Goal: Task Accomplishment & Management: Complete application form

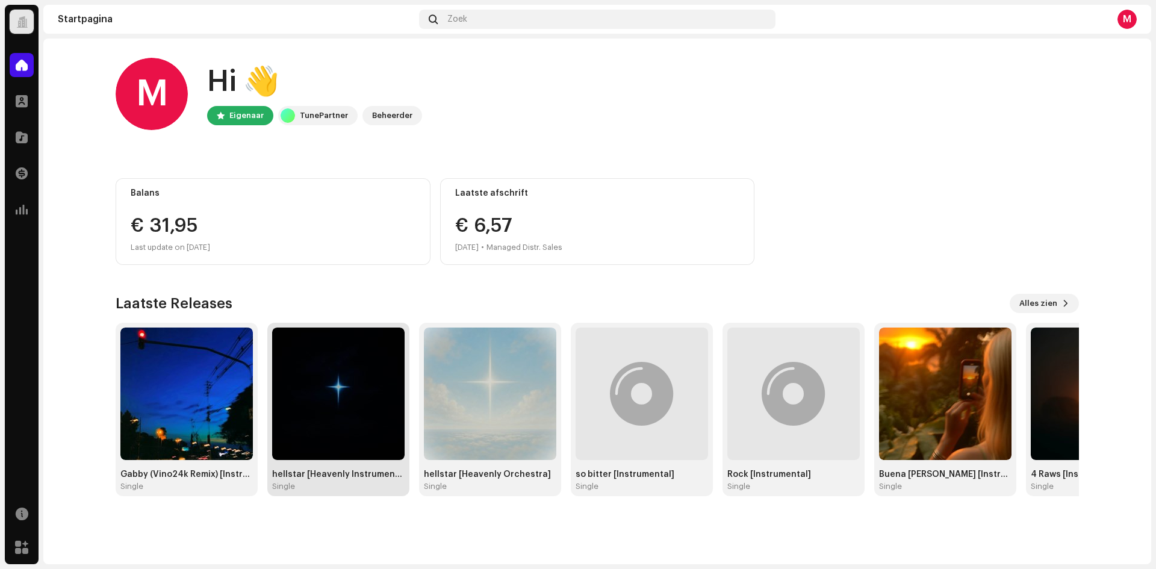
click at [309, 382] on img at bounding box center [338, 393] width 132 height 132
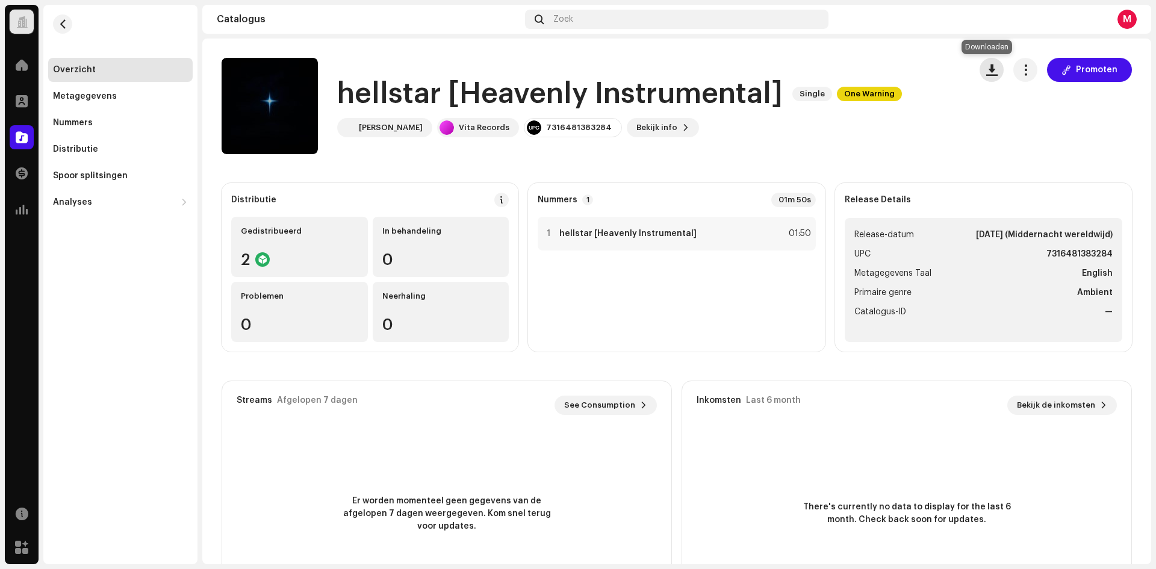
click at [986, 67] on span "button" at bounding box center [991, 70] width 11 height 10
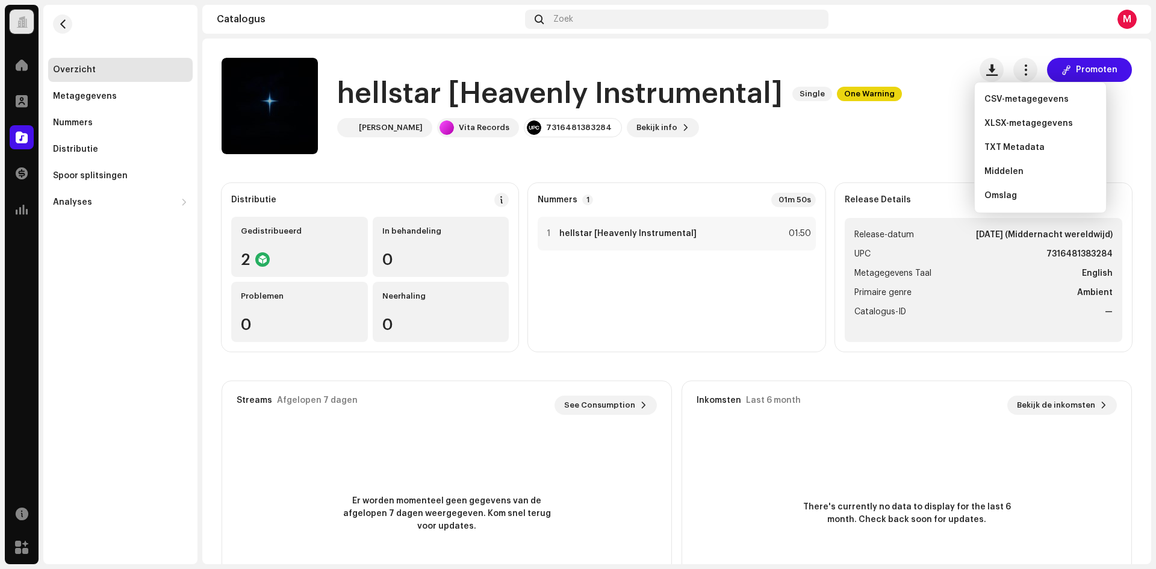
click at [899, 149] on div "hellstar [Heavenly Instrumental] Single One Warning [PERSON_NAME] Vita Records …" at bounding box center [590, 106] width 738 height 96
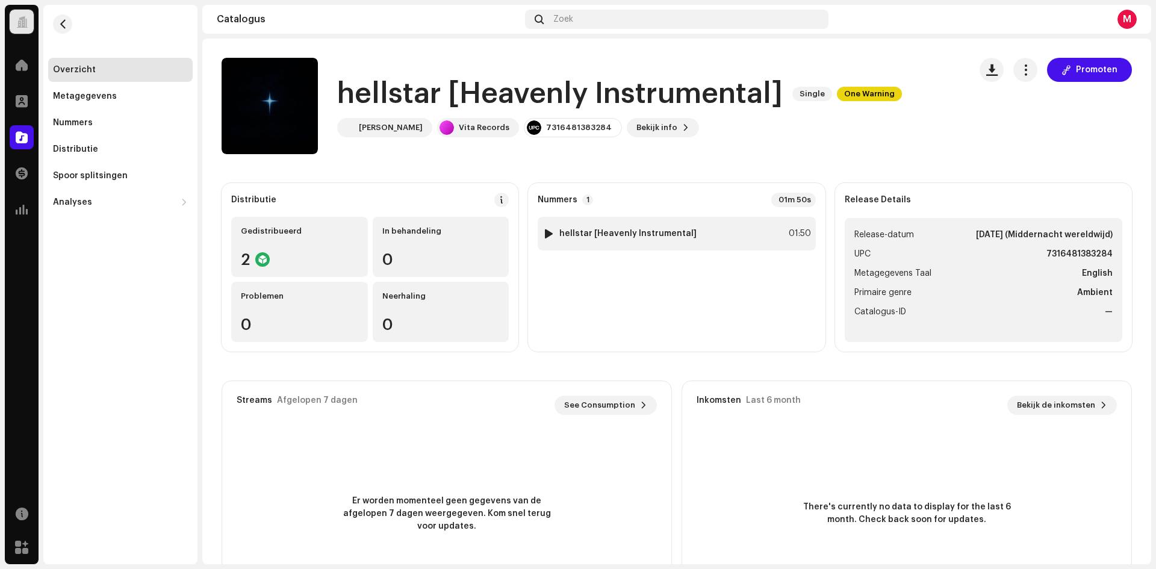
click at [709, 243] on div "1 hellstar [Heavenly Instrumental] 01:50" at bounding box center [675, 234] width 277 height 34
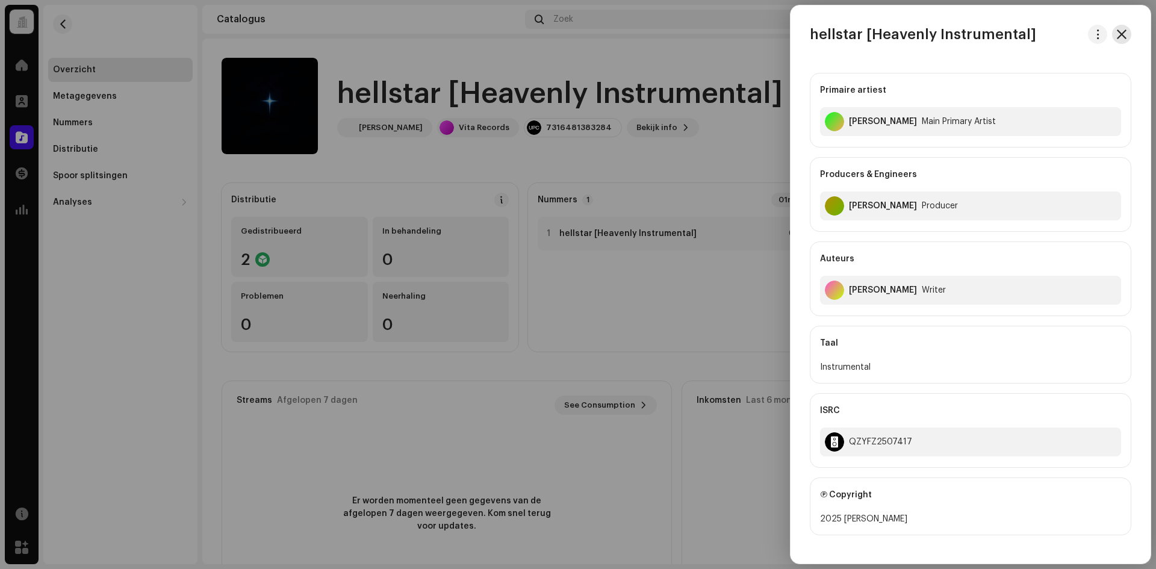
click at [1116, 33] on span "button" at bounding box center [1121, 34] width 10 height 10
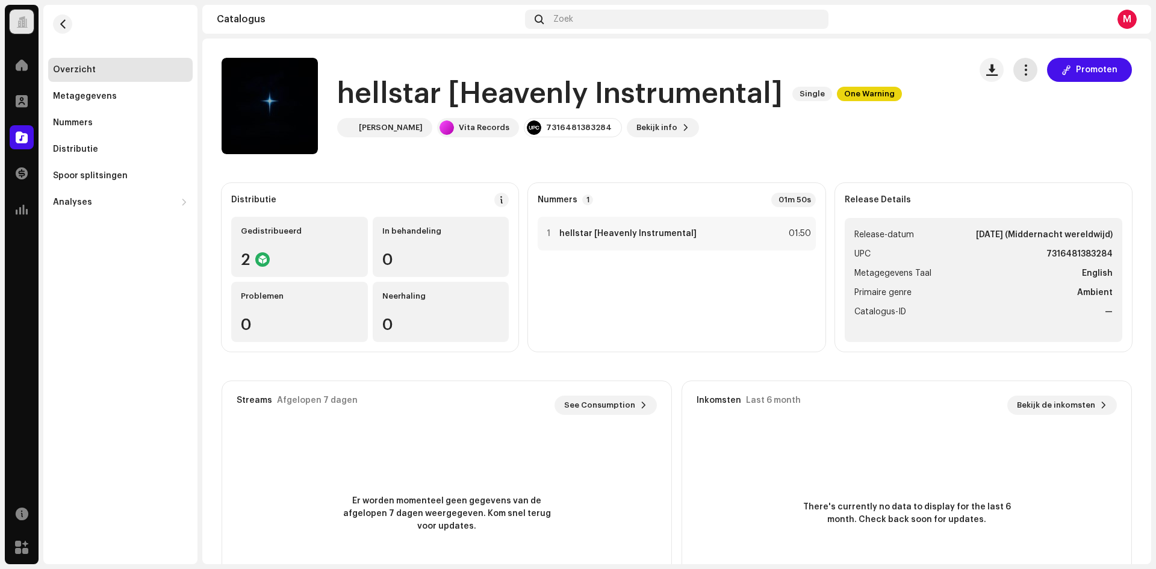
click at [1028, 66] on button "button" at bounding box center [1025, 70] width 24 height 24
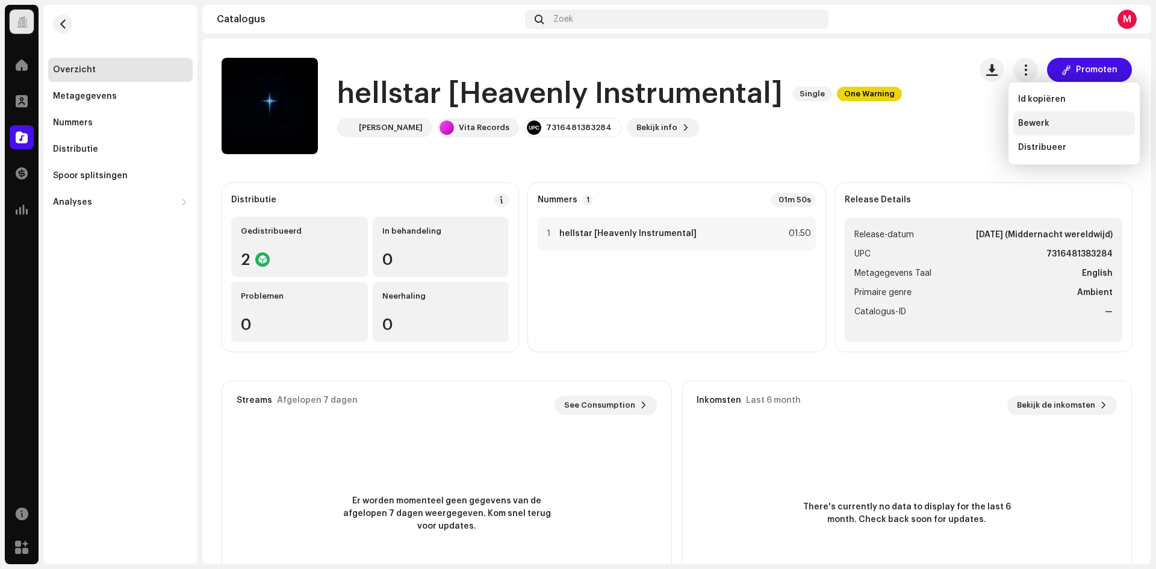
click at [1031, 128] on span "Bewerk" at bounding box center [1033, 124] width 31 height 10
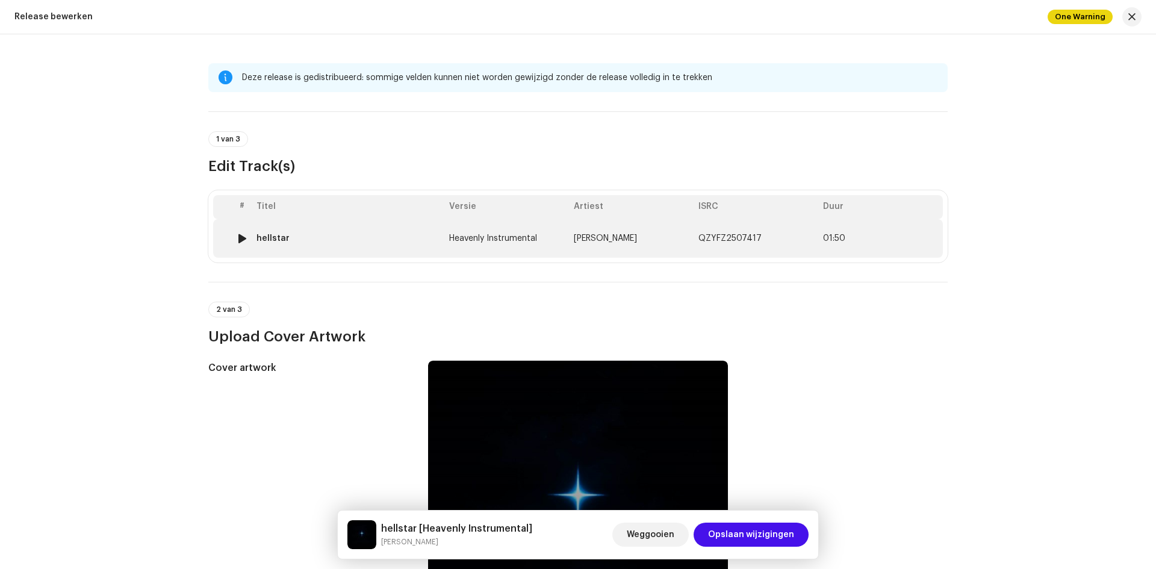
click at [614, 237] on span "[PERSON_NAME]" at bounding box center [605, 238] width 63 height 8
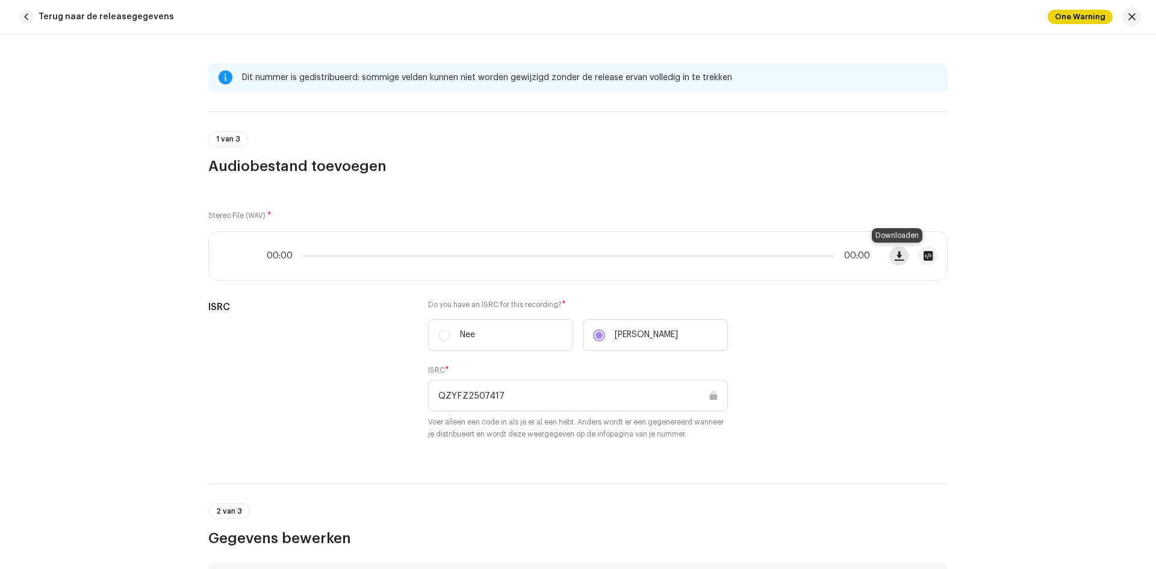
click at [896, 253] on span "button" at bounding box center [898, 256] width 9 height 10
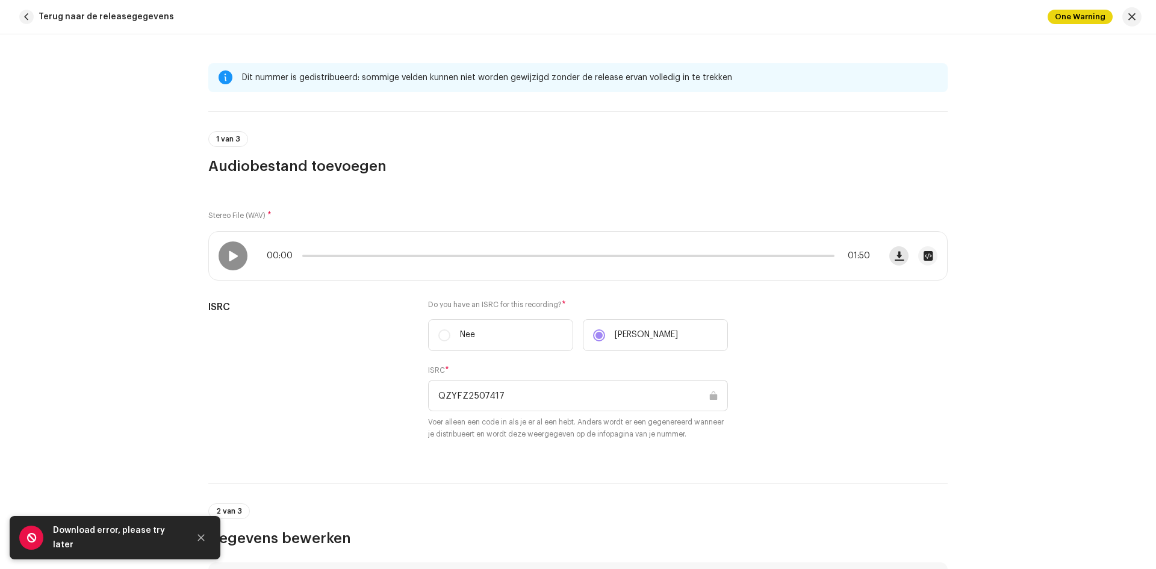
click at [899, 261] on button "button" at bounding box center [898, 255] width 19 height 19
click at [894, 259] on span "button" at bounding box center [898, 256] width 9 height 10
click at [43, 19] on span "Terug naar de releasegegevens" at bounding box center [106, 17] width 135 height 24
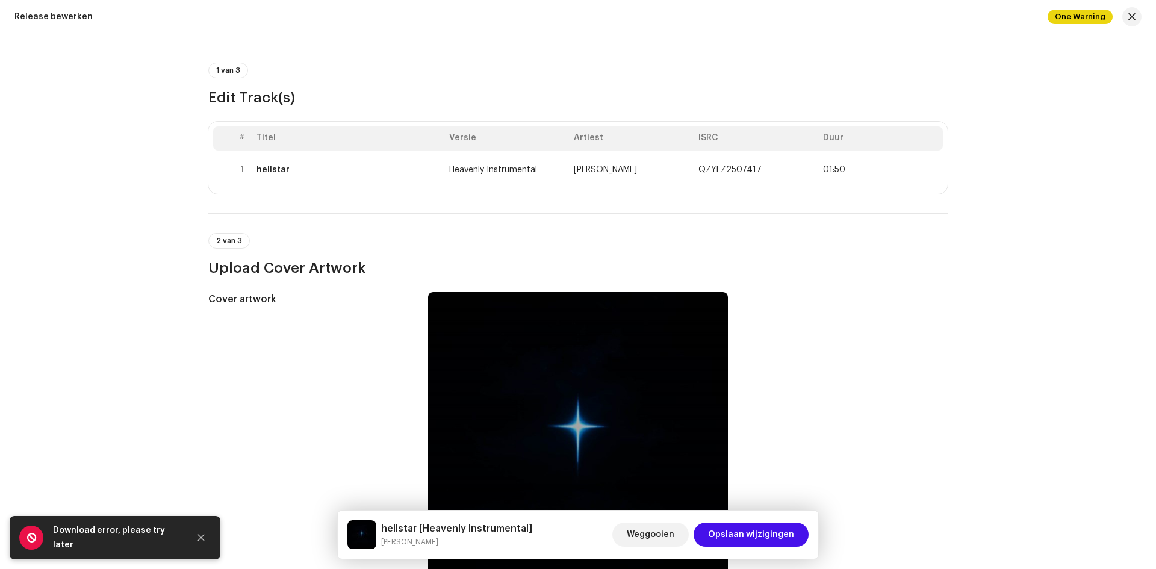
scroll to position [60, 0]
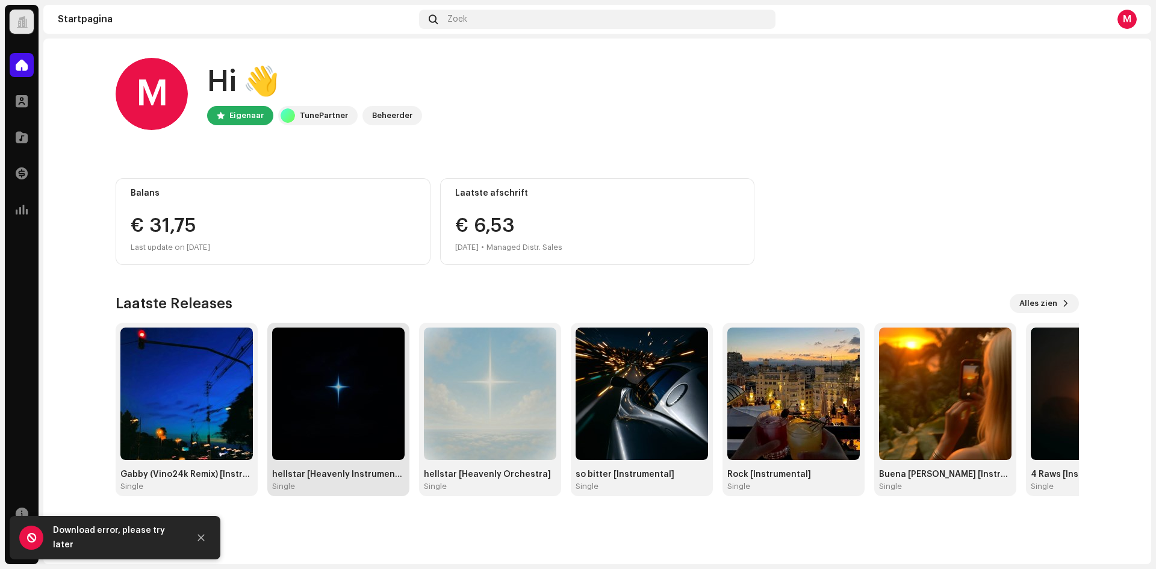
click at [273, 340] on img at bounding box center [338, 393] width 132 height 132
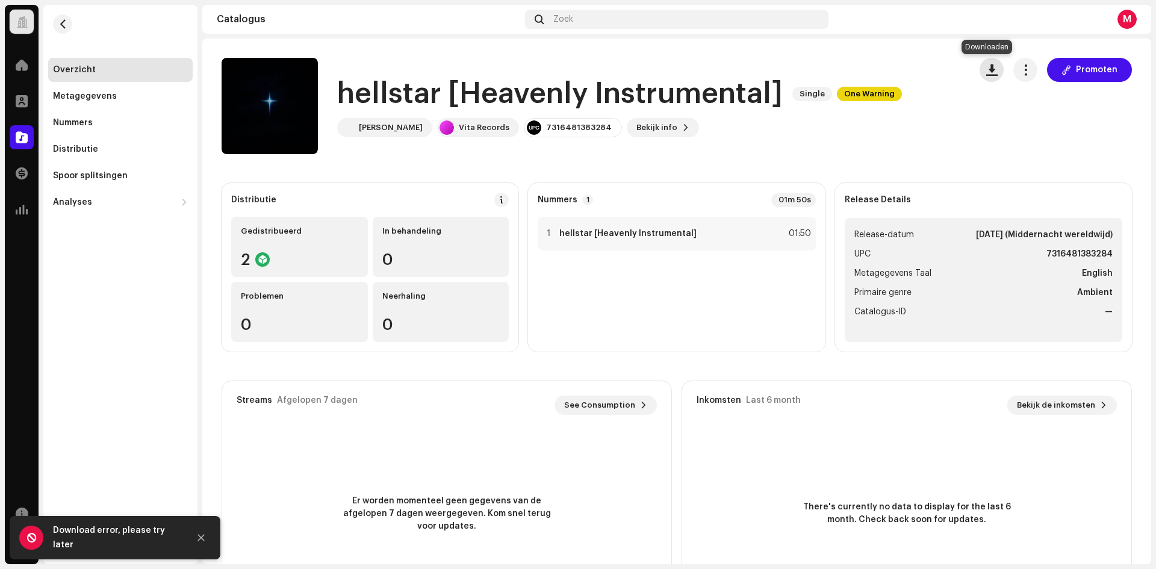
click at [979, 69] on button "button" at bounding box center [991, 70] width 24 height 24
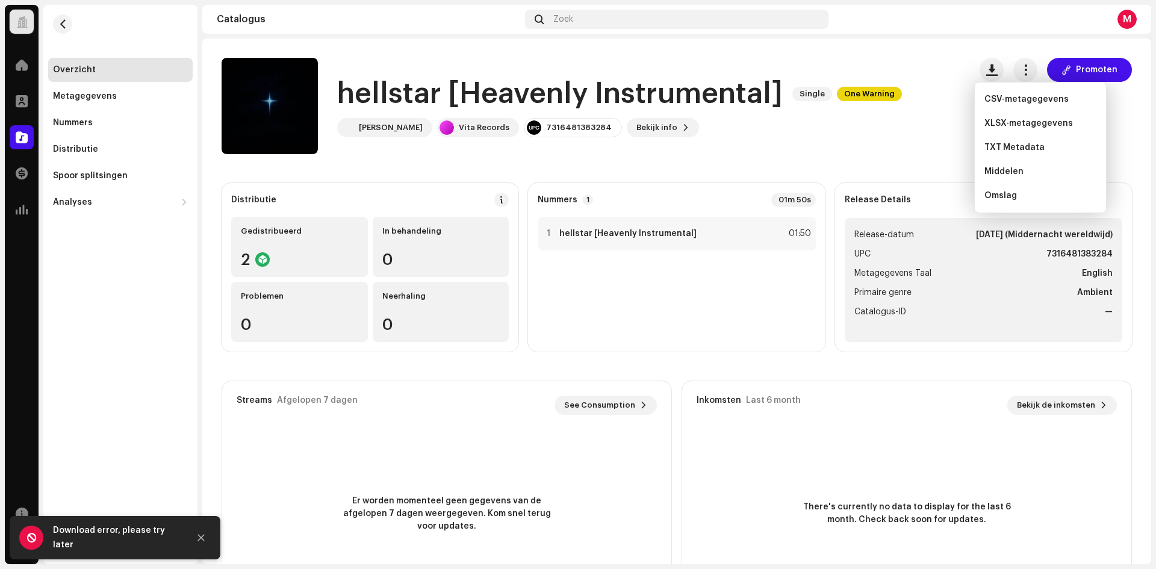
click at [914, 117] on div "hellstar [Heavenly Instrumental] Single One Warning [PERSON_NAME] Vita Records …" at bounding box center [590, 106] width 738 height 96
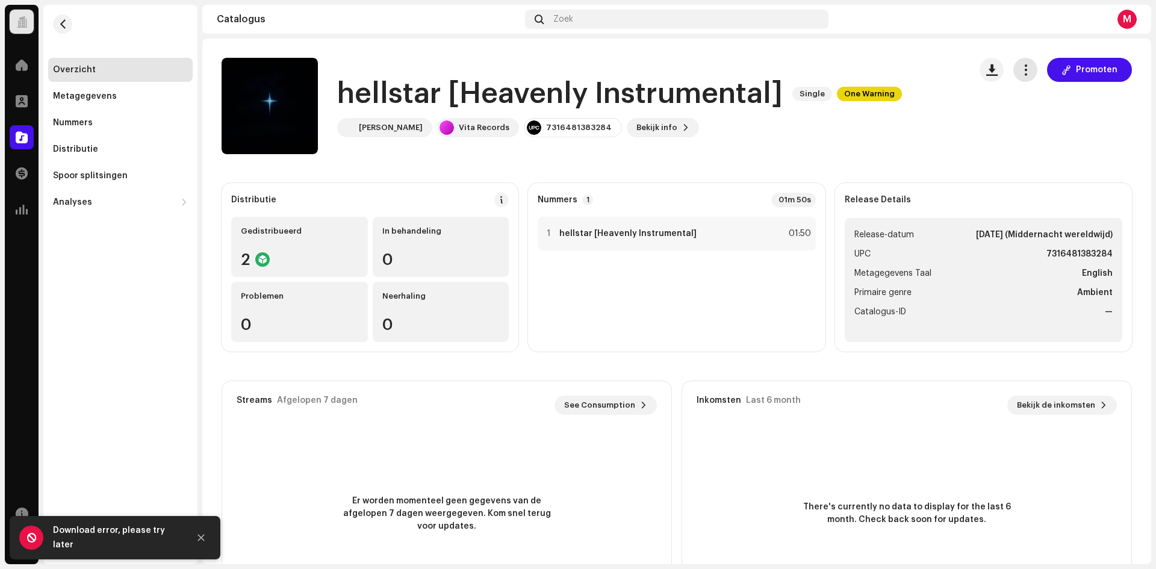
click at [1020, 72] on span "button" at bounding box center [1025, 70] width 11 height 10
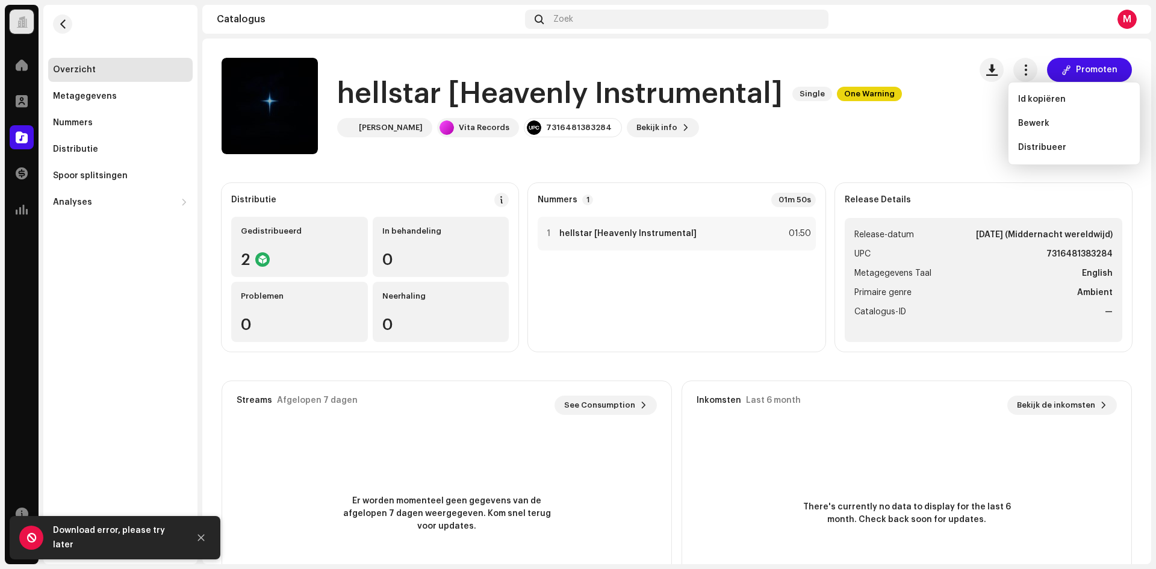
click at [988, 93] on div "Promoten" at bounding box center [1055, 106] width 152 height 96
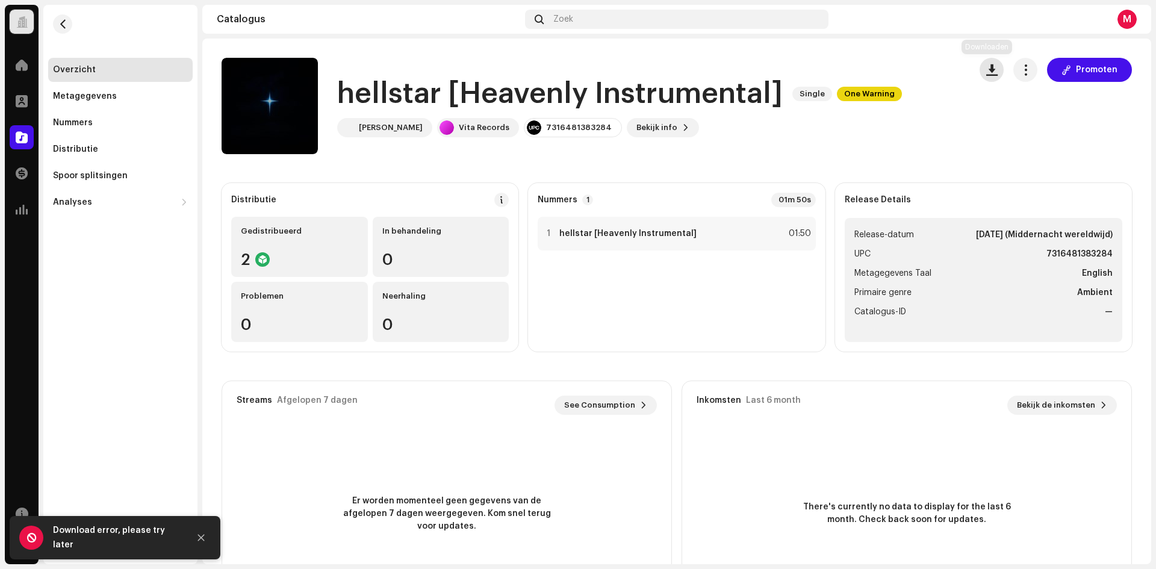
click at [988, 71] on span "button" at bounding box center [991, 70] width 11 height 10
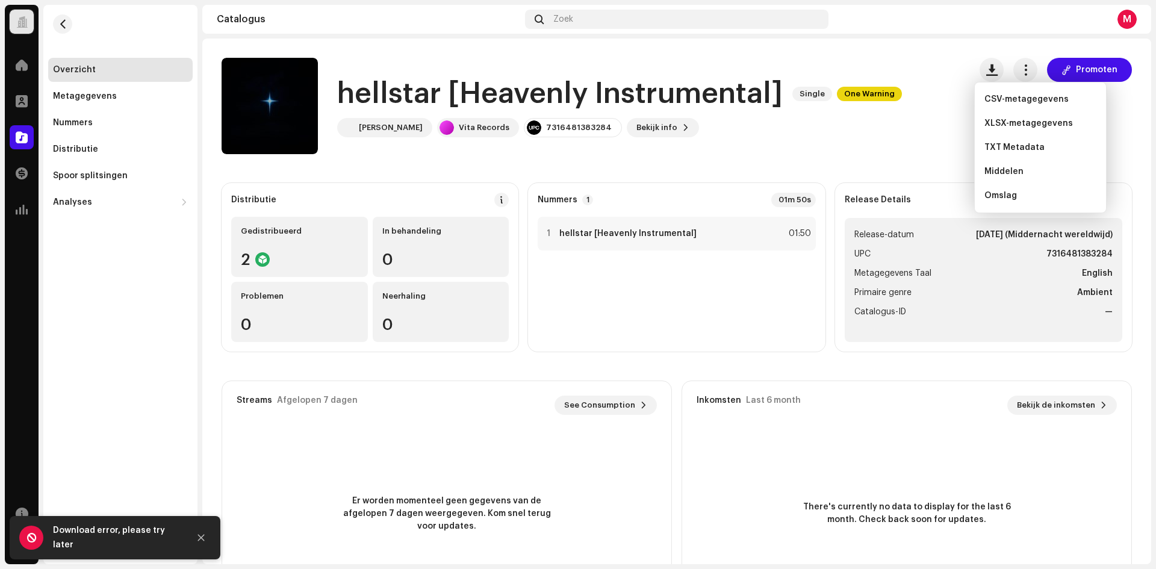
click at [896, 149] on div "hellstar [Heavenly Instrumental] Single One Warning [PERSON_NAME] Vita Records …" at bounding box center [590, 106] width 738 height 96
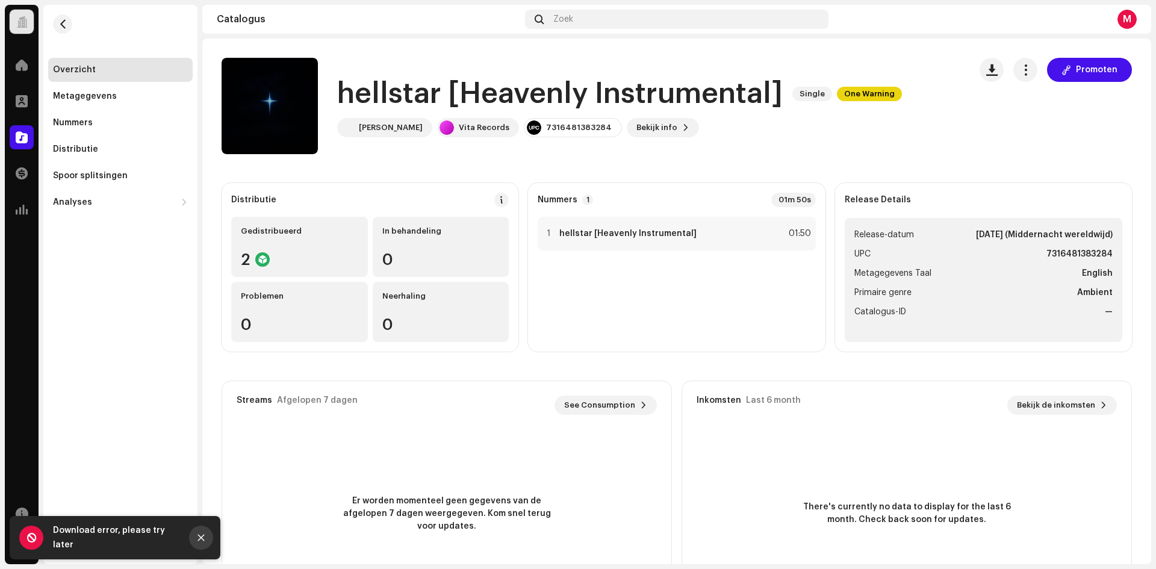
click at [207, 537] on button "Close" at bounding box center [201, 537] width 24 height 24
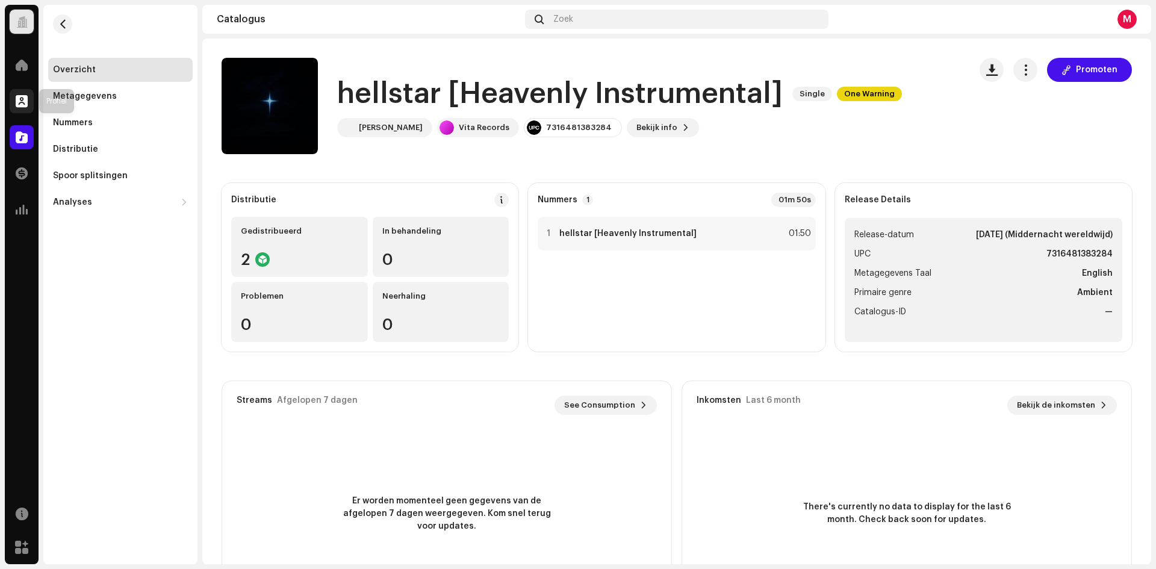
click at [17, 101] on span at bounding box center [22, 101] width 12 height 10
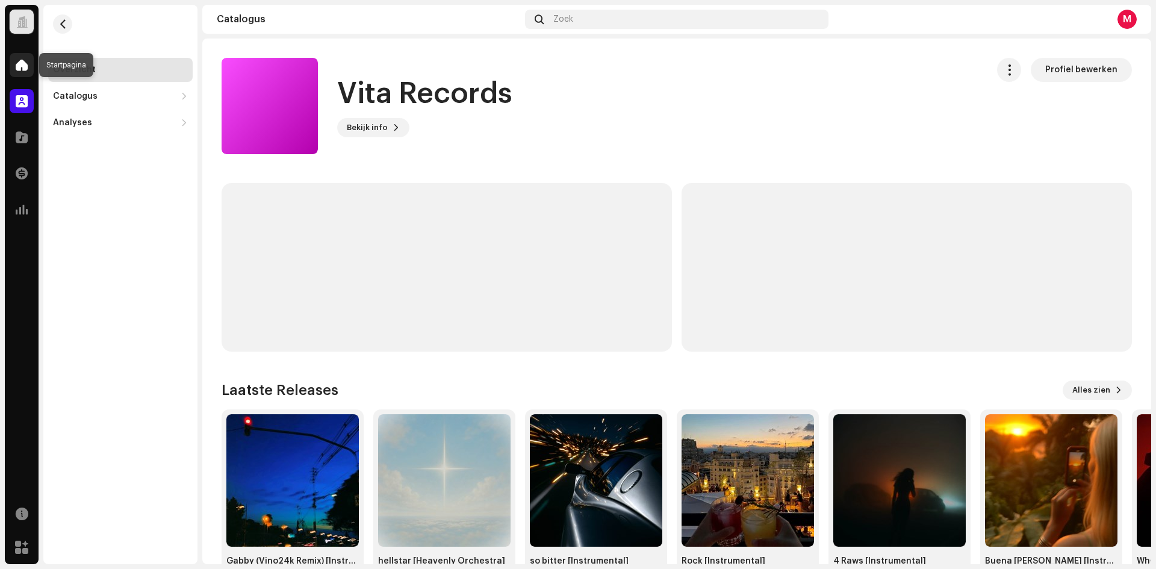
click at [22, 63] on span at bounding box center [22, 65] width 12 height 10
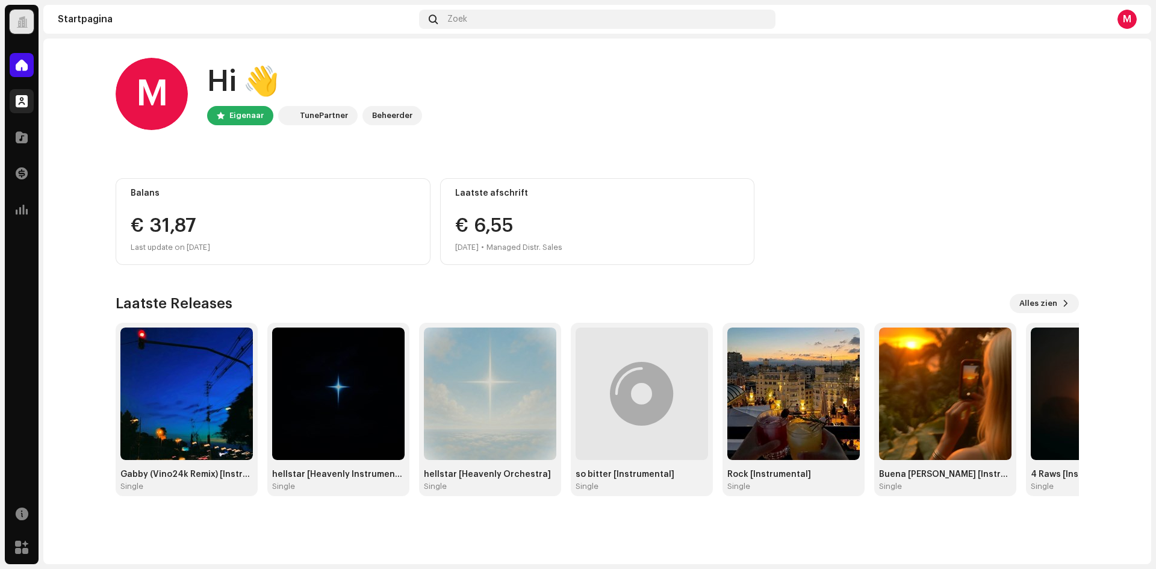
click at [19, 90] on div at bounding box center [22, 101] width 24 height 24
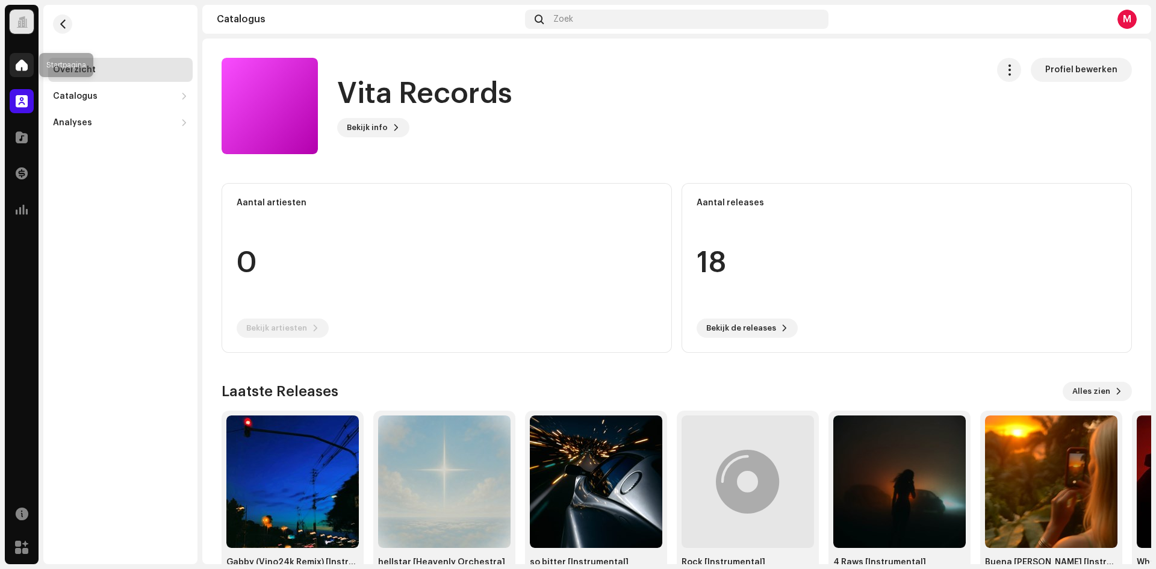
click at [19, 67] on span at bounding box center [22, 65] width 12 height 10
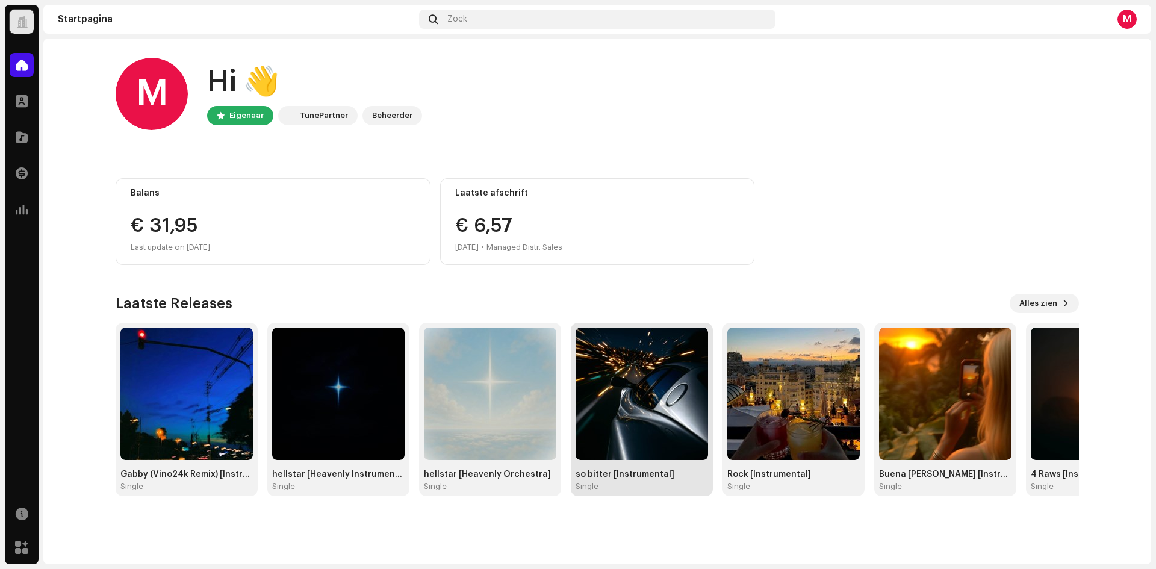
click at [613, 409] on img at bounding box center [641, 393] width 132 height 132
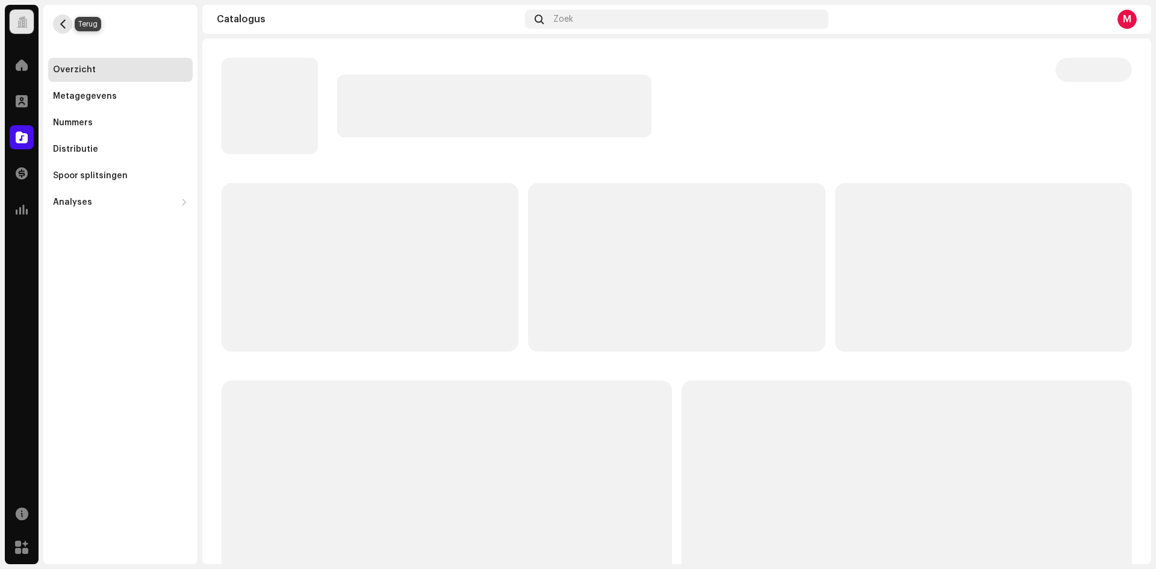
click at [63, 27] on span "button" at bounding box center [62, 24] width 9 height 10
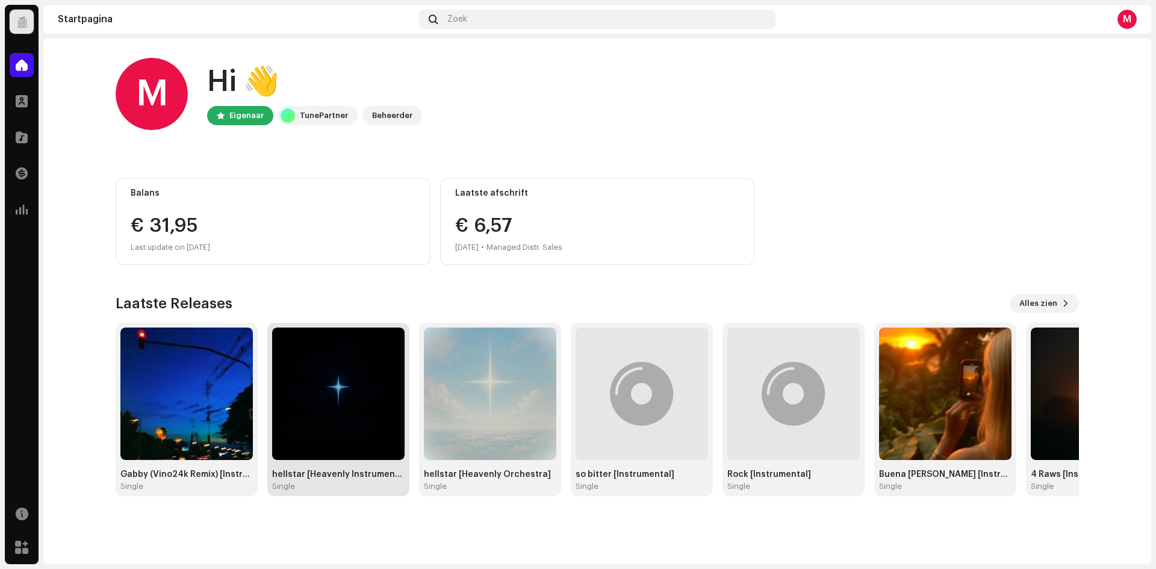
click at [317, 394] on img at bounding box center [338, 393] width 132 height 132
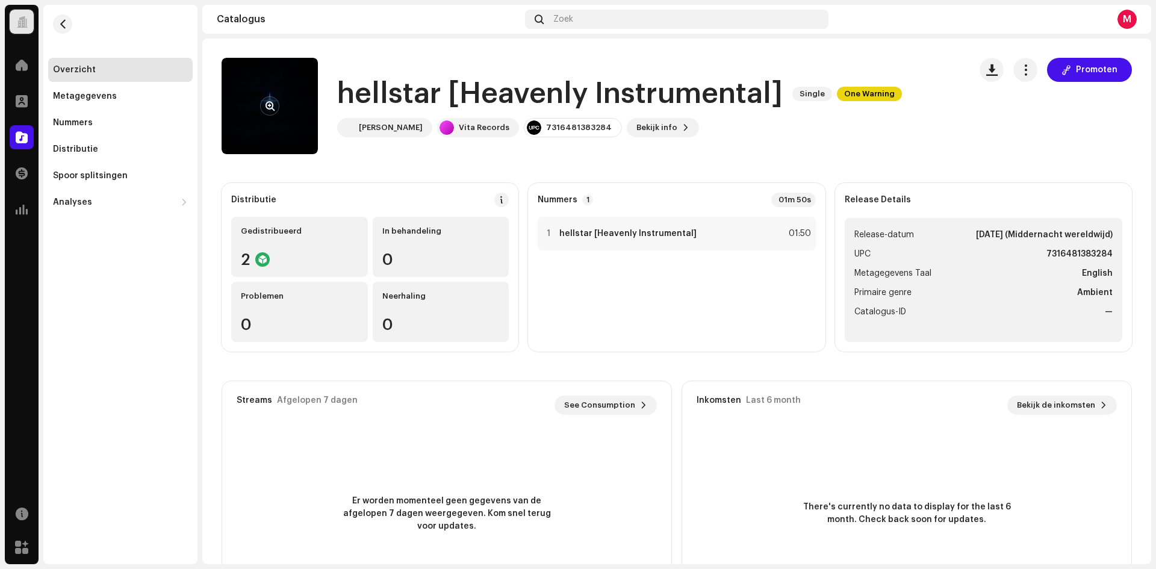
click at [281, 108] on re-a-cover at bounding box center [269, 106] width 96 height 96
click at [272, 108] on span "button" at bounding box center [269, 106] width 9 height 10
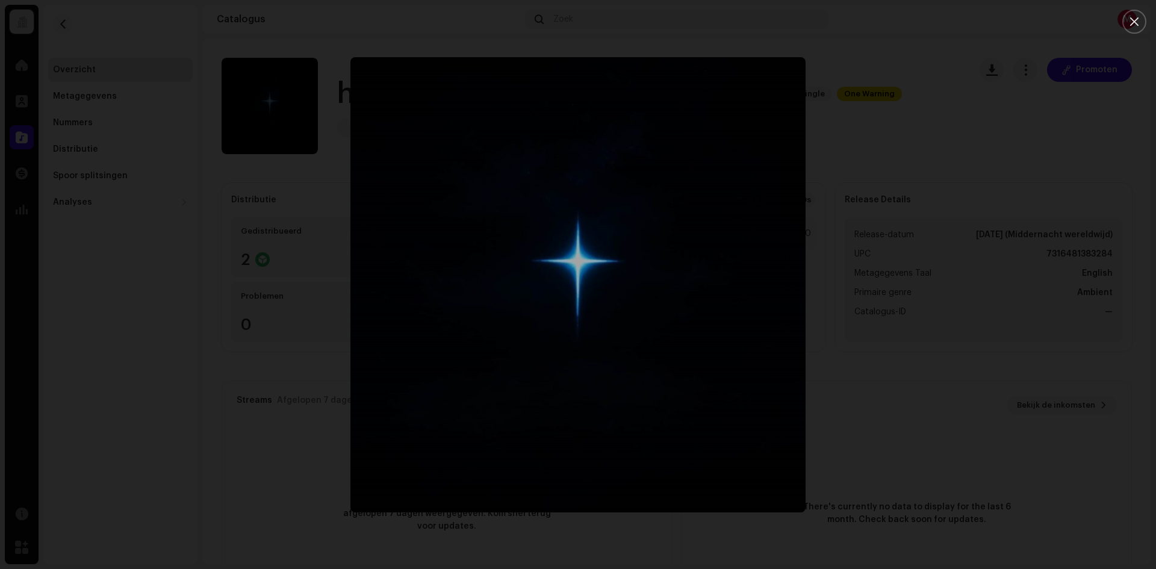
click at [911, 173] on div at bounding box center [578, 284] width 1156 height 569
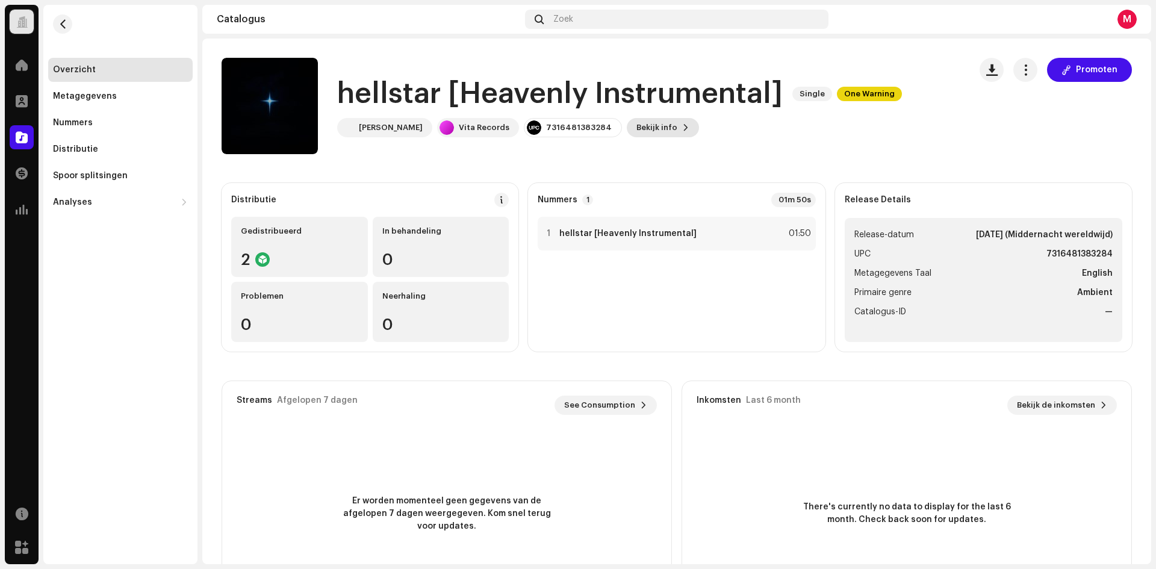
click at [636, 134] on span "Bekijk info" at bounding box center [656, 128] width 41 height 24
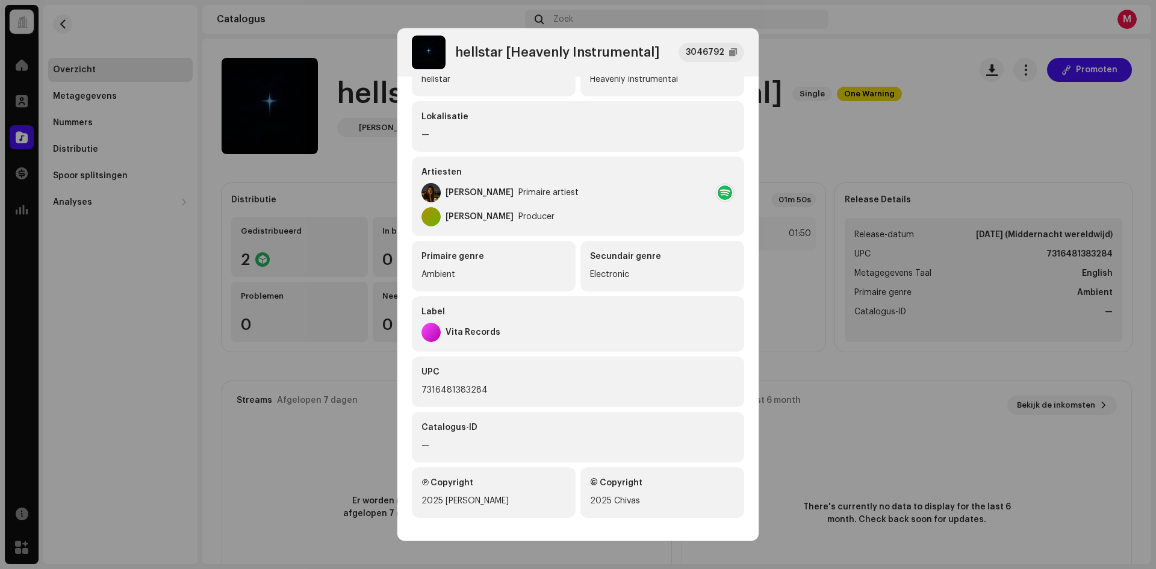
scroll to position [135, 0]
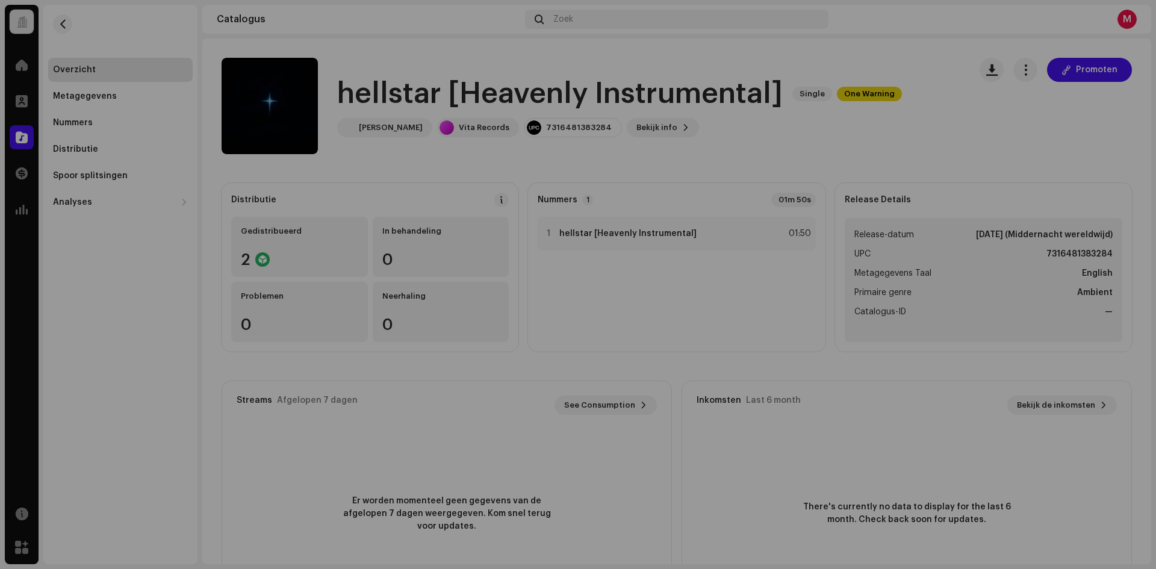
click at [339, 132] on div "hellstar [Heavenly Instrumental] 3046792 Metagegevens Distributie Metagegevens …" at bounding box center [578, 284] width 1156 height 569
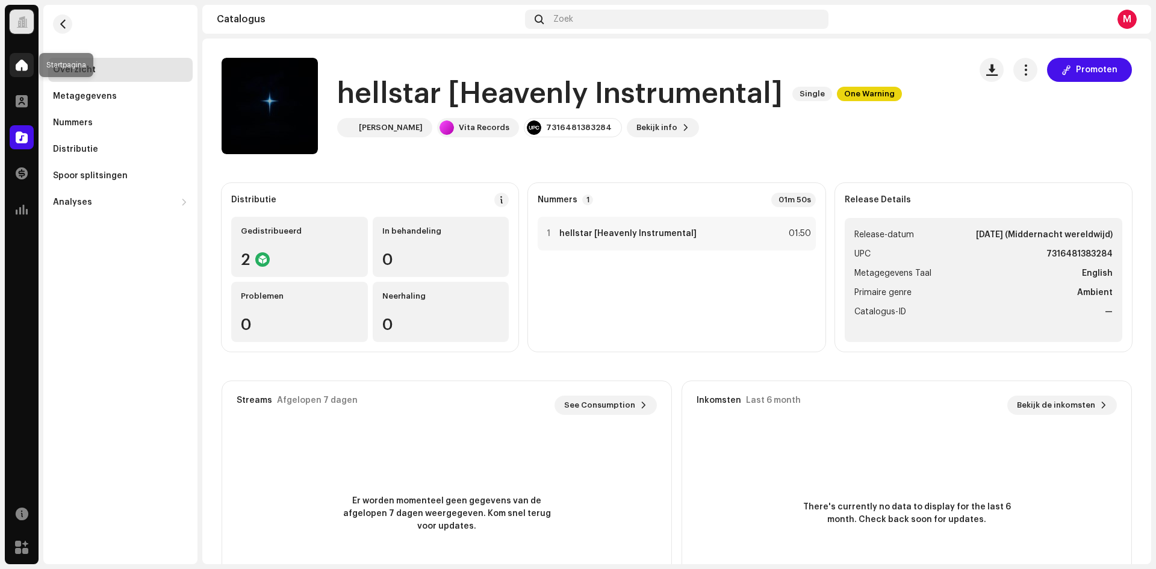
click at [23, 69] on span at bounding box center [22, 65] width 12 height 10
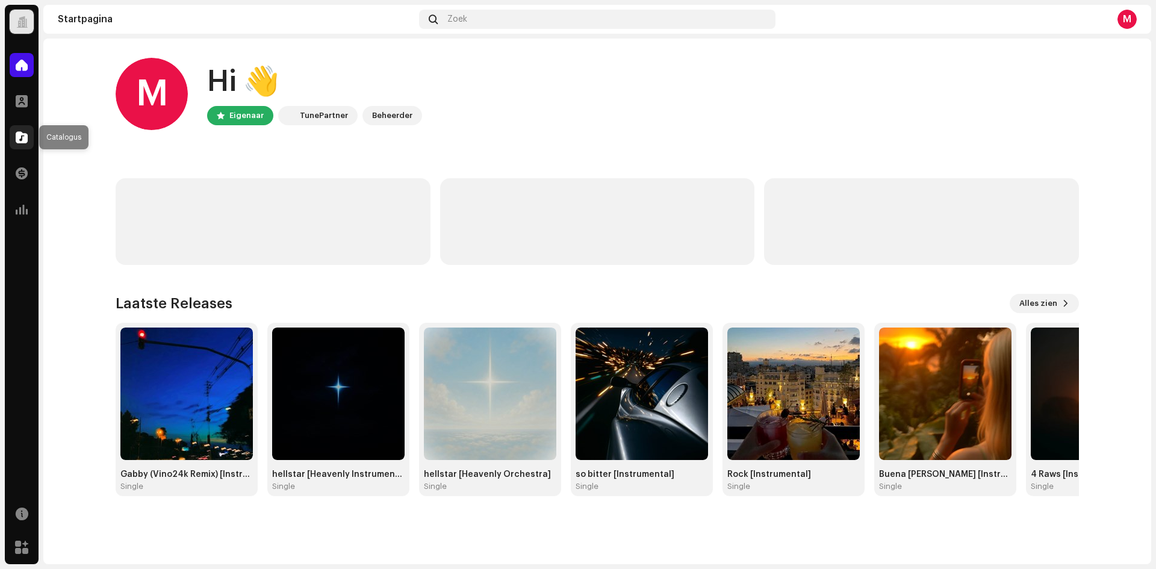
click at [18, 135] on span at bounding box center [22, 137] width 12 height 10
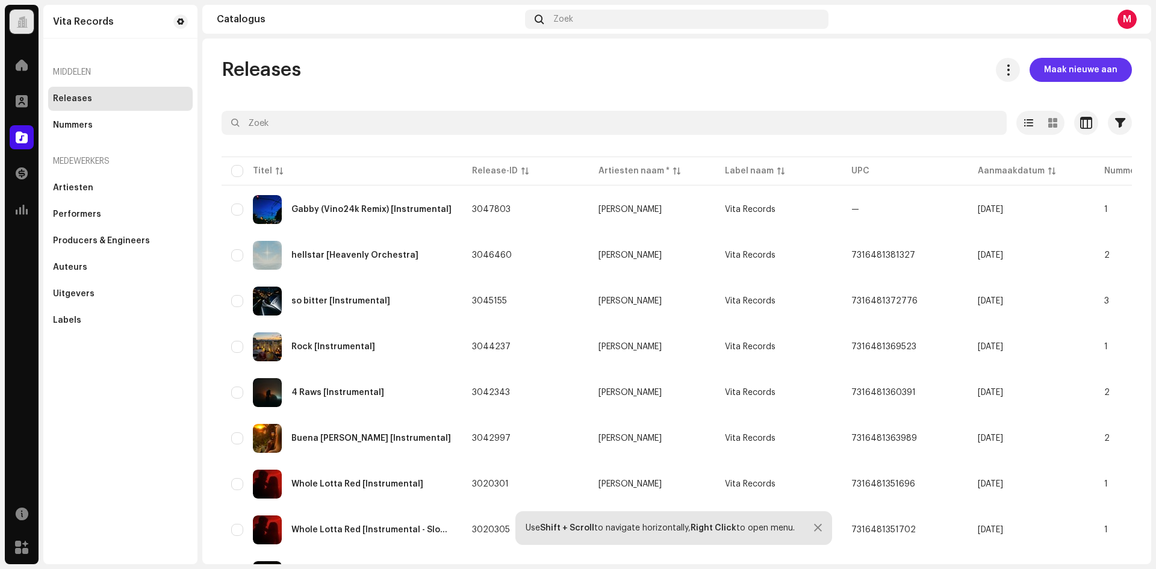
click at [1073, 75] on span "Maak nieuwe aan" at bounding box center [1080, 70] width 73 height 24
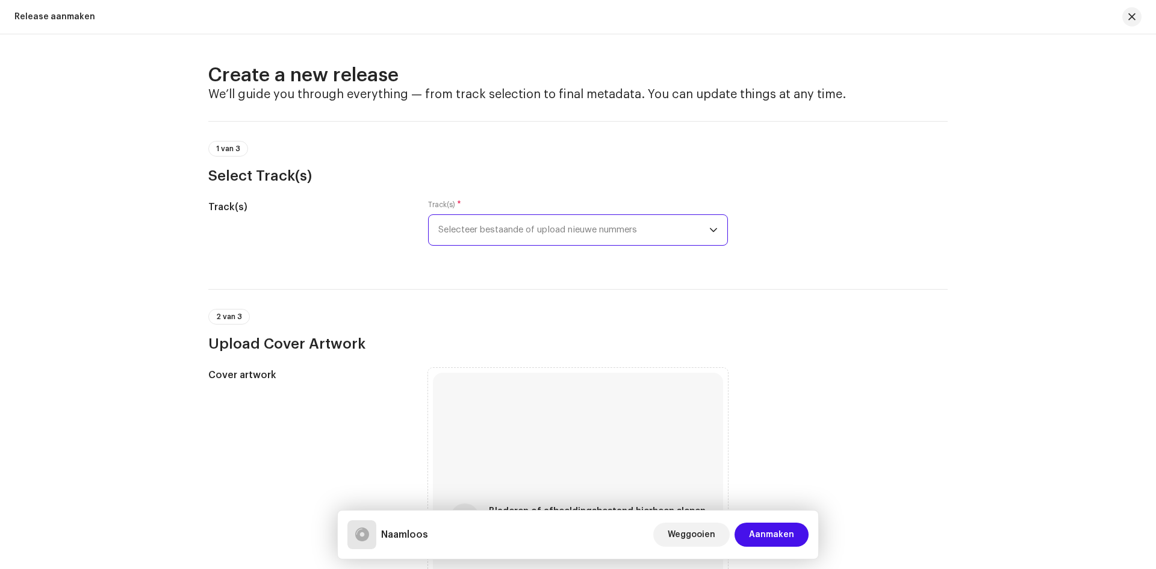
click at [482, 235] on span "Selecteer bestaande of upload nieuwe nummers" at bounding box center [573, 230] width 271 height 30
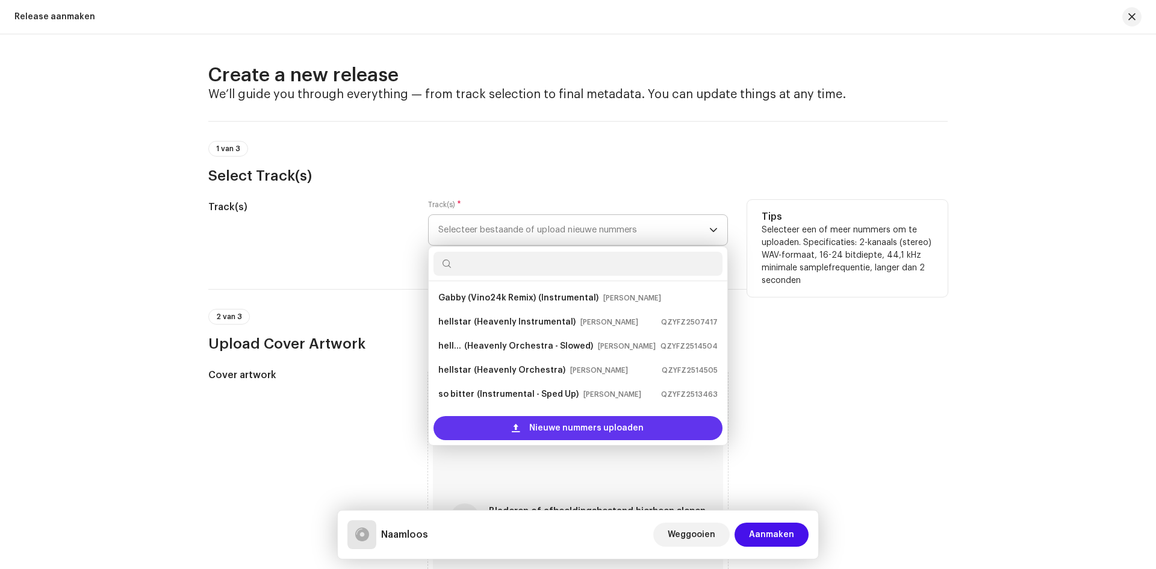
click at [491, 426] on div "Nieuwe nummers uploaden" at bounding box center [577, 428] width 289 height 24
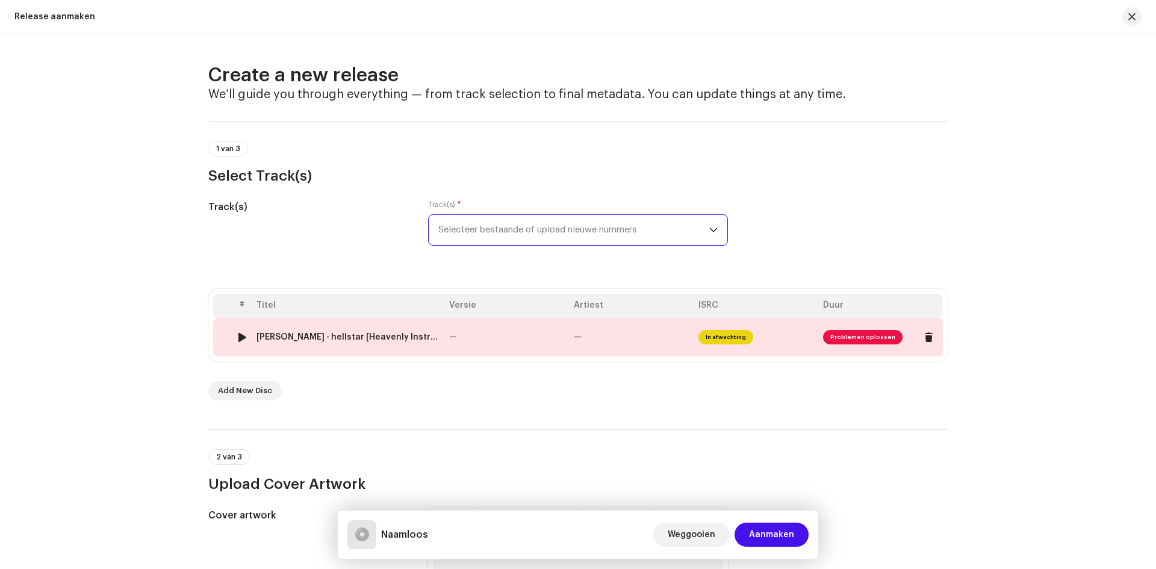
click at [312, 340] on div "Mora Mason - hellstar [Heavenly Instrumental].wav" at bounding box center [347, 337] width 183 height 10
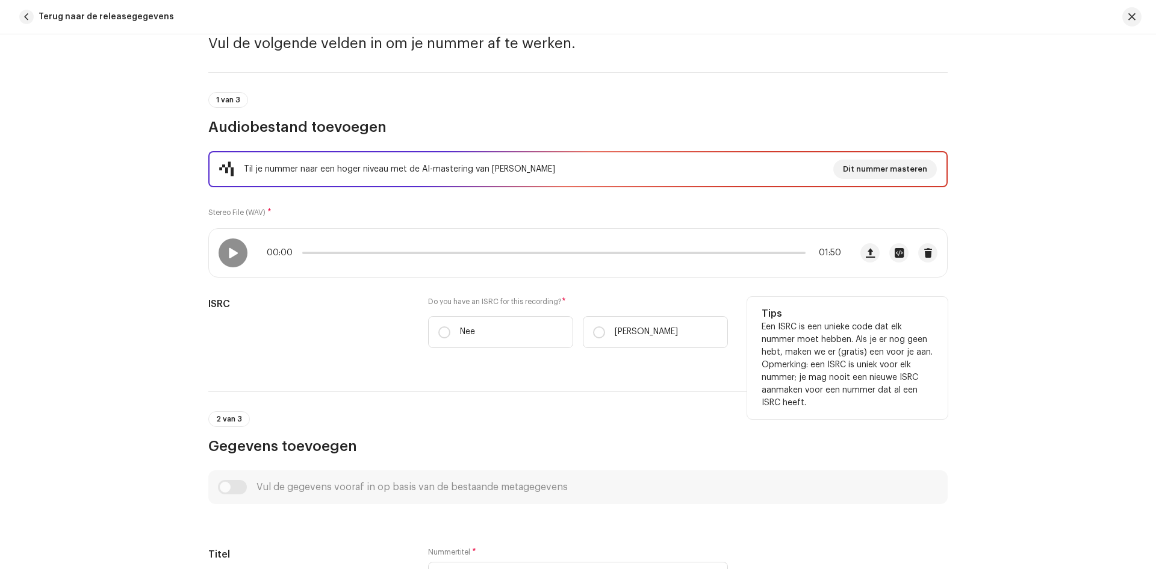
scroll to position [114, 0]
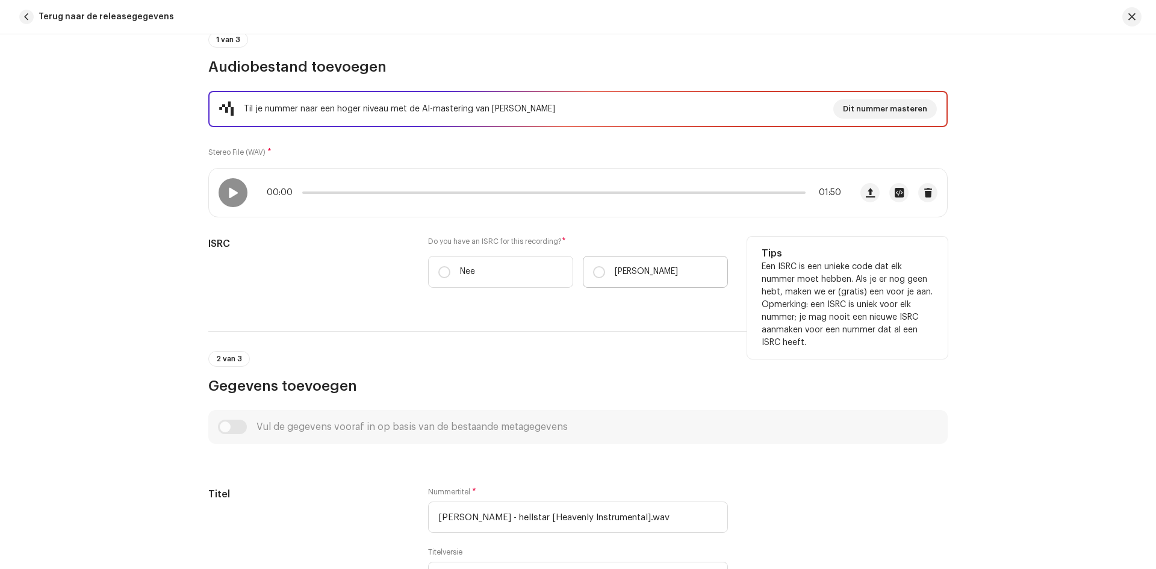
click at [633, 270] on label "[PERSON_NAME]" at bounding box center [655, 272] width 145 height 32
click at [605, 270] on input "[PERSON_NAME]" at bounding box center [599, 272] width 12 height 12
radio input "true"
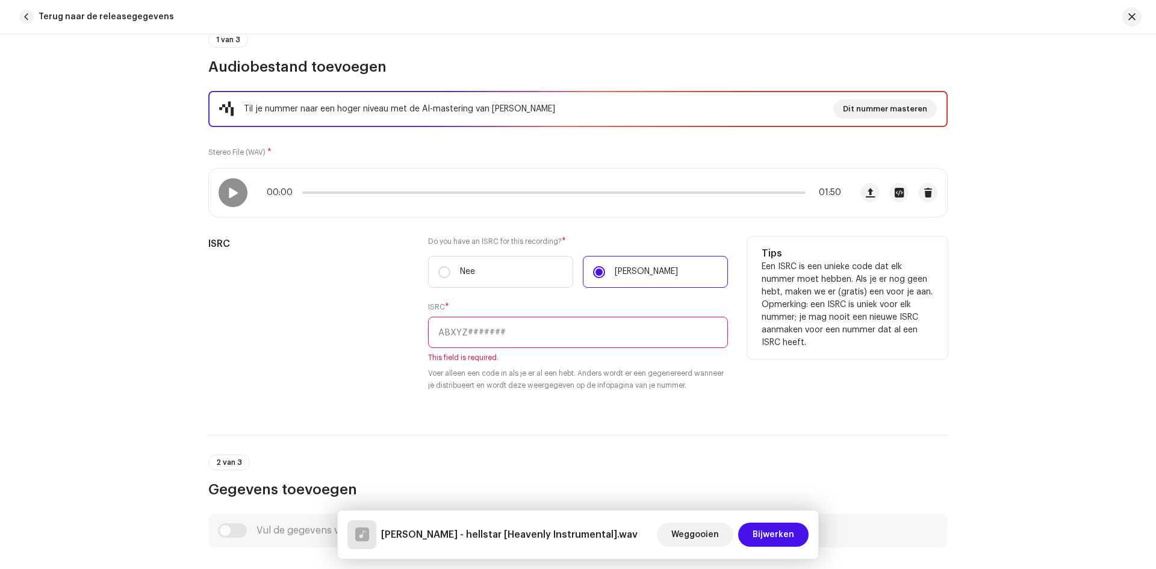
click at [507, 347] on input "text" at bounding box center [578, 332] width 300 height 31
paste input "QZYFZ2507417"
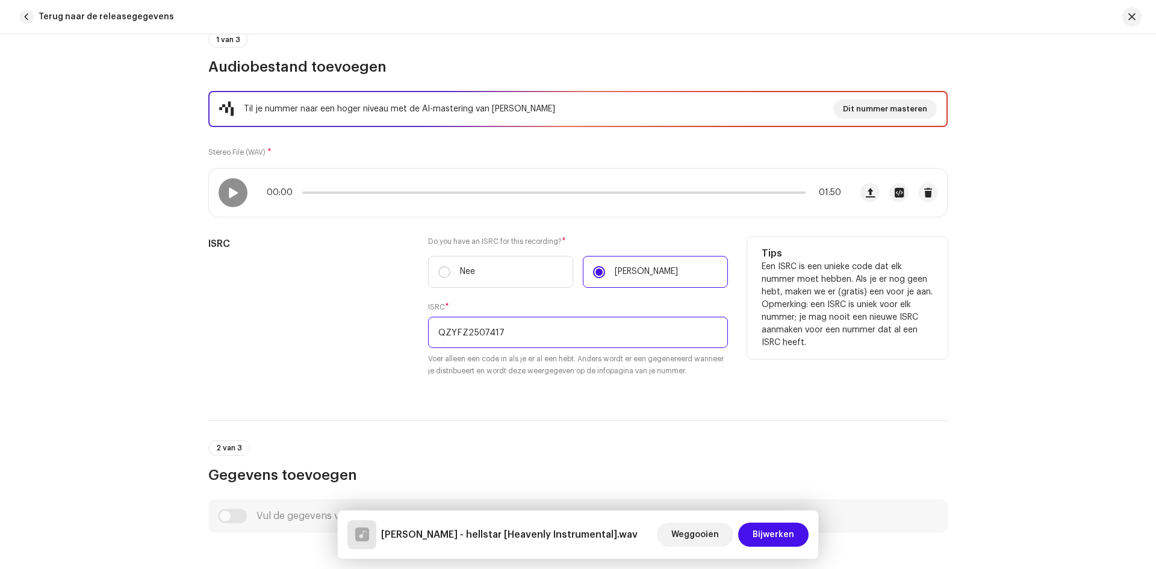
type input "QZYFZ2507417"
click at [400, 310] on div "ISRC" at bounding box center [308, 314] width 200 height 155
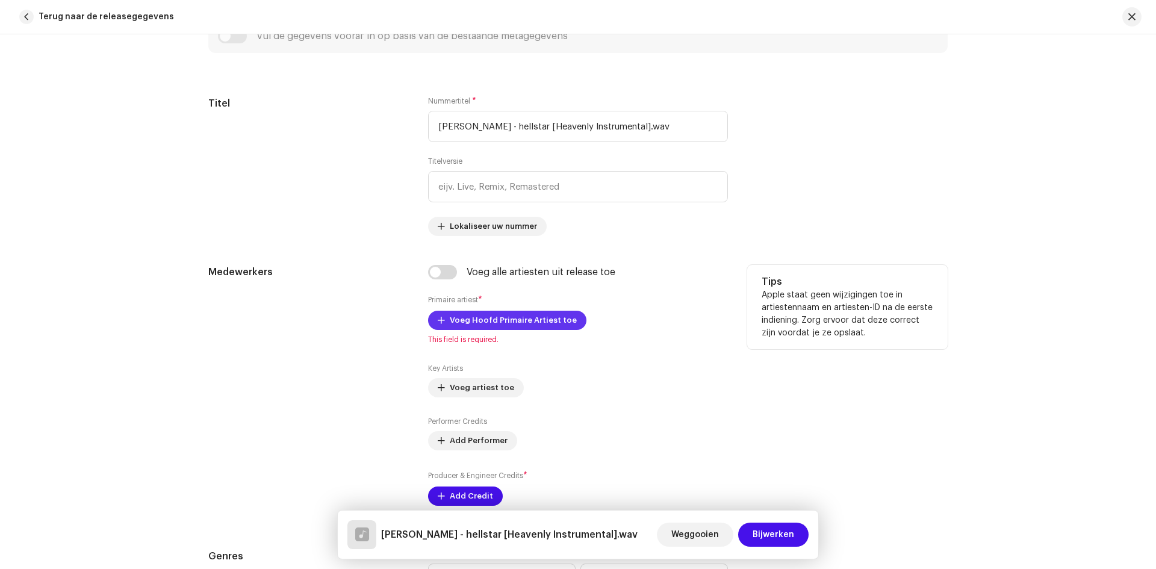
scroll to position [535, 0]
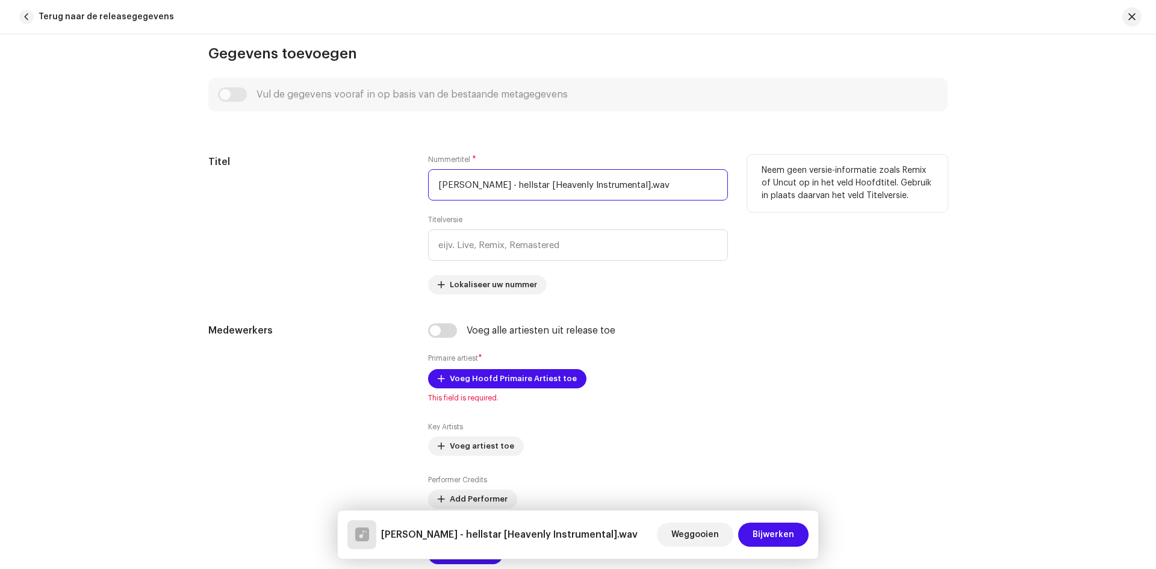
drag, startPoint x: 496, startPoint y: 182, endPoint x: 401, endPoint y: 185, distance: 95.1
click at [401, 185] on div "Titel Nummertitel * Mora Mason - hellstar [Heavenly Instrumental].wav Titelvers…" at bounding box center [577, 225] width 739 height 140
drag, startPoint x: 589, startPoint y: 183, endPoint x: 570, endPoint y: 182, distance: 18.7
click at [570, 182] on input "hellstar [Heavenly Instrumental].wav" at bounding box center [578, 184] width 300 height 31
click at [572, 181] on input "hellstar [Heavenly Instrumental]" at bounding box center [578, 184] width 300 height 31
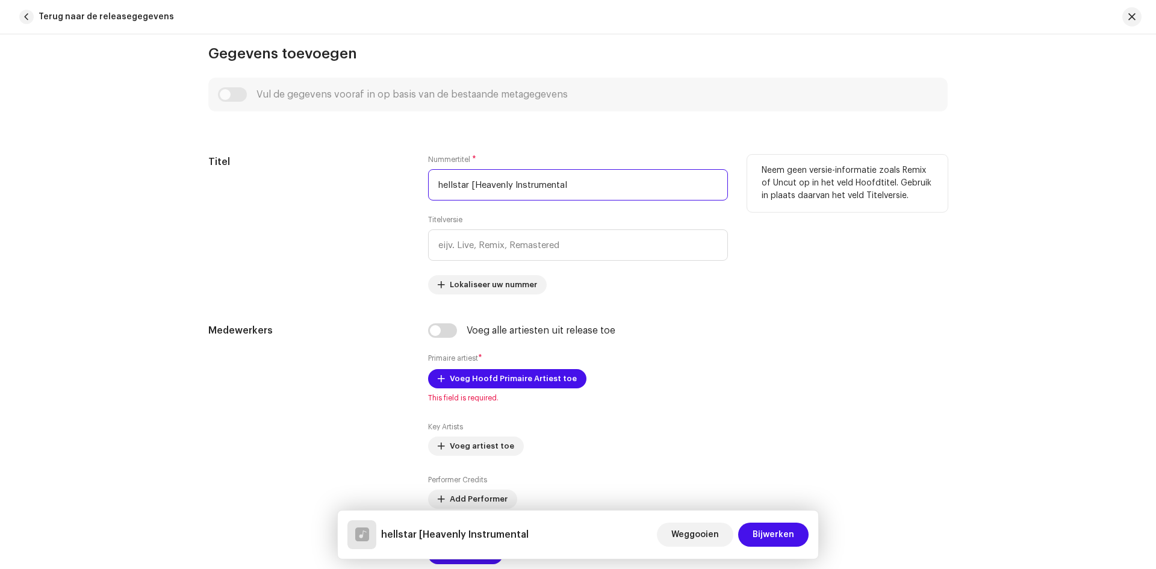
drag, startPoint x: 570, startPoint y: 182, endPoint x: 472, endPoint y: 185, distance: 98.1
click at [472, 185] on input "hellstar [Heavenly Instrumental" at bounding box center [578, 184] width 300 height 31
type input "hellstar ["
click at [493, 240] on input "text" at bounding box center [578, 244] width 300 height 31
paste input "Heavenly Instrumental"
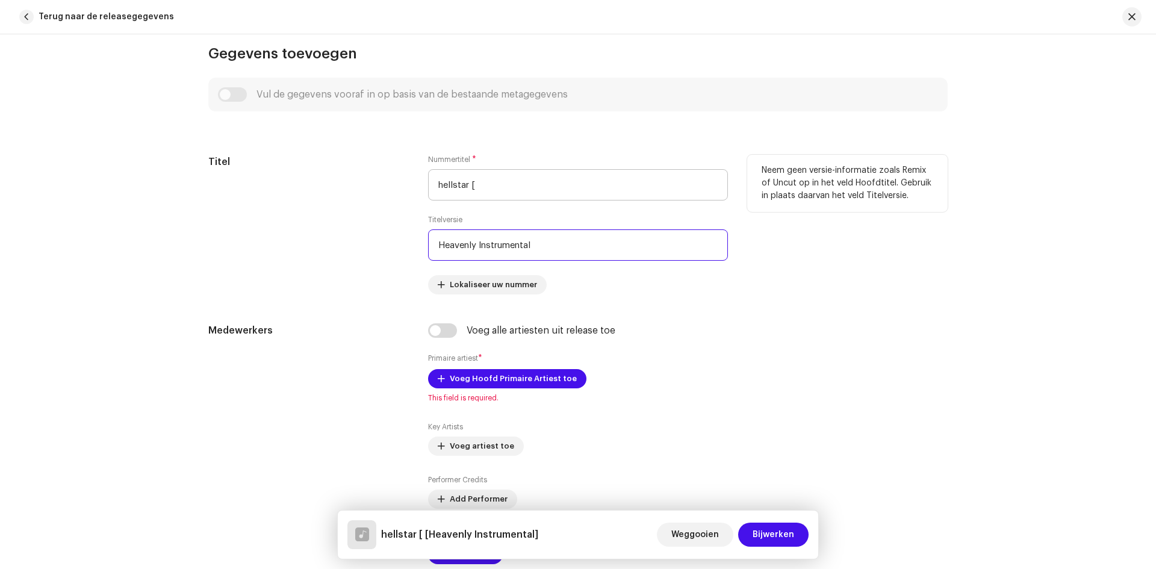
type input "Heavenly Instrumental"
click at [480, 186] on input "hellstar [" at bounding box center [578, 184] width 300 height 31
type input "hellstar"
click at [668, 291] on div "Nummertitel * hellstar Titelversie Heavenly Instrumental Lokaliseer uw nummer" at bounding box center [578, 225] width 300 height 140
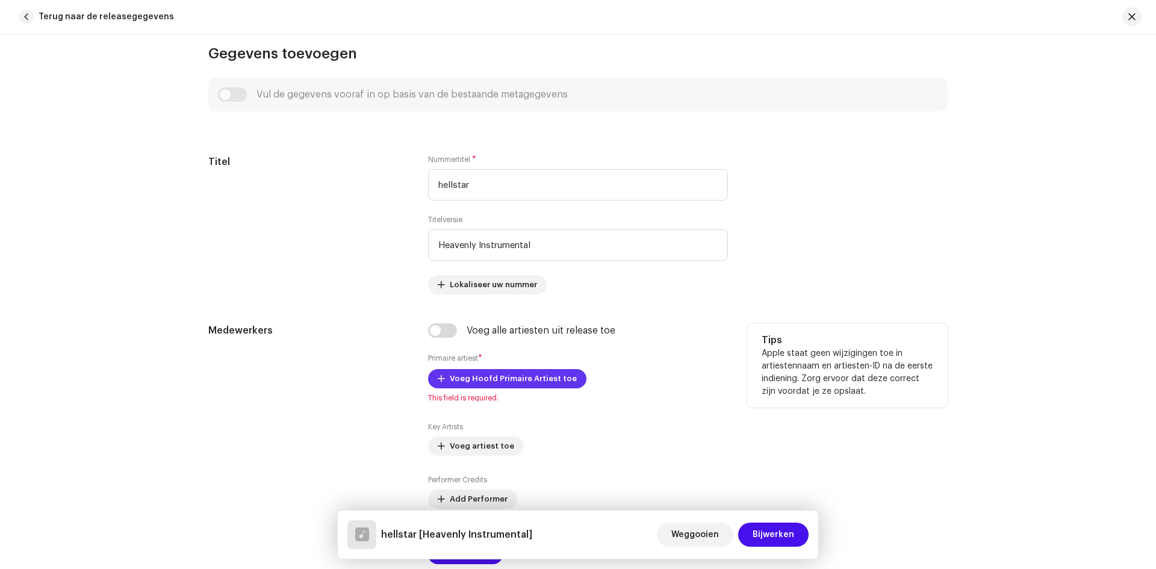
click at [518, 383] on span "Voeg Hoofd Primaire Artiest toe" at bounding box center [513, 379] width 127 height 24
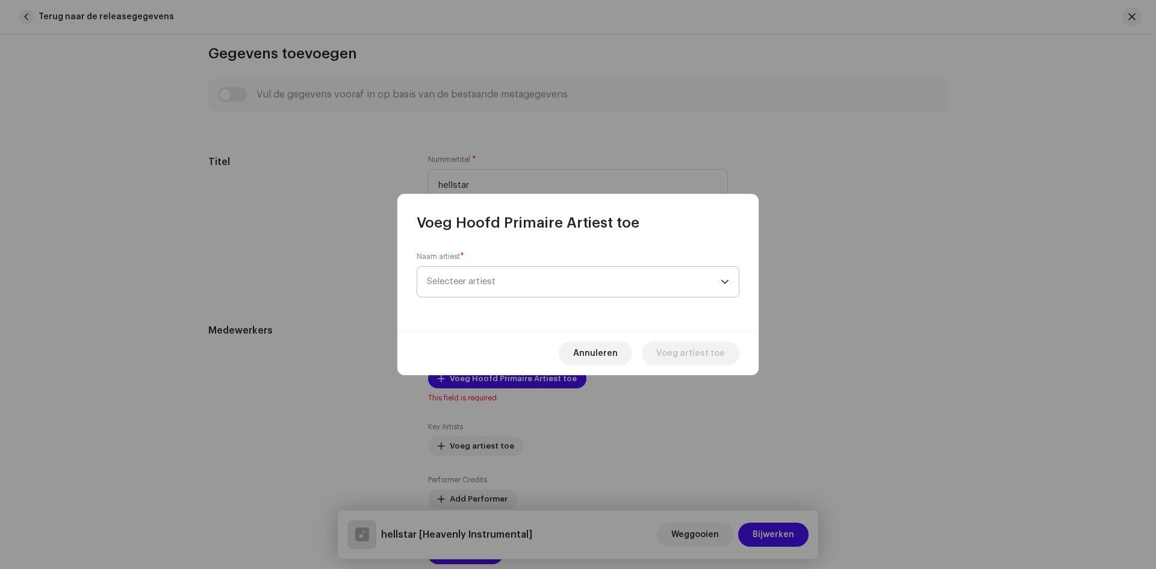
click at [478, 281] on span "Selecteer artiest" at bounding box center [461, 281] width 69 height 9
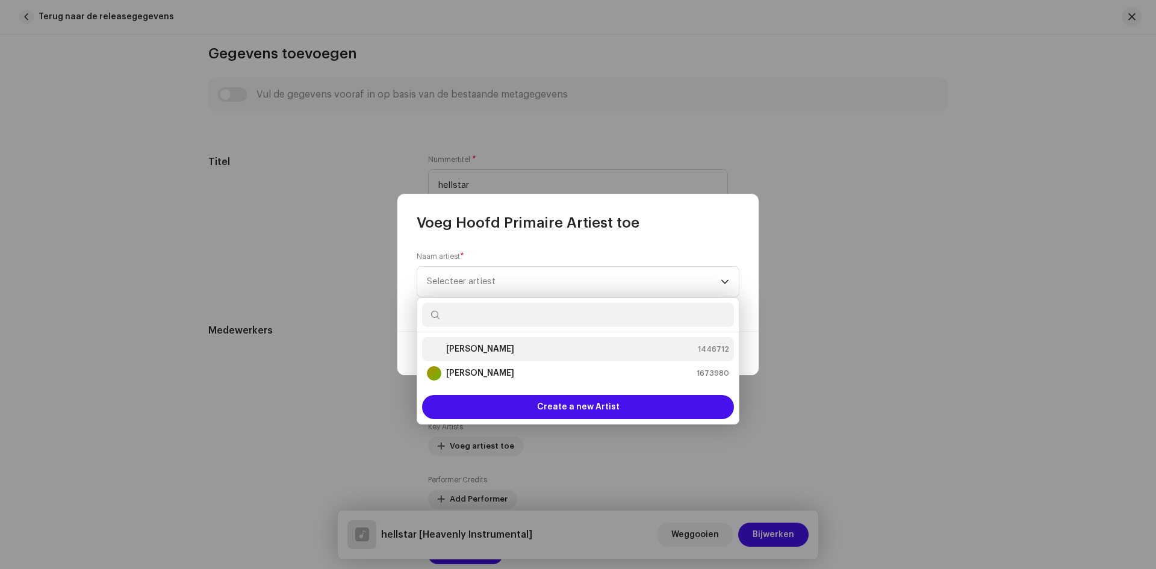
click at [471, 348] on strong "[PERSON_NAME]" at bounding box center [480, 349] width 68 height 12
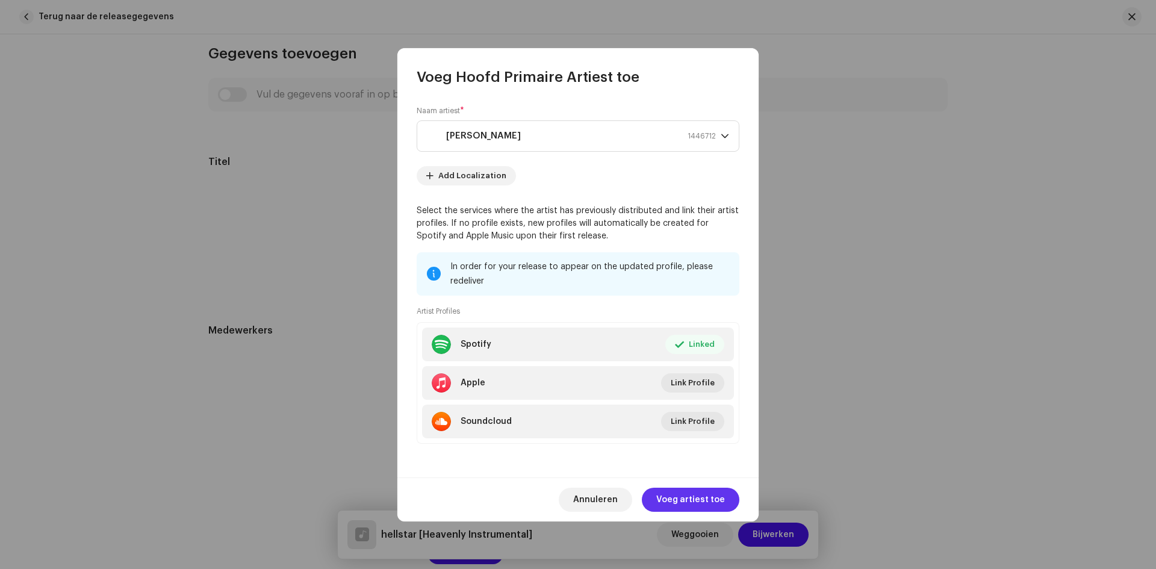
click at [678, 493] on span "Voeg artiest toe" at bounding box center [690, 500] width 69 height 24
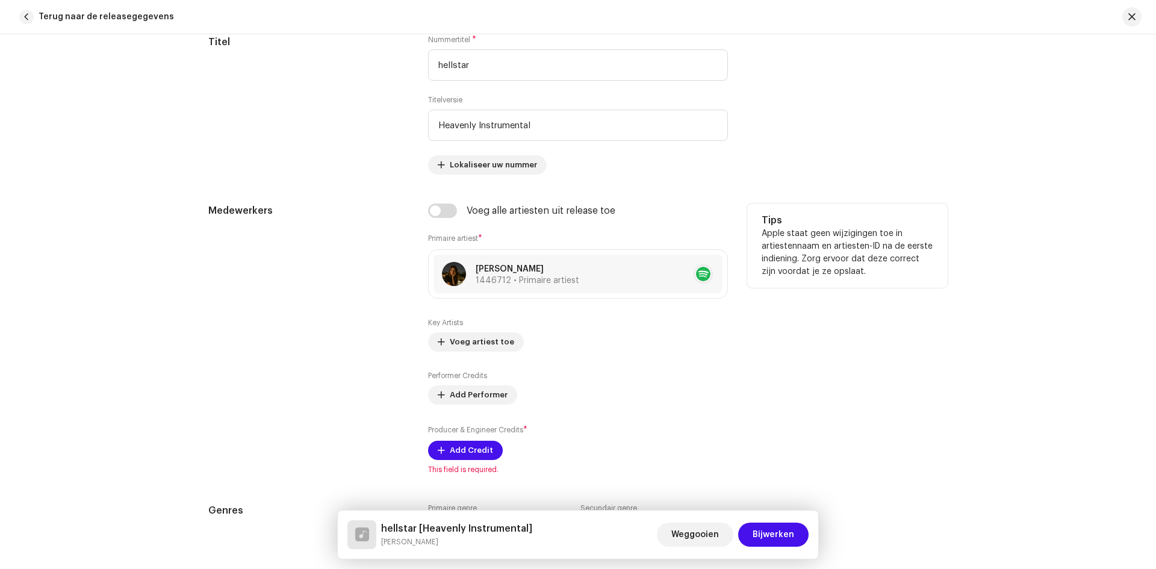
scroll to position [655, 0]
click at [474, 441] on span "Add Credit" at bounding box center [471, 450] width 43 height 24
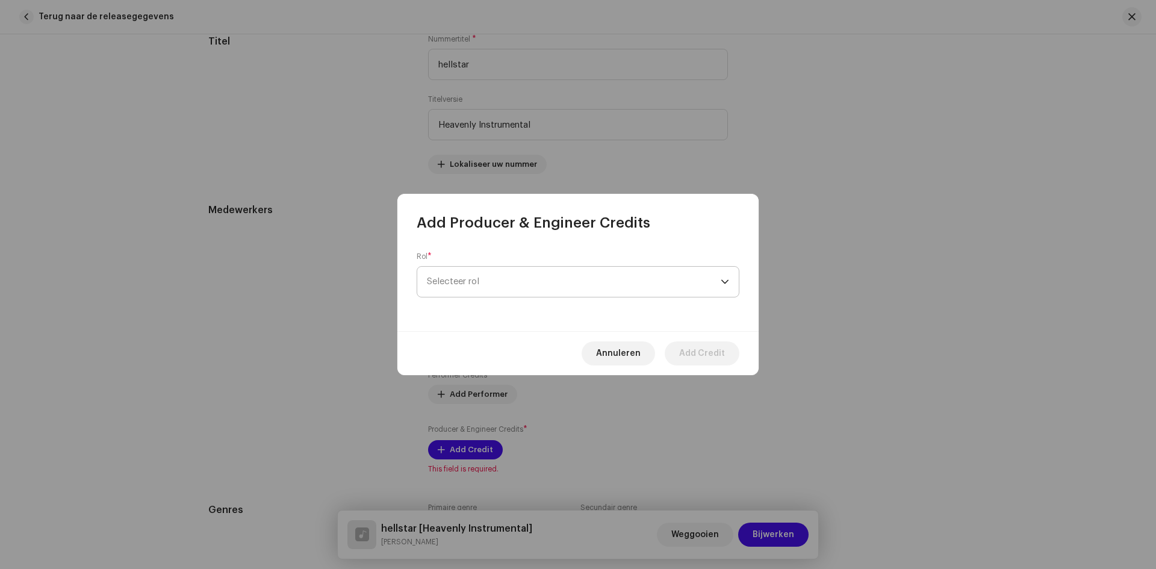
click at [475, 274] on span "Selecteer rol" at bounding box center [574, 282] width 294 height 30
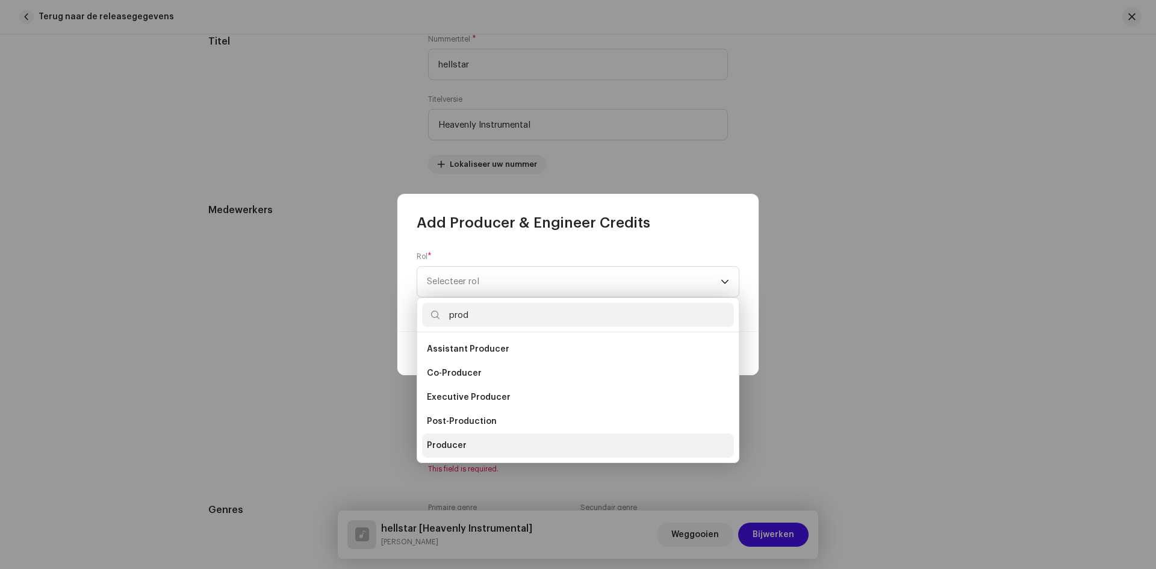
type input "prod"
click at [454, 443] on span "Producer" at bounding box center [447, 445] width 40 height 12
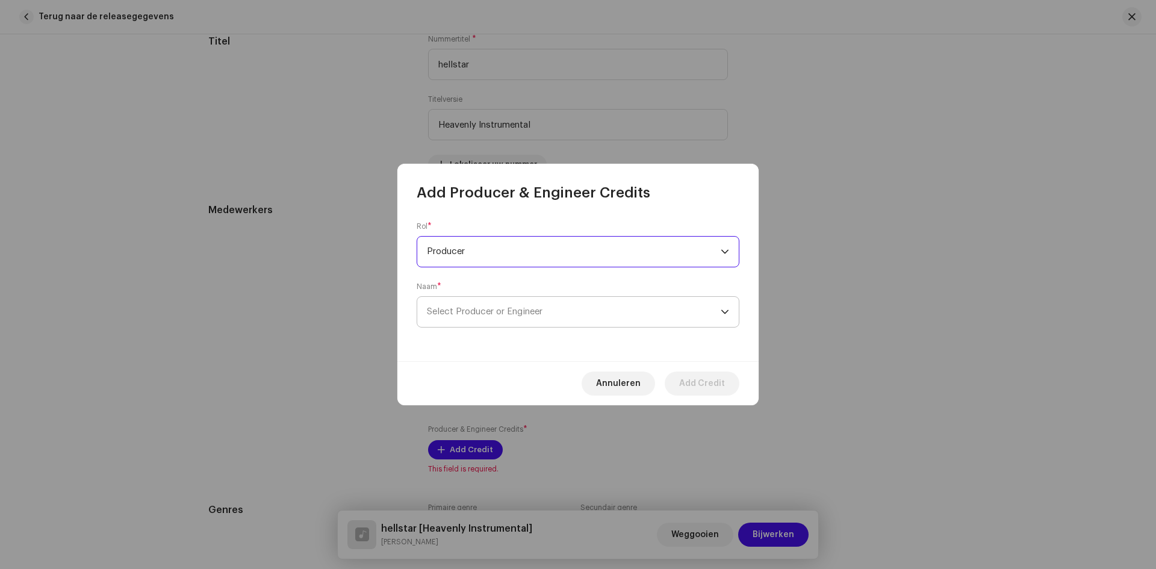
click at [498, 312] on span "Select Producer or Engineer" at bounding box center [485, 311] width 116 height 9
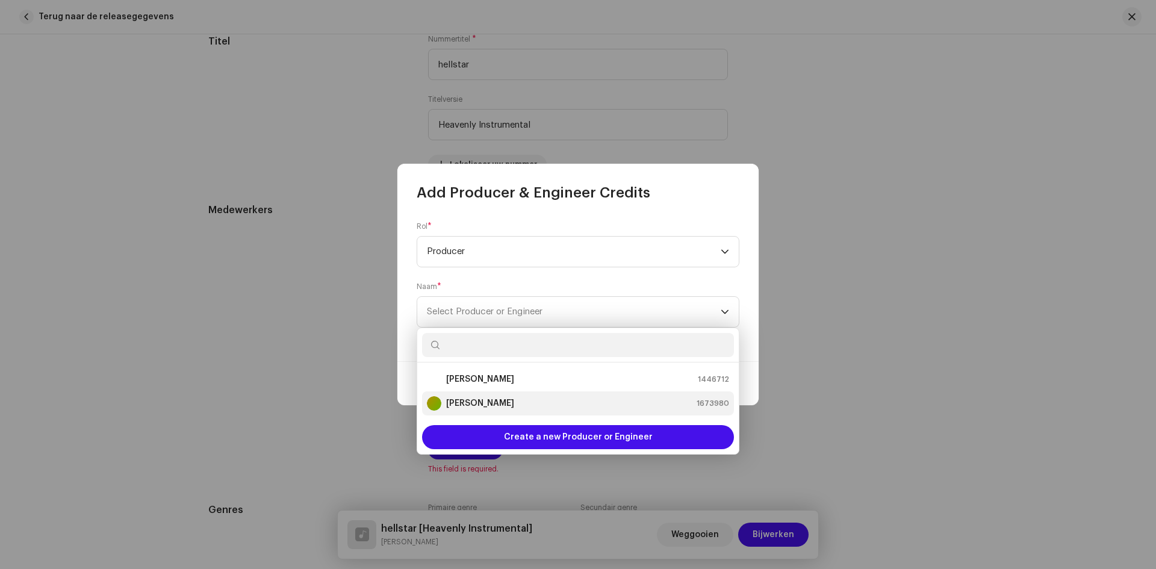
click at [480, 404] on strong "[PERSON_NAME]" at bounding box center [480, 403] width 68 height 12
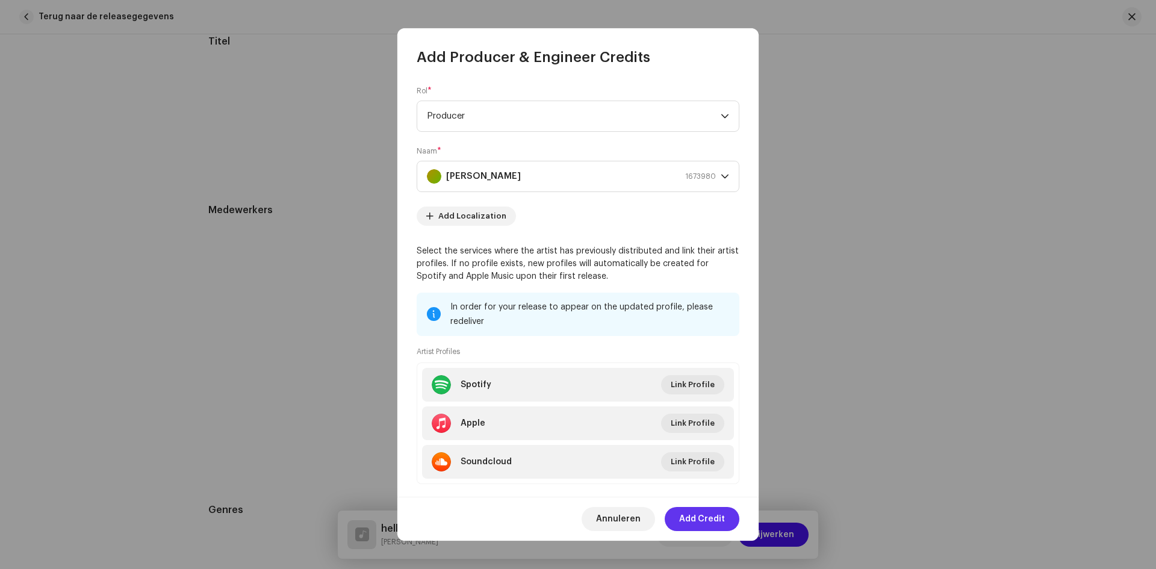
click at [698, 515] on span "Add Credit" at bounding box center [702, 519] width 46 height 24
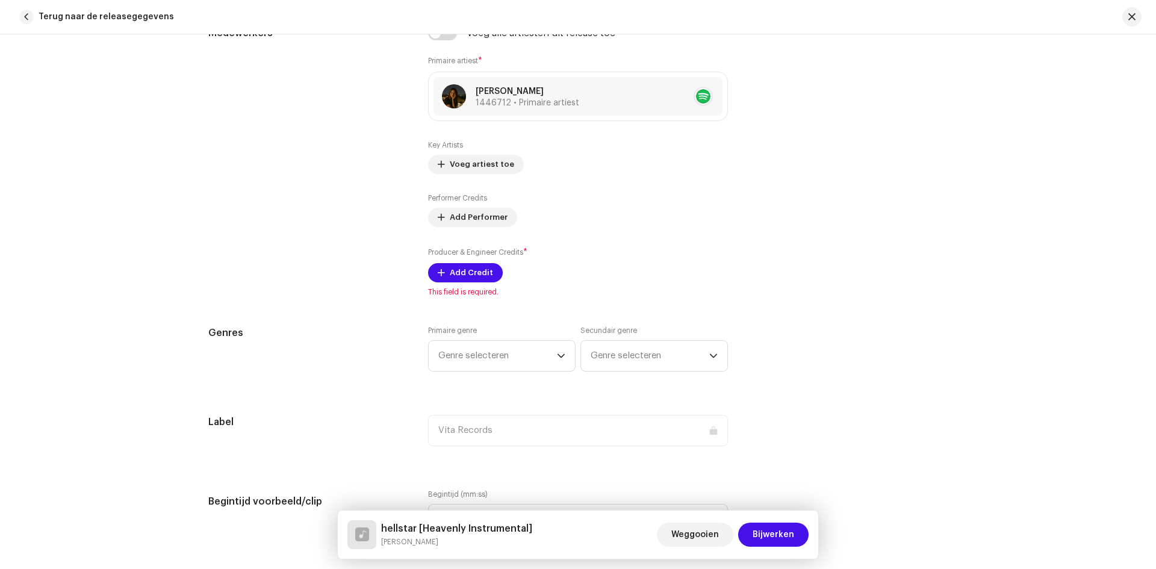
scroll to position [836, 0]
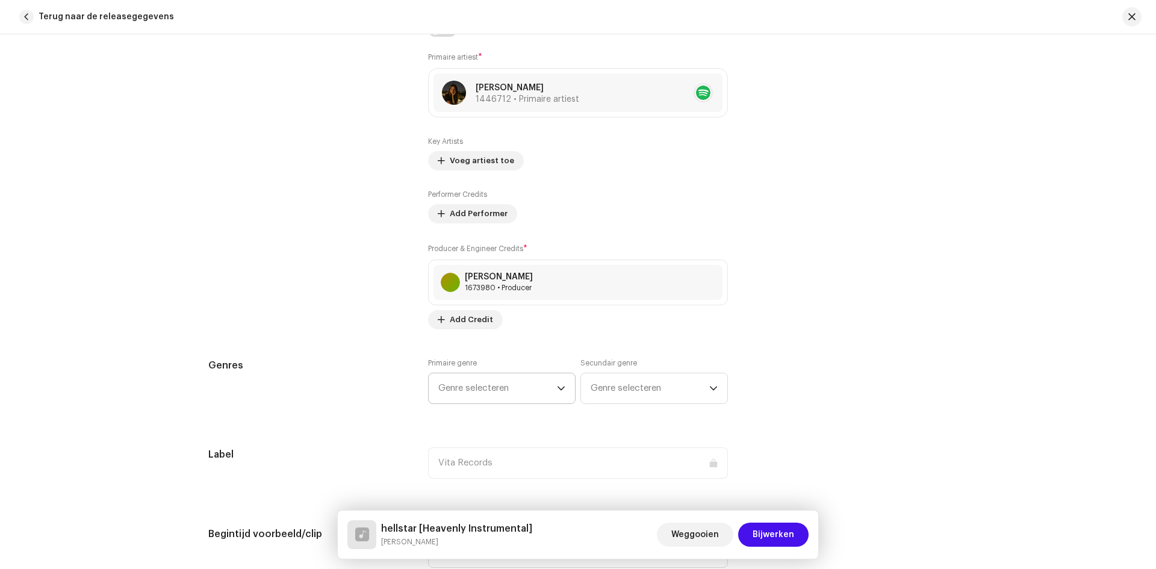
click at [499, 385] on span "Genre selecteren" at bounding box center [497, 388] width 119 height 30
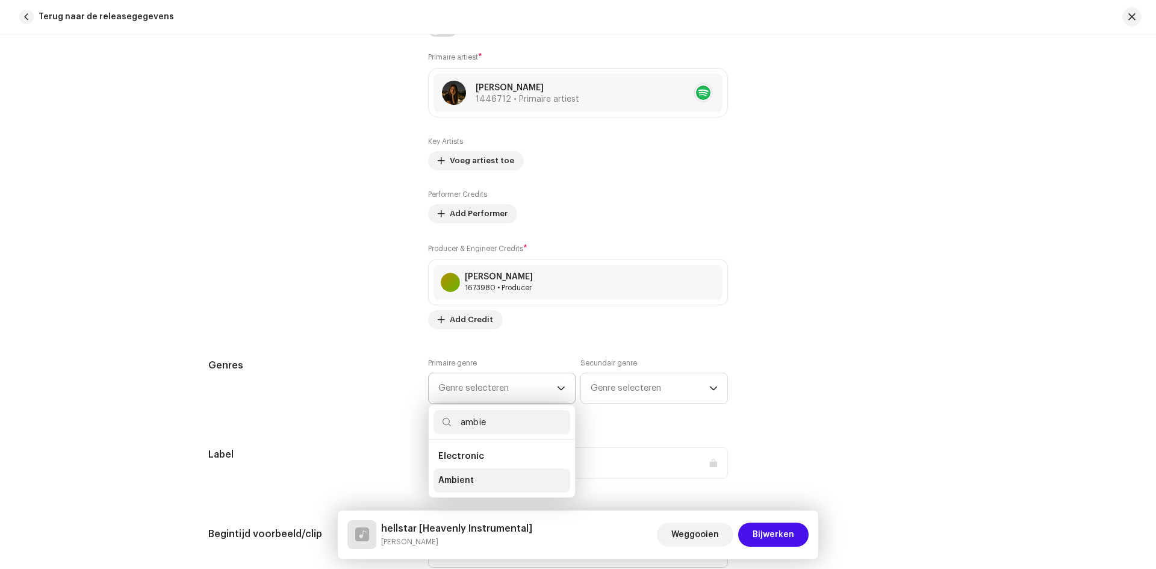
type input "ambie"
click at [473, 482] on li "Ambient" at bounding box center [501, 480] width 137 height 24
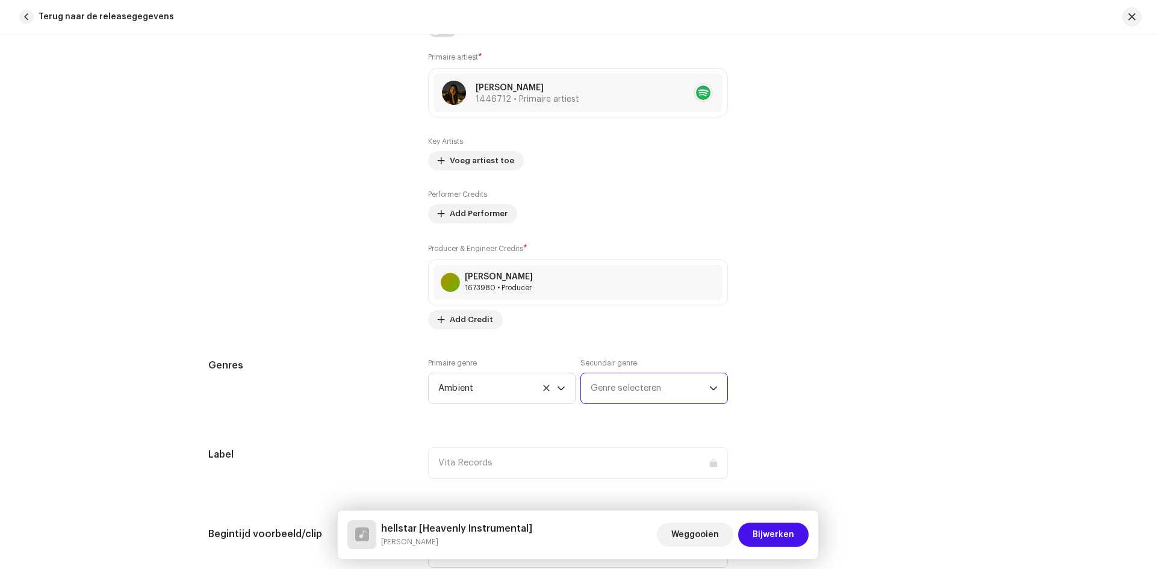
click at [608, 385] on span "Genre selecteren" at bounding box center [649, 388] width 119 height 30
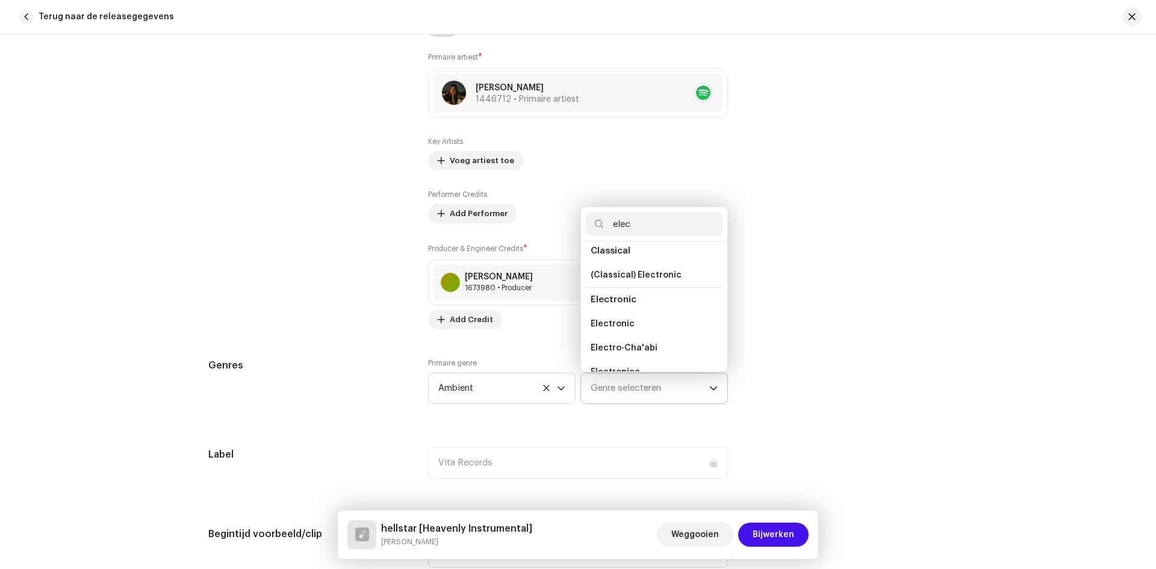
scroll to position [120, 0]
type input "elec"
click at [621, 306] on span "Electronic" at bounding box center [612, 308] width 44 height 12
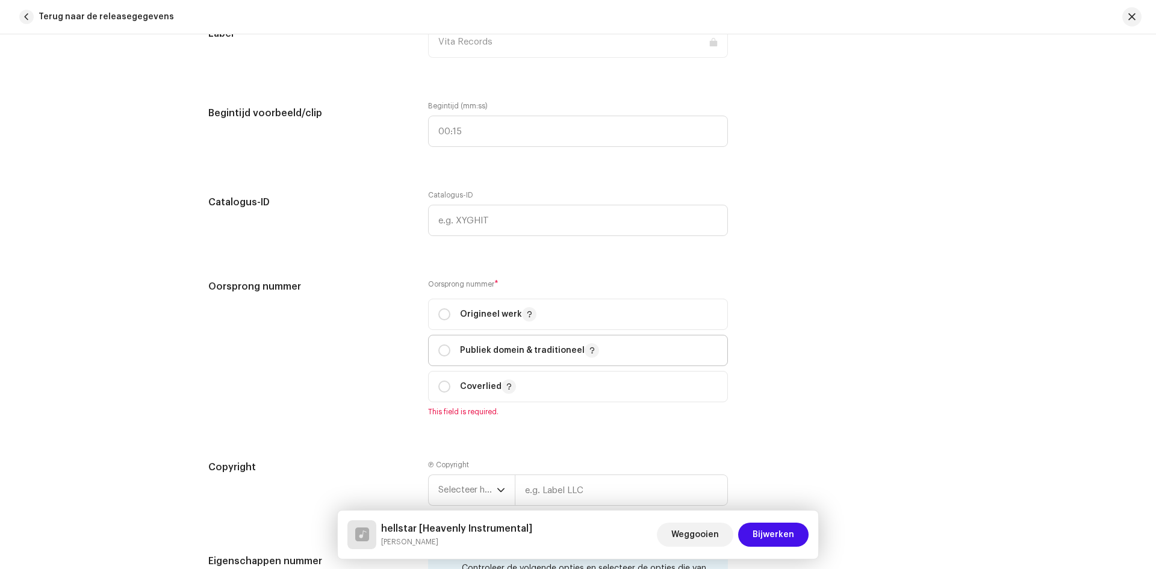
scroll to position [1257, 0]
click at [443, 385] on input "radio" at bounding box center [444, 386] width 12 height 12
radio input "true"
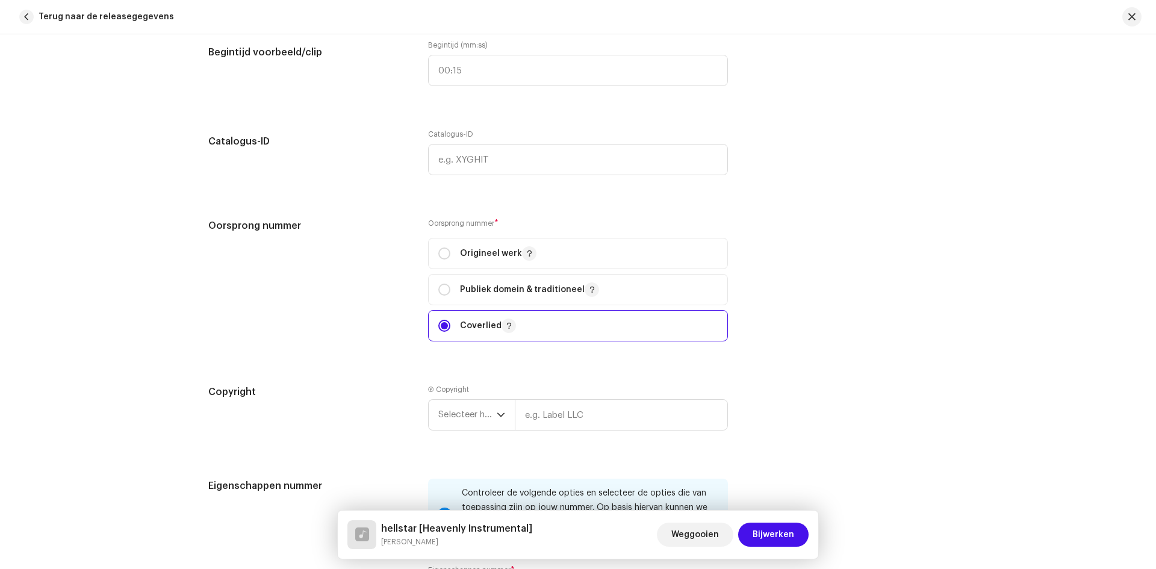
scroll to position [1498, 0]
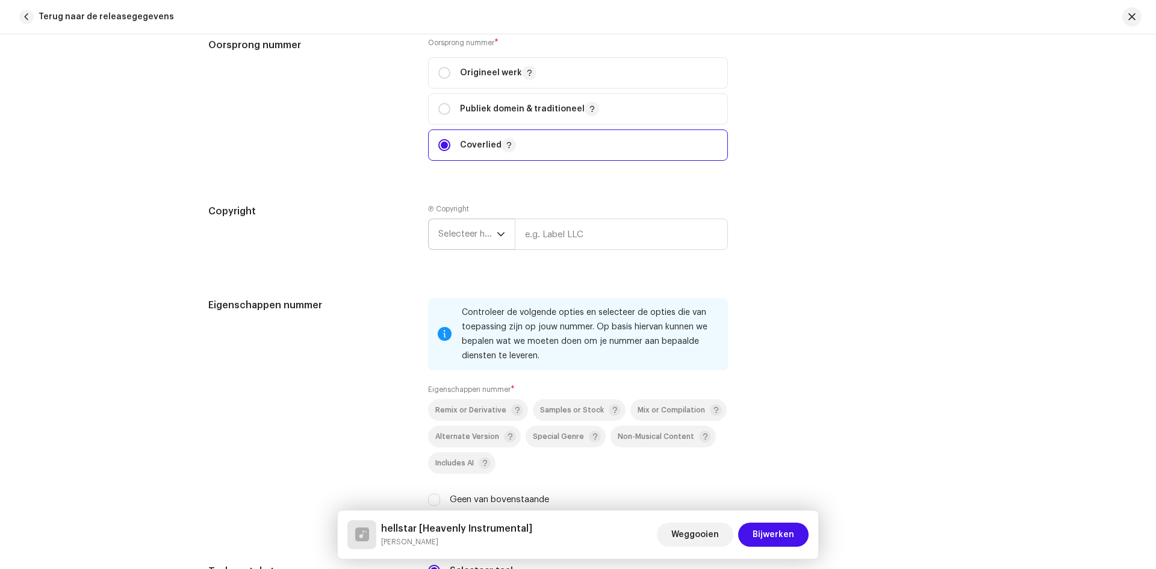
click at [460, 224] on span "Selecteer het jaar" at bounding box center [467, 234] width 58 height 30
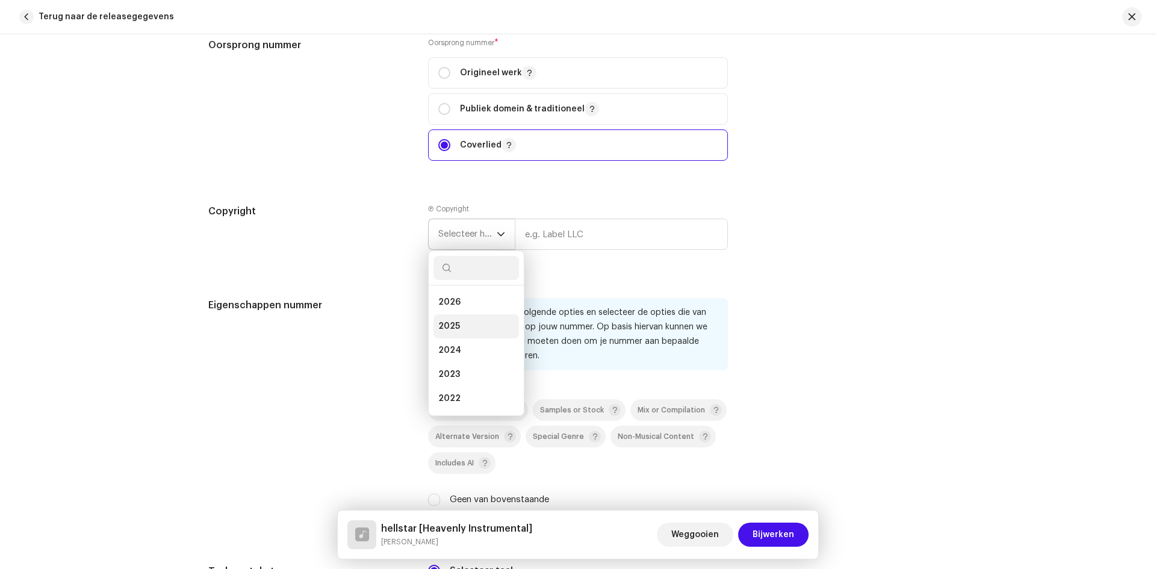
click at [462, 323] on li "2025" at bounding box center [475, 326] width 85 height 24
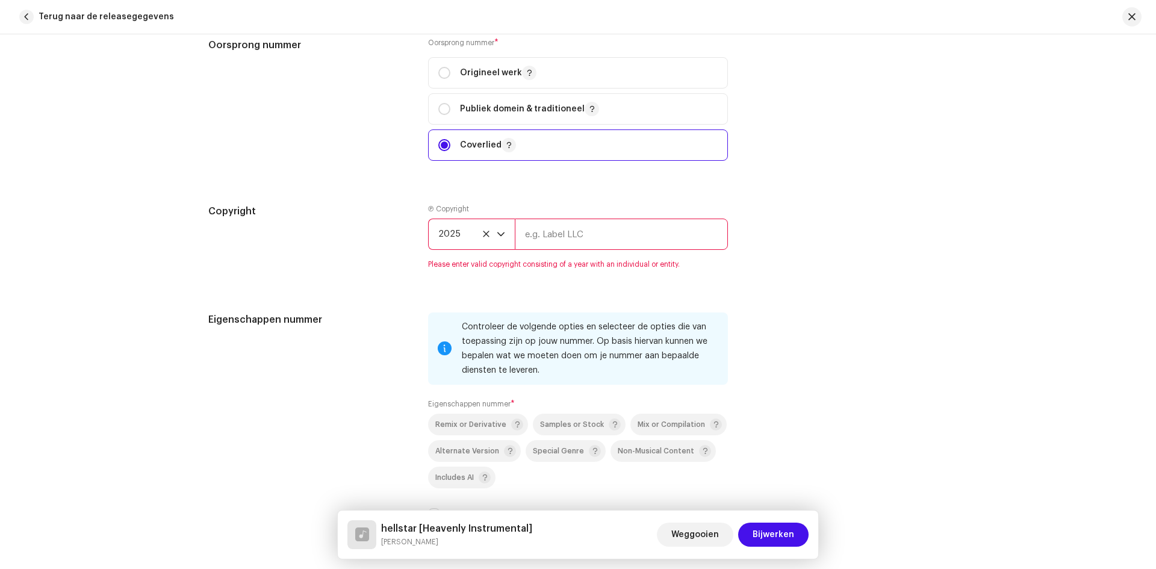
click at [576, 227] on input "text" at bounding box center [621, 233] width 213 height 31
click at [553, 231] on input "text" at bounding box center [621, 233] width 213 height 31
type input "[PERSON_NAME]"
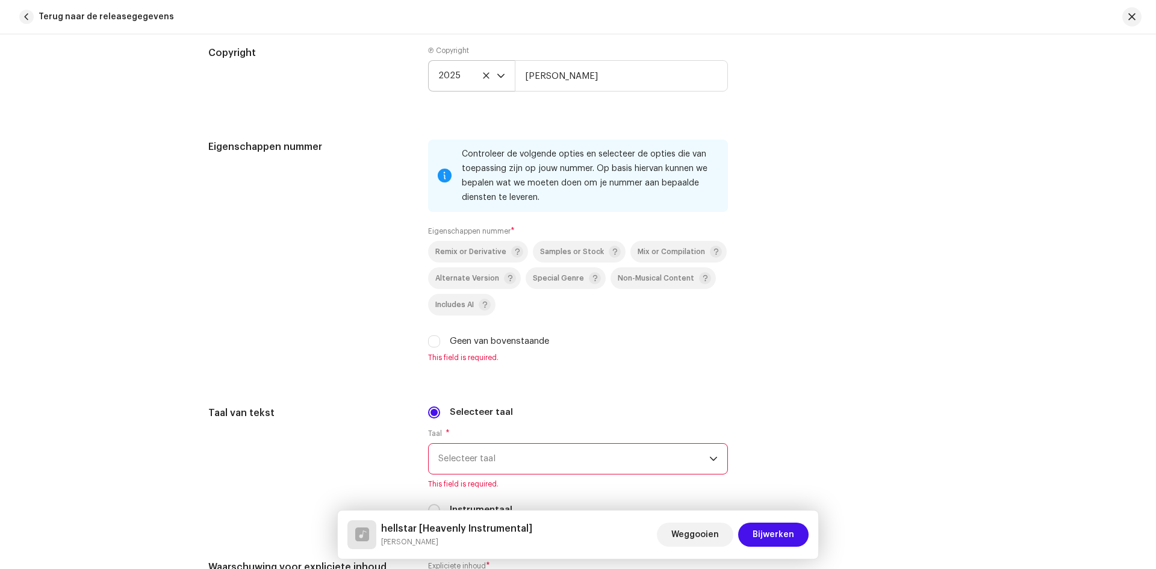
scroll to position [1679, 0]
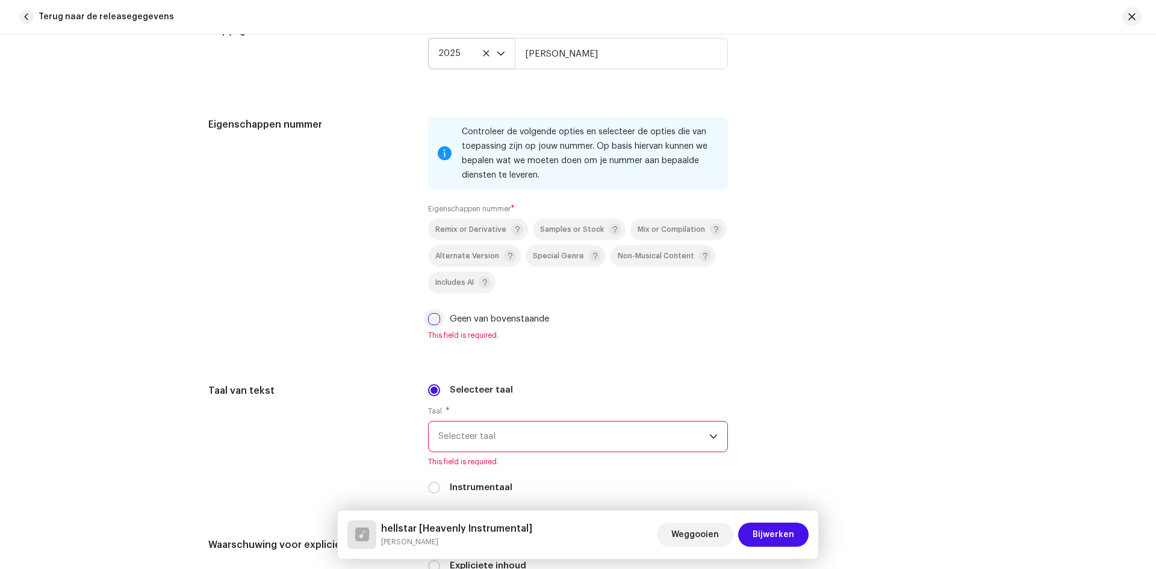
click at [431, 317] on input "Geen van bovenstaande" at bounding box center [434, 319] width 12 height 12
checkbox input "true"
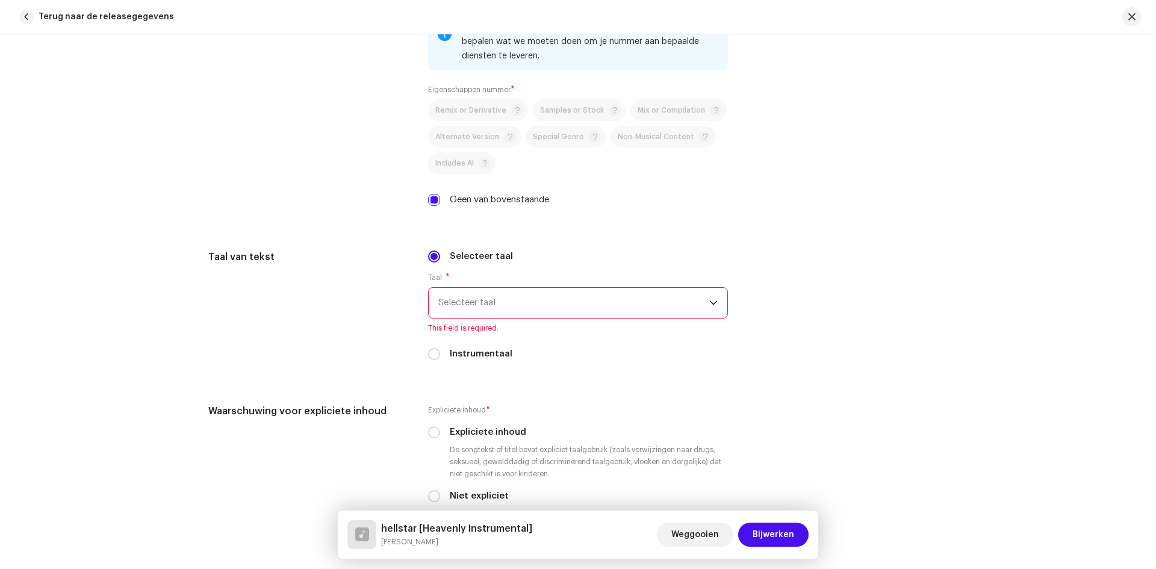
scroll to position [1799, 0]
click at [436, 348] on input "Instrumentaal" at bounding box center [434, 353] width 12 height 12
radio input "true"
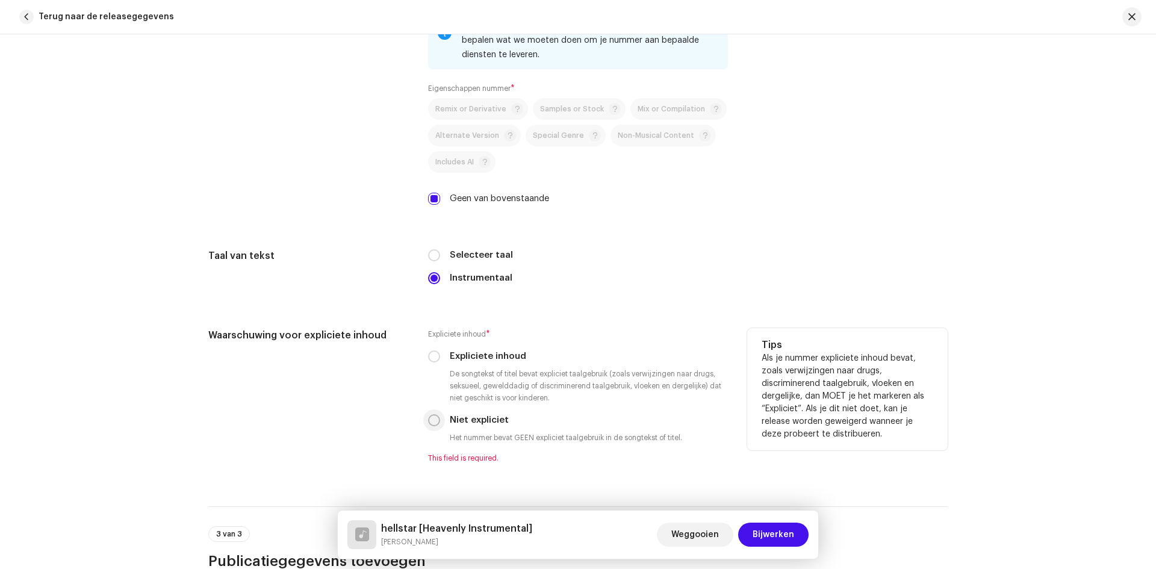
click at [432, 417] on input "Niet expliciet" at bounding box center [434, 420] width 12 height 12
radio input "true"
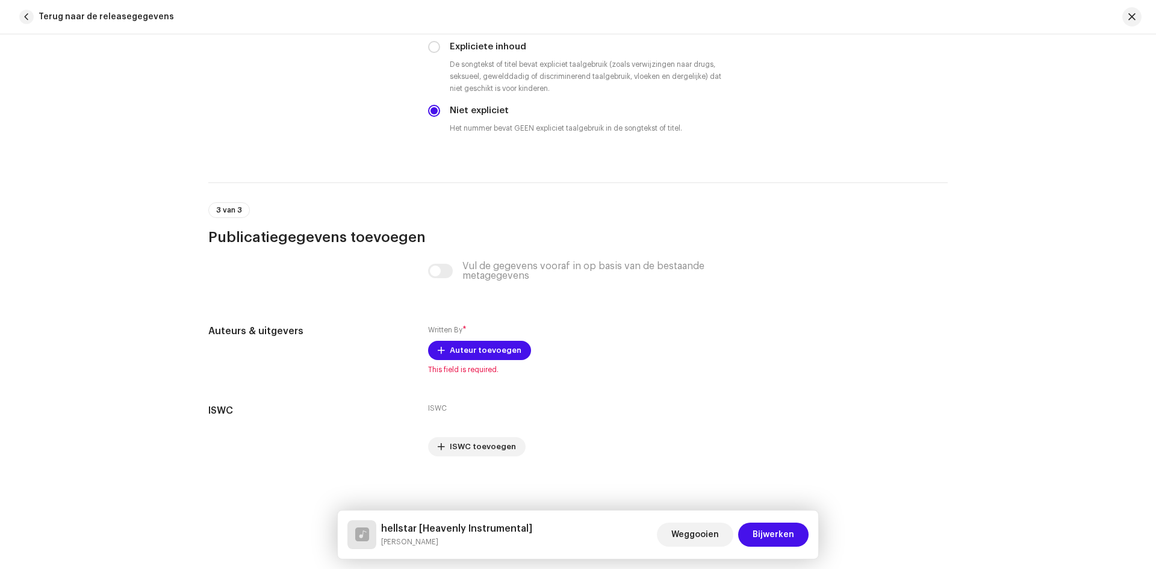
scroll to position [2111, 0]
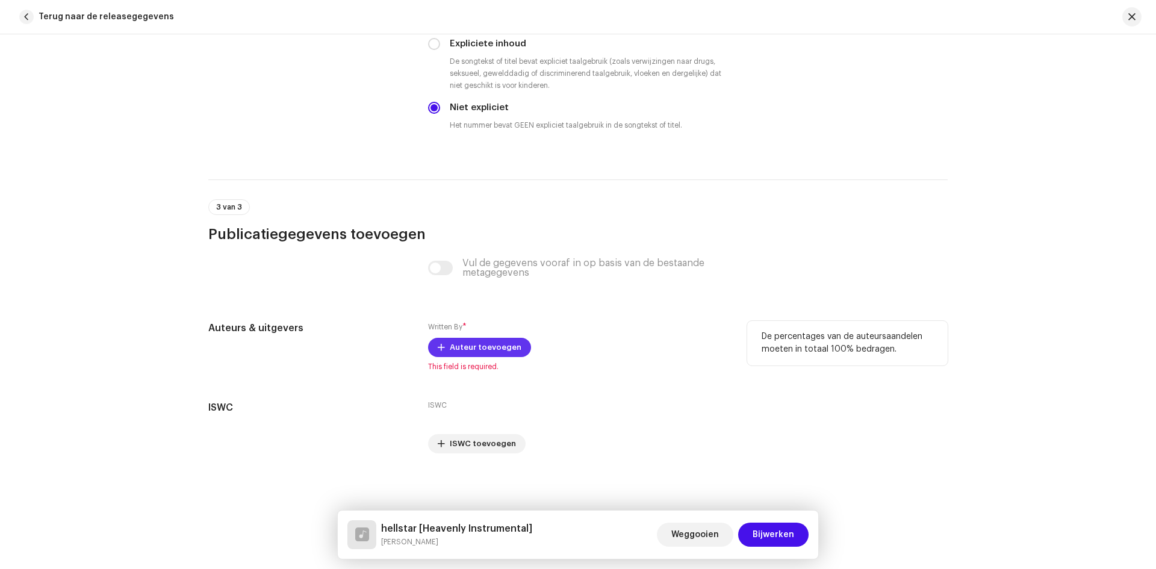
click at [454, 348] on span "Auteur toevoegen" at bounding box center [486, 347] width 72 height 24
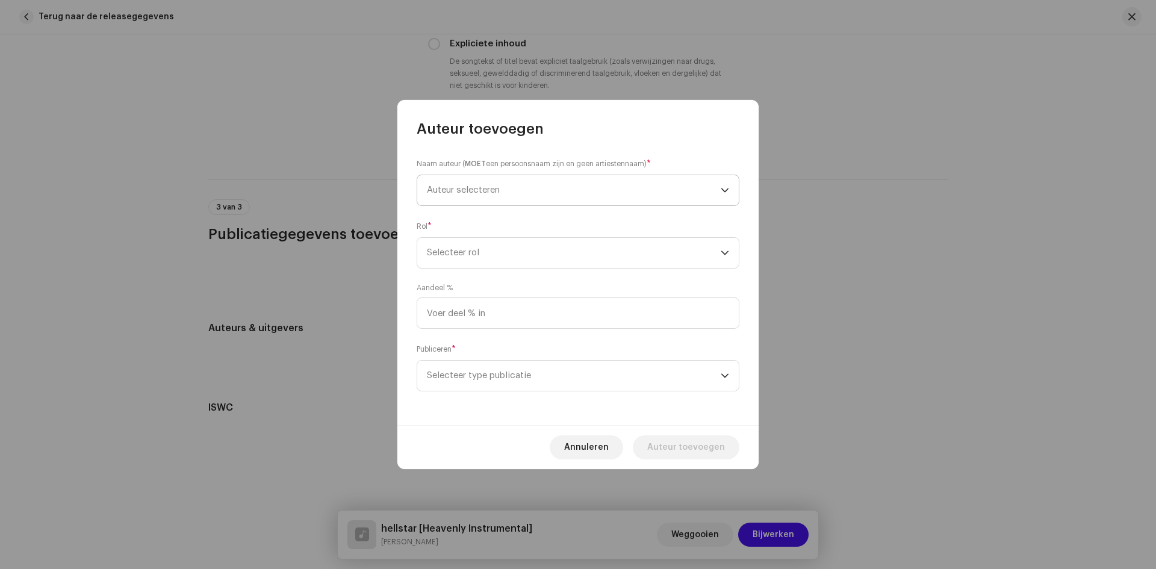
click at [465, 191] on span "Auteur selecteren" at bounding box center [463, 189] width 73 height 9
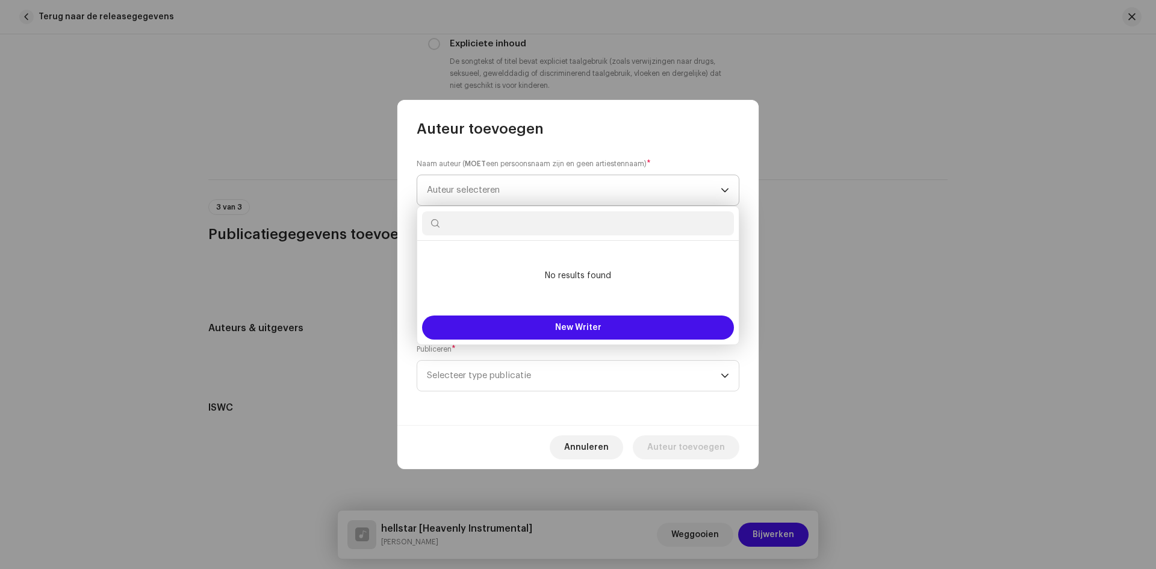
type input "w"
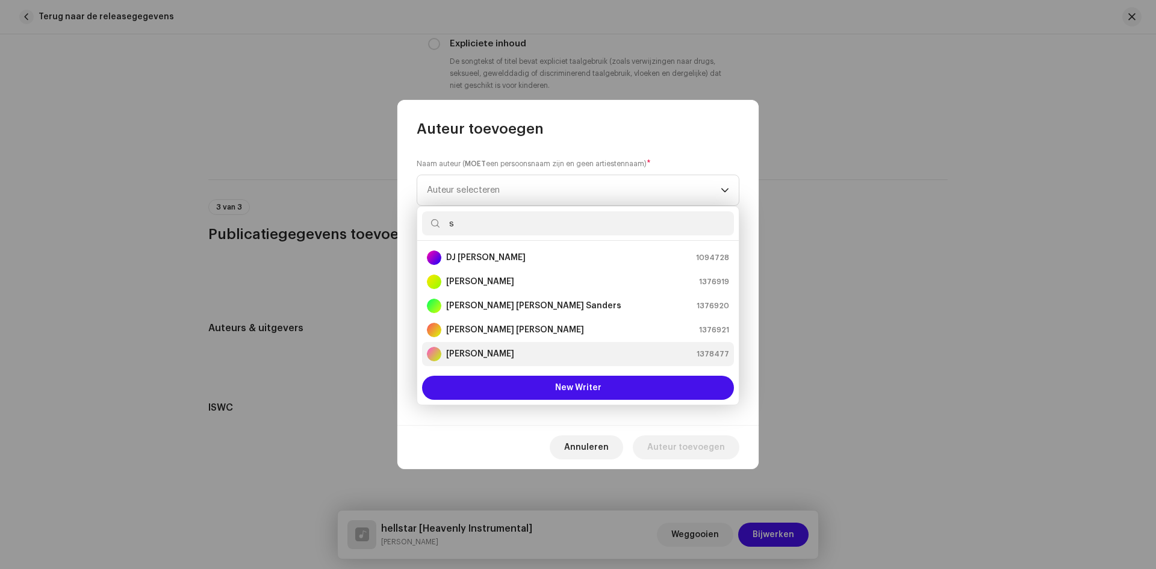
type input "s"
click at [479, 355] on strong "[PERSON_NAME]" at bounding box center [480, 354] width 68 height 12
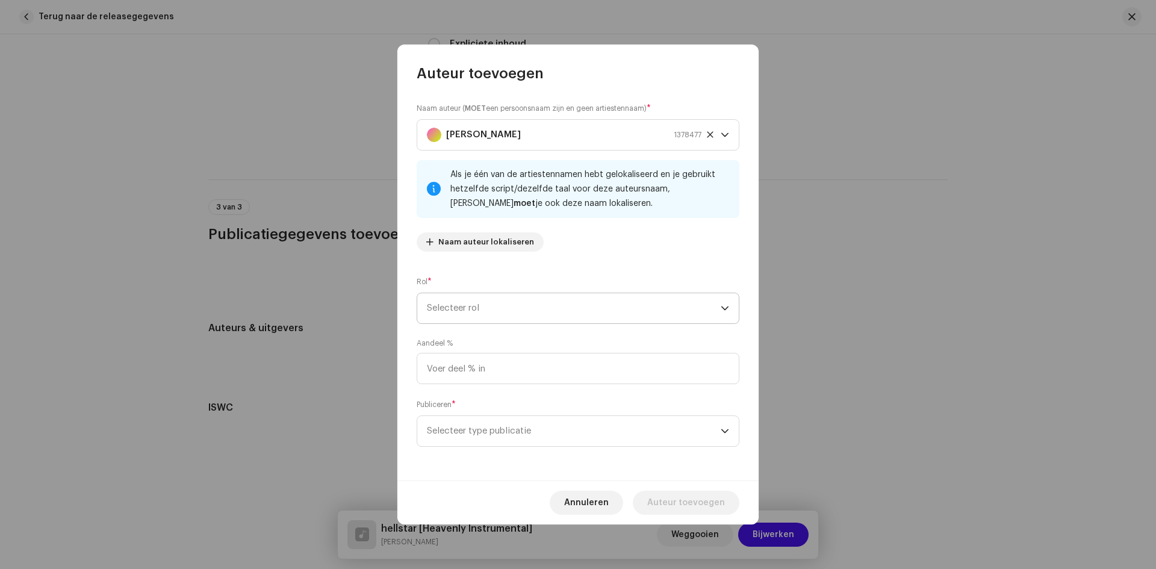
click at [488, 312] on span "Selecteer rol" at bounding box center [574, 308] width 294 height 30
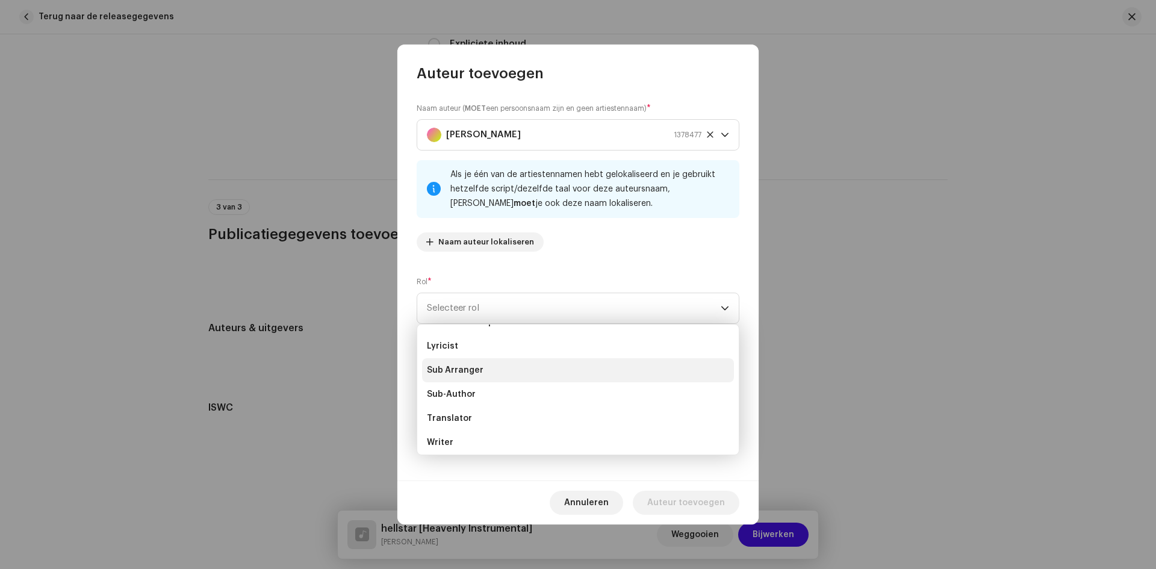
scroll to position [120, 0]
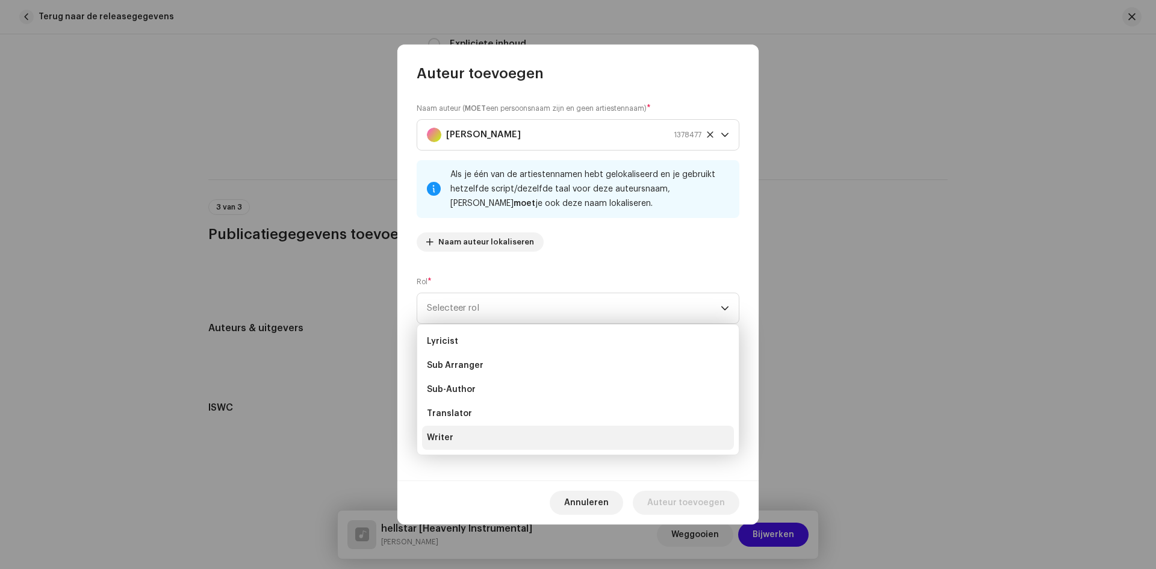
click at [442, 439] on span "Writer" at bounding box center [440, 438] width 26 height 12
click at [466, 364] on input at bounding box center [577, 368] width 323 height 31
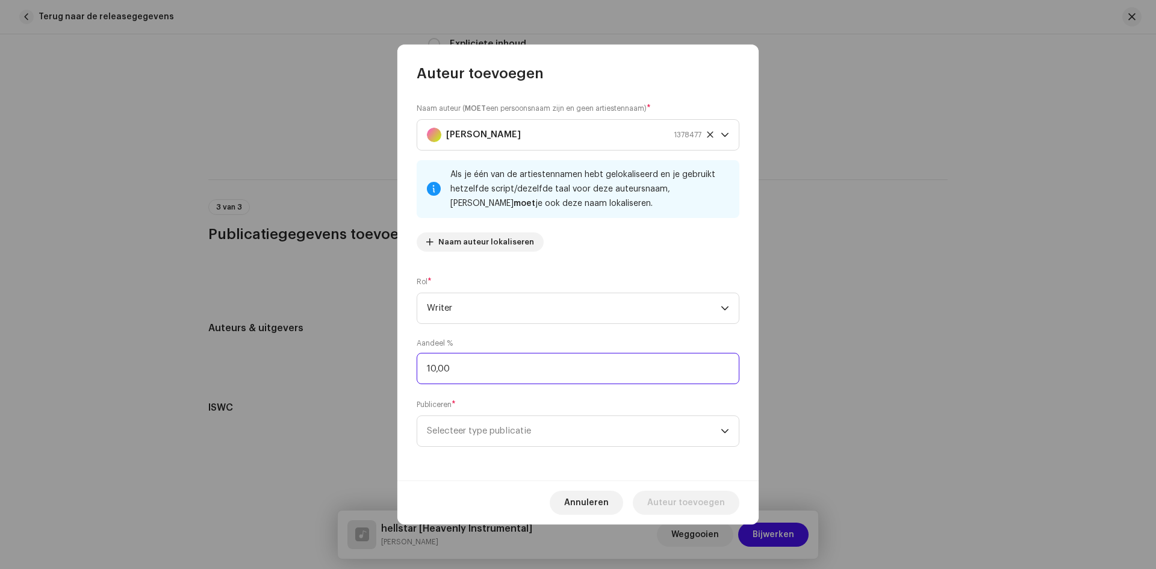
type input "100,00"
click at [471, 429] on span "Selecteer type publicatie" at bounding box center [574, 431] width 294 height 30
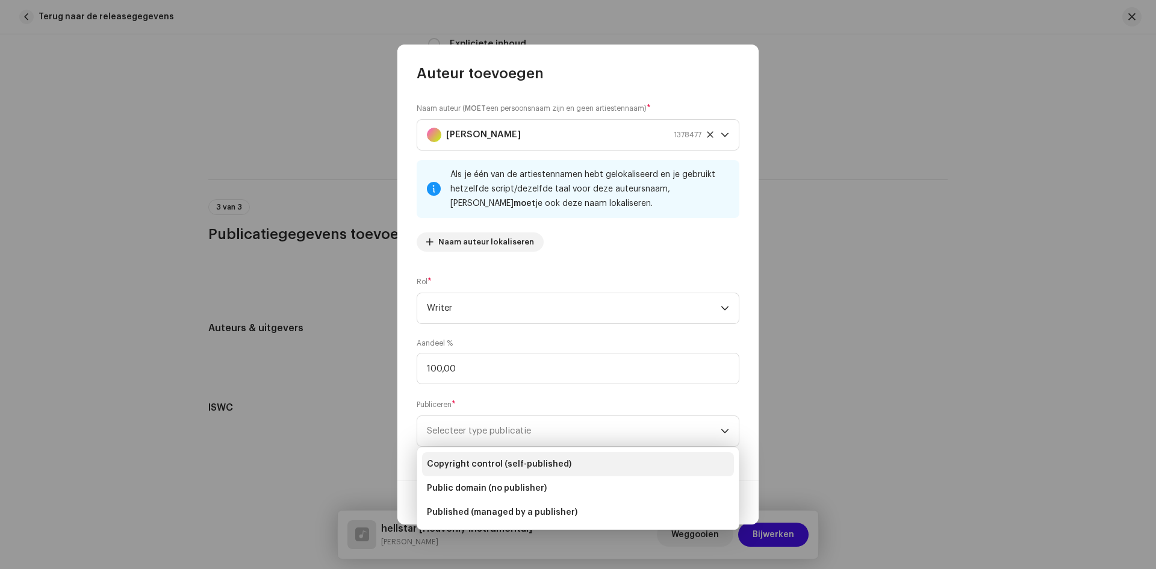
click at [491, 457] on li "Copyright control (self-published)" at bounding box center [578, 464] width 312 height 24
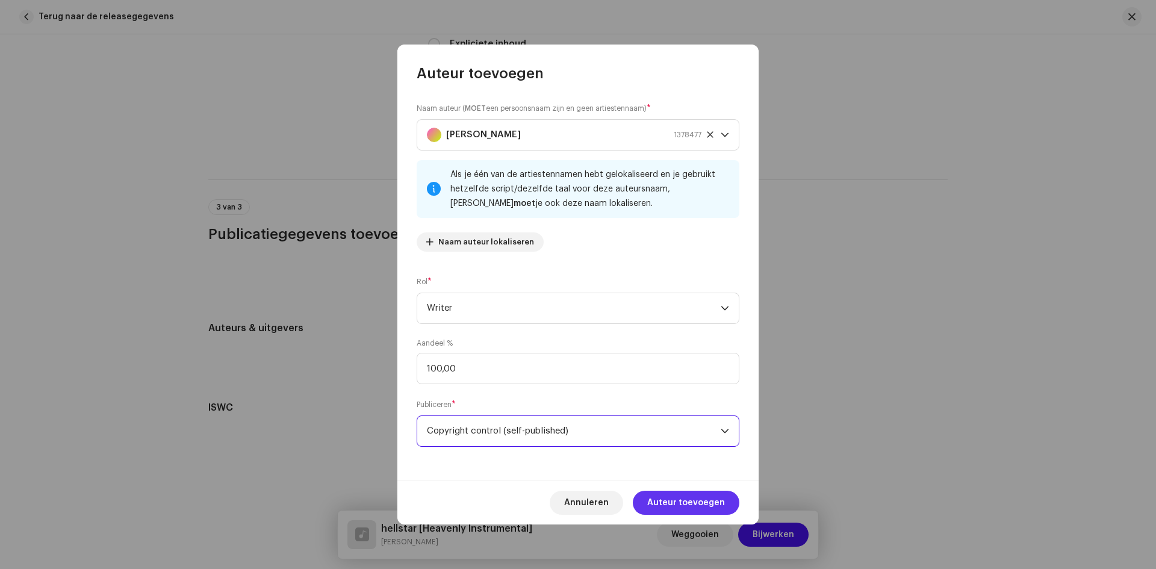
click at [701, 500] on span "Auteur toevoegen" at bounding box center [686, 503] width 78 height 24
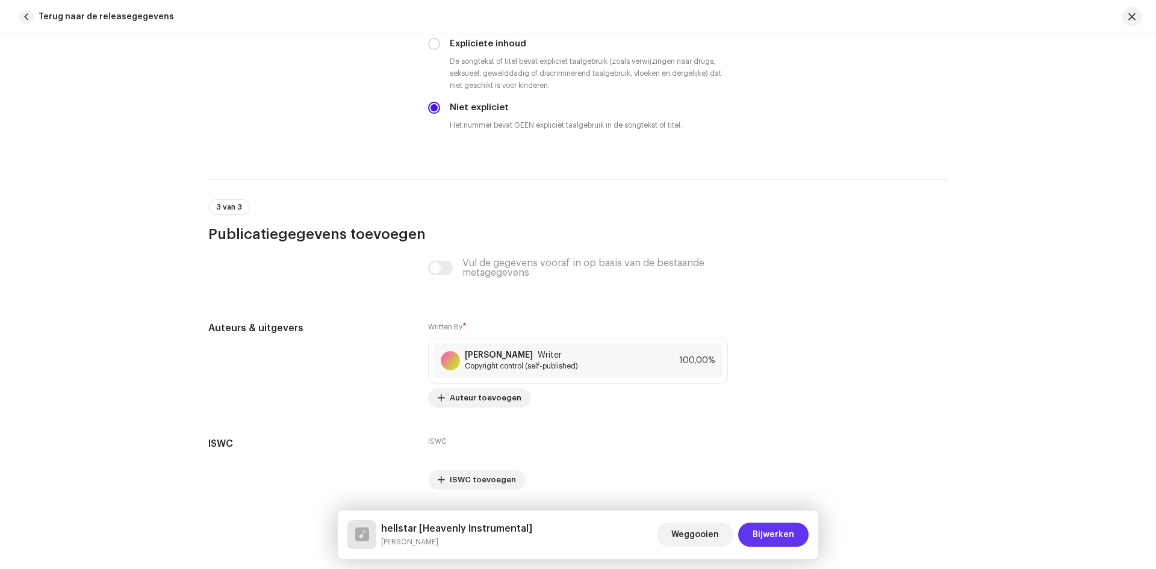
click at [764, 530] on span "Bijwerken" at bounding box center [773, 534] width 42 height 24
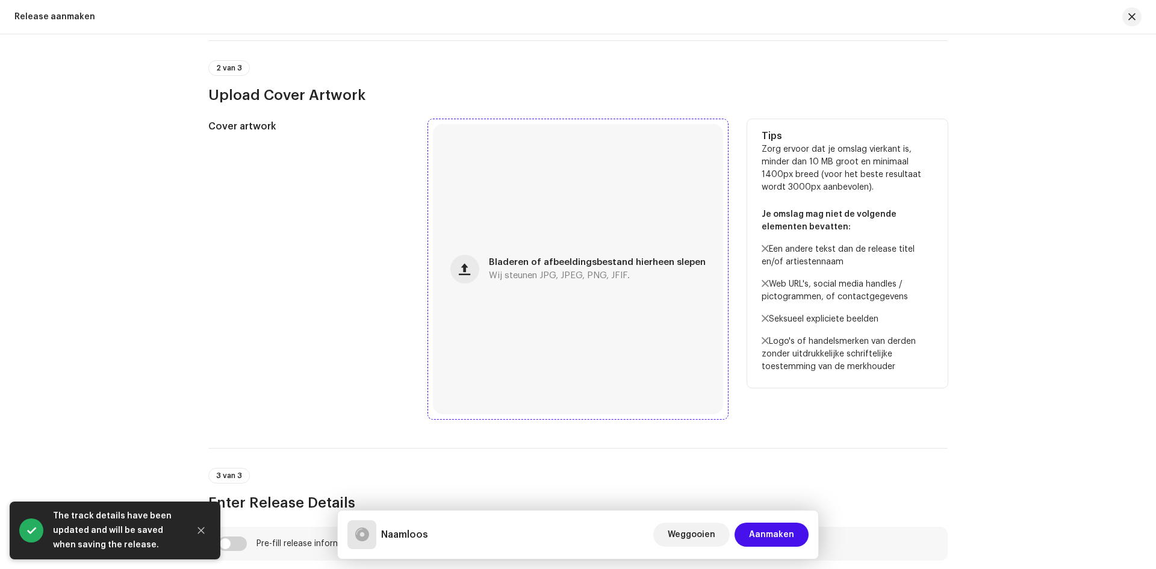
scroll to position [421, 0]
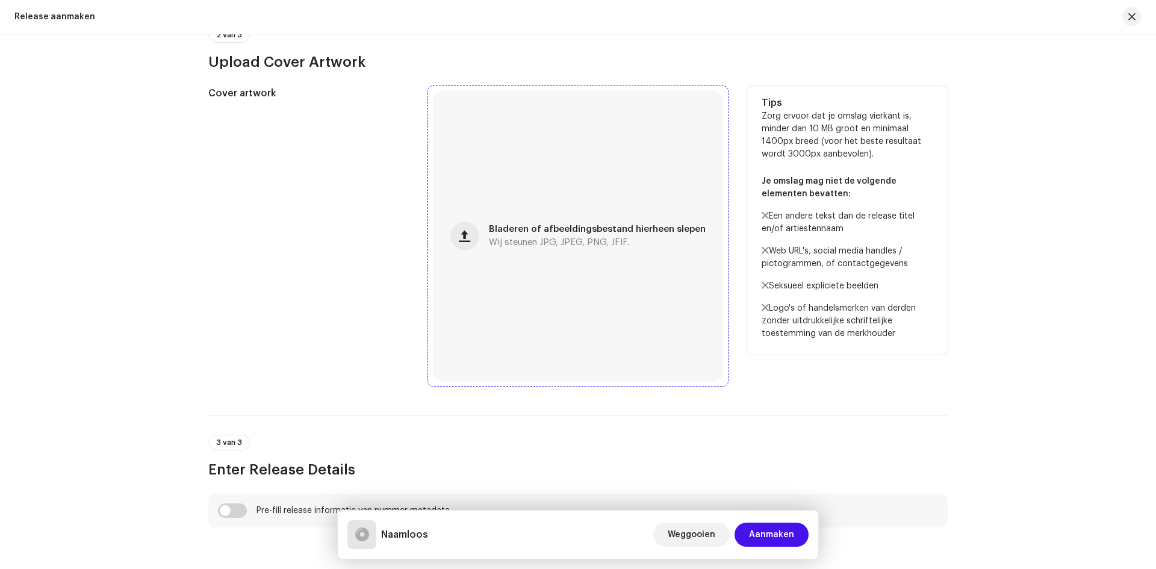
click at [618, 218] on div "Bladeren of afbeeldingsbestand hierheen slepen Wij steunen JPG, JPEG, PNG, JFIF." at bounding box center [578, 236] width 290 height 290
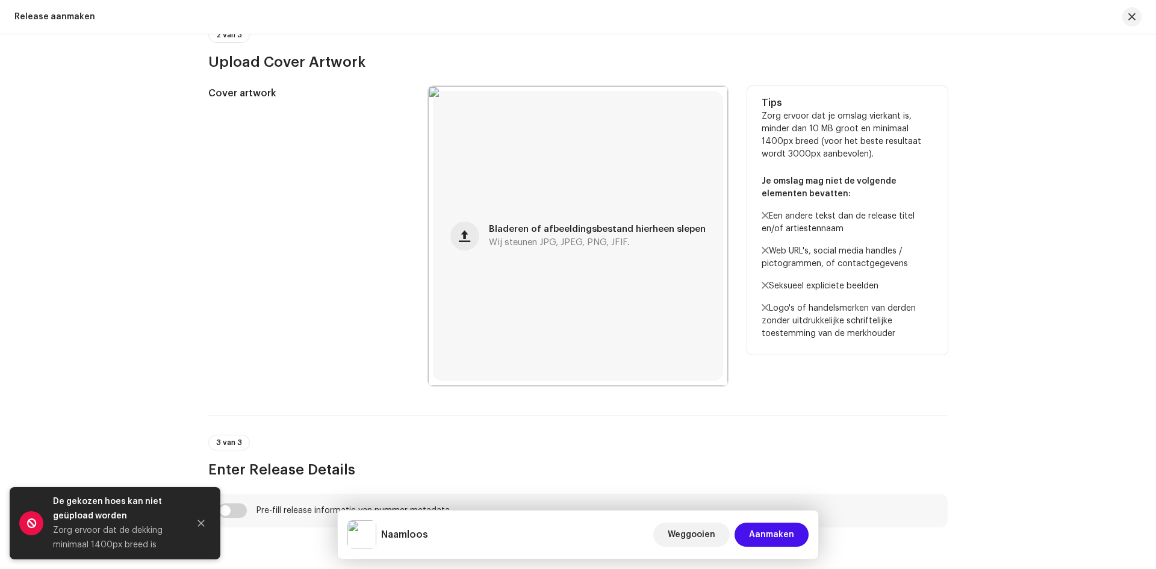
click at [211, 264] on div "Cover artwork" at bounding box center [308, 236] width 200 height 300
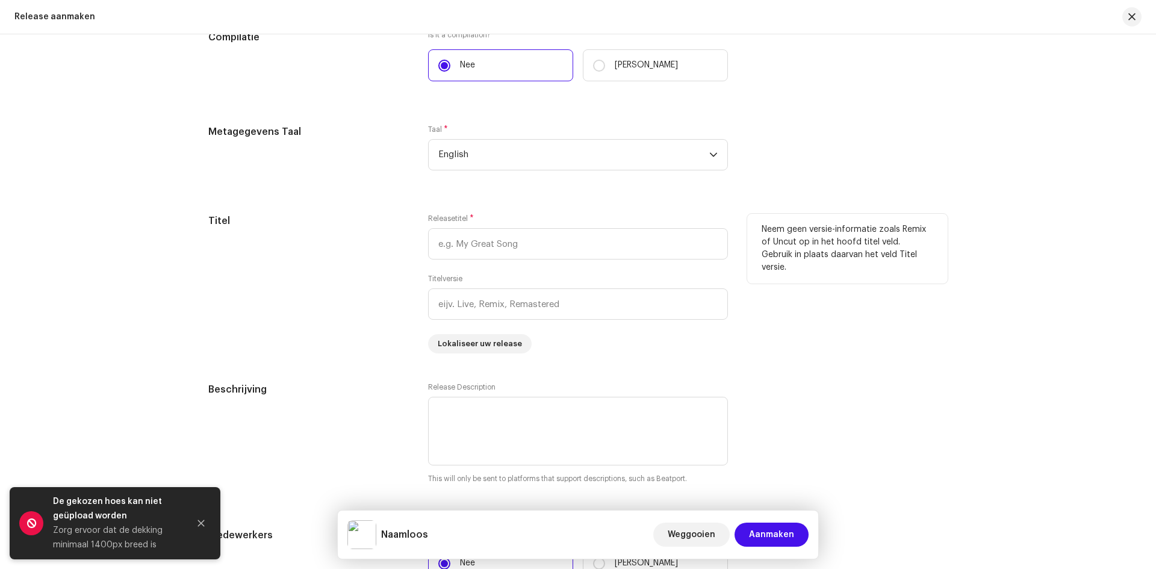
scroll to position [963, 0]
click at [455, 237] on input "text" at bounding box center [578, 242] width 300 height 31
type input "hellstar"
click at [478, 297] on input "text" at bounding box center [578, 302] width 300 height 31
type input "Heavenly Instrumental"
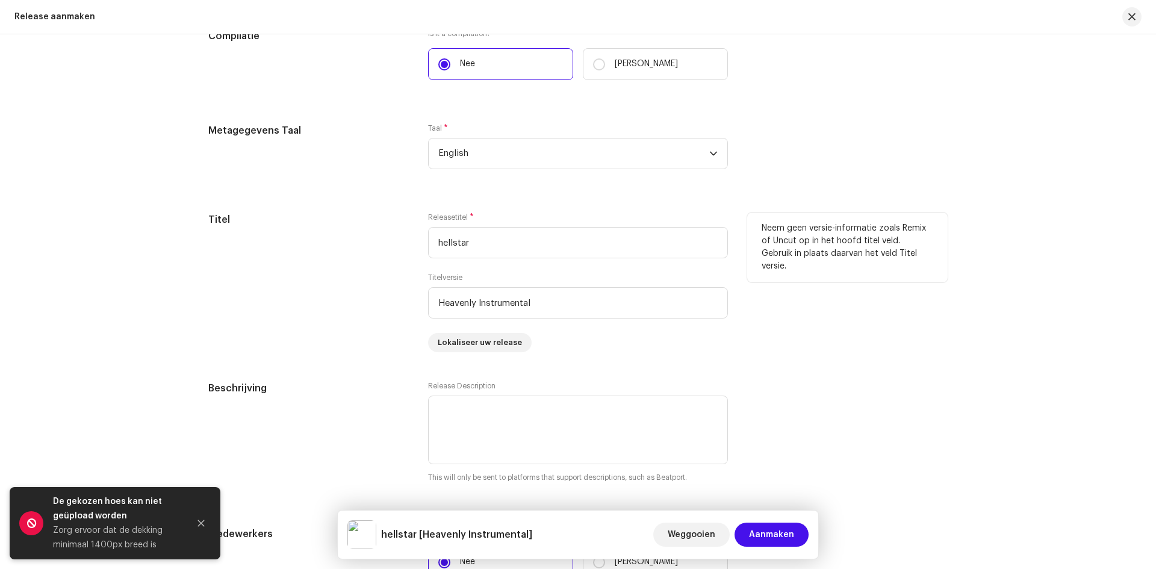
click at [358, 279] on div "Titel" at bounding box center [308, 282] width 200 height 140
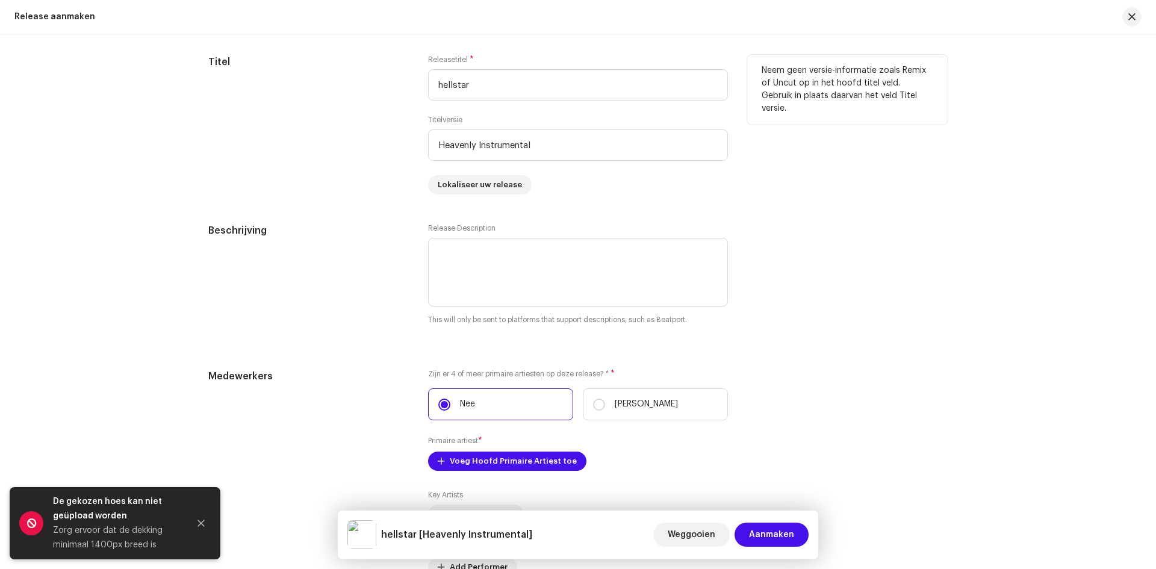
scroll to position [1204, 0]
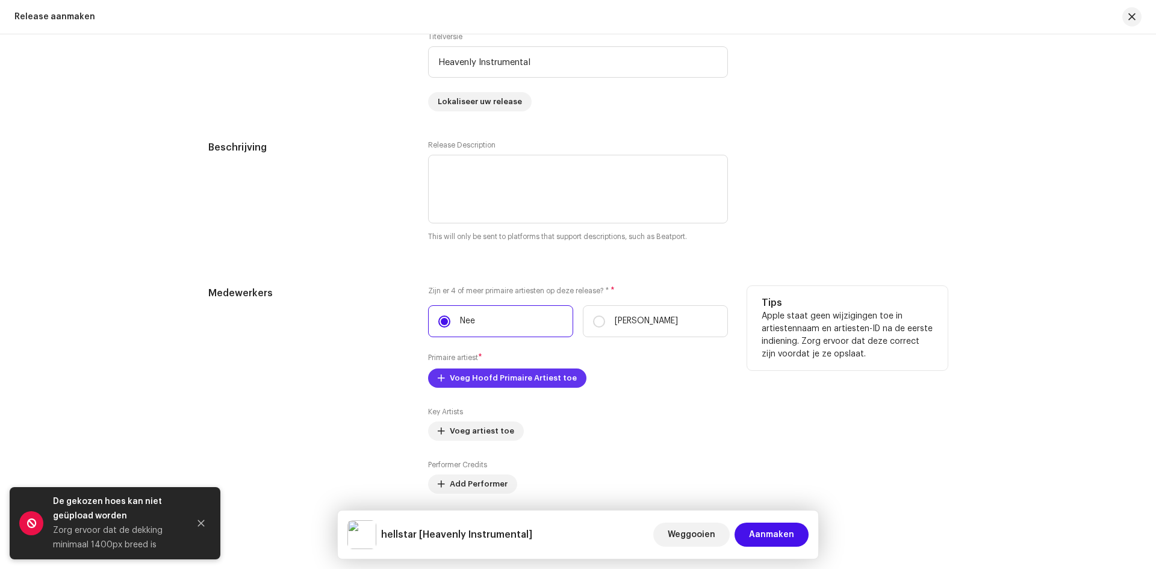
click at [461, 377] on span "Voeg Hoofd Primaire Artiest toe" at bounding box center [513, 378] width 127 height 24
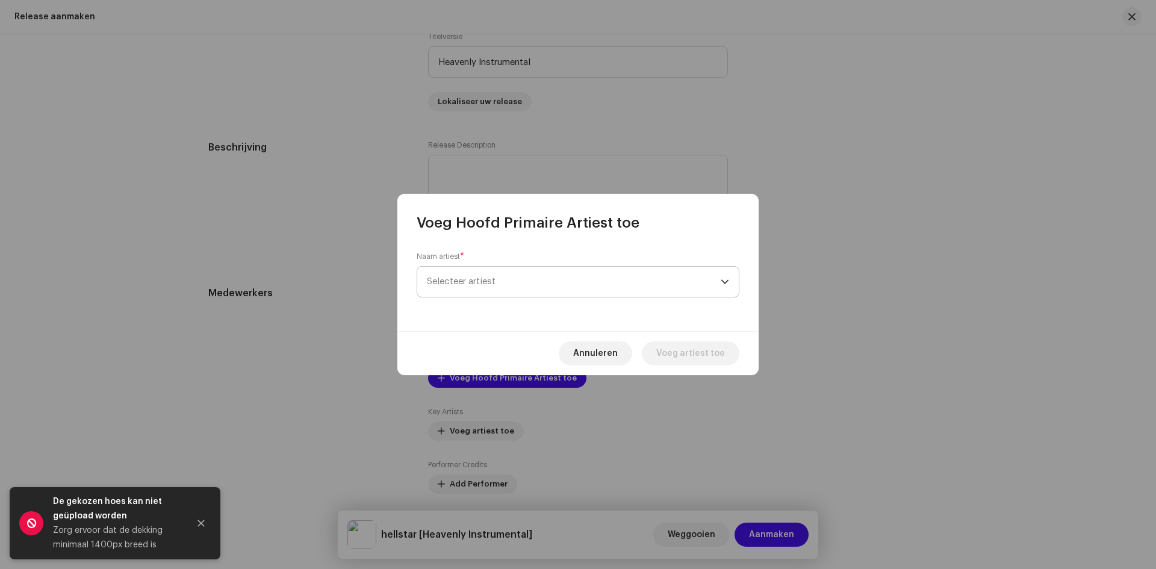
click at [468, 293] on span "Selecteer artiest" at bounding box center [574, 282] width 294 height 30
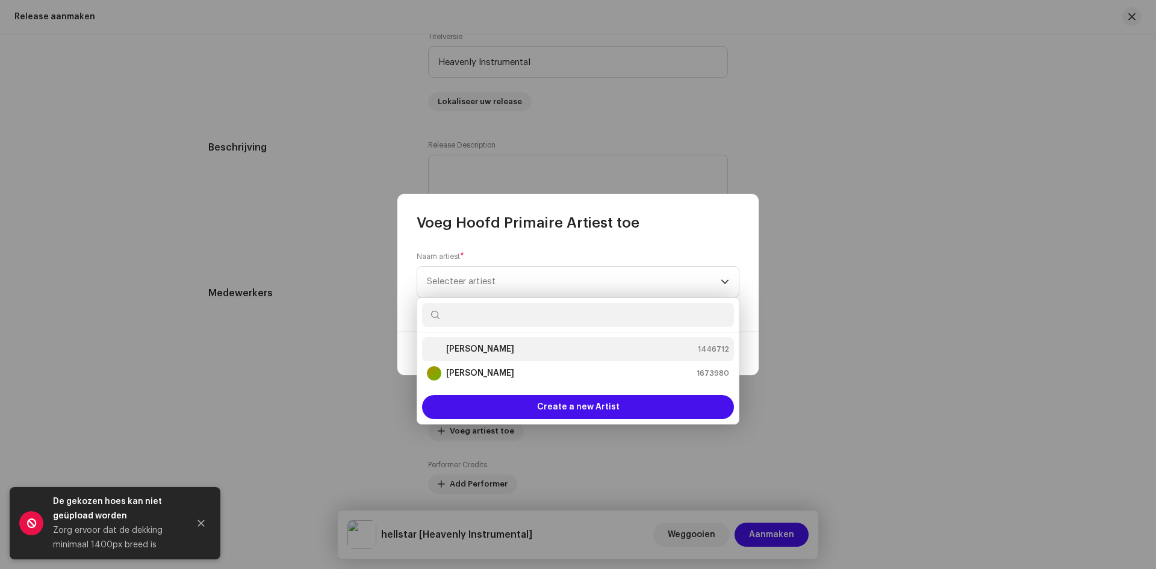
click at [457, 345] on strong "[PERSON_NAME]" at bounding box center [480, 349] width 68 height 12
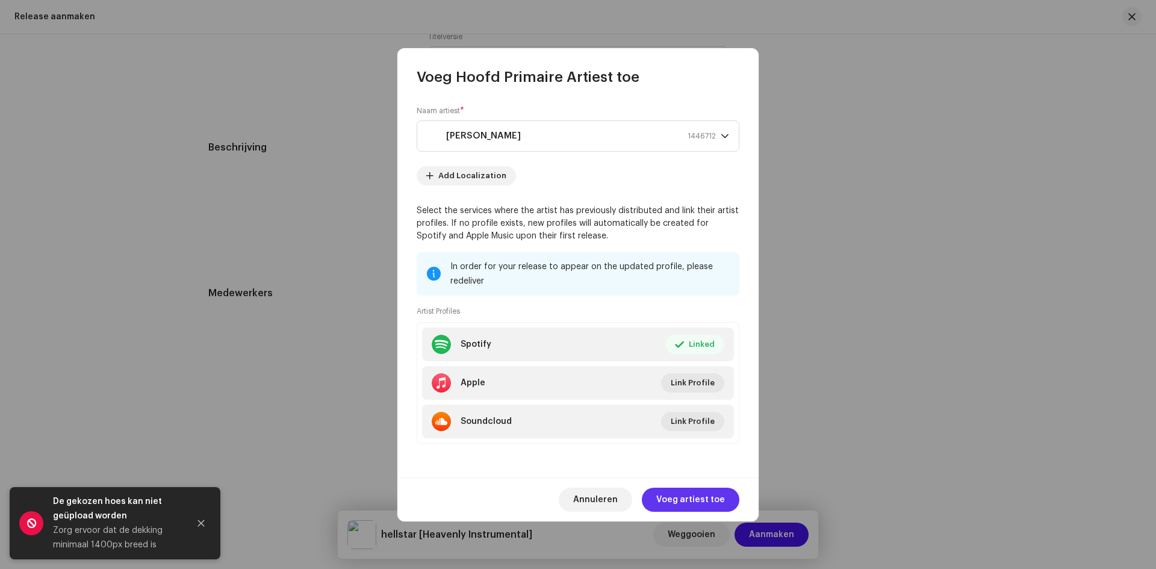
click at [695, 497] on span "Voeg artiest toe" at bounding box center [690, 500] width 69 height 24
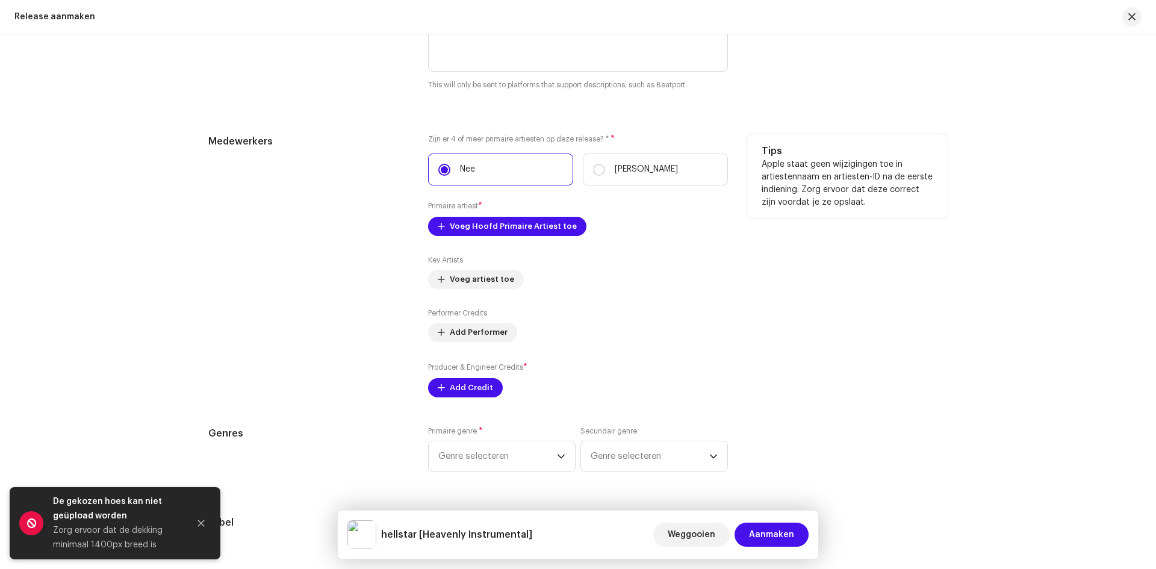
scroll to position [1384, 0]
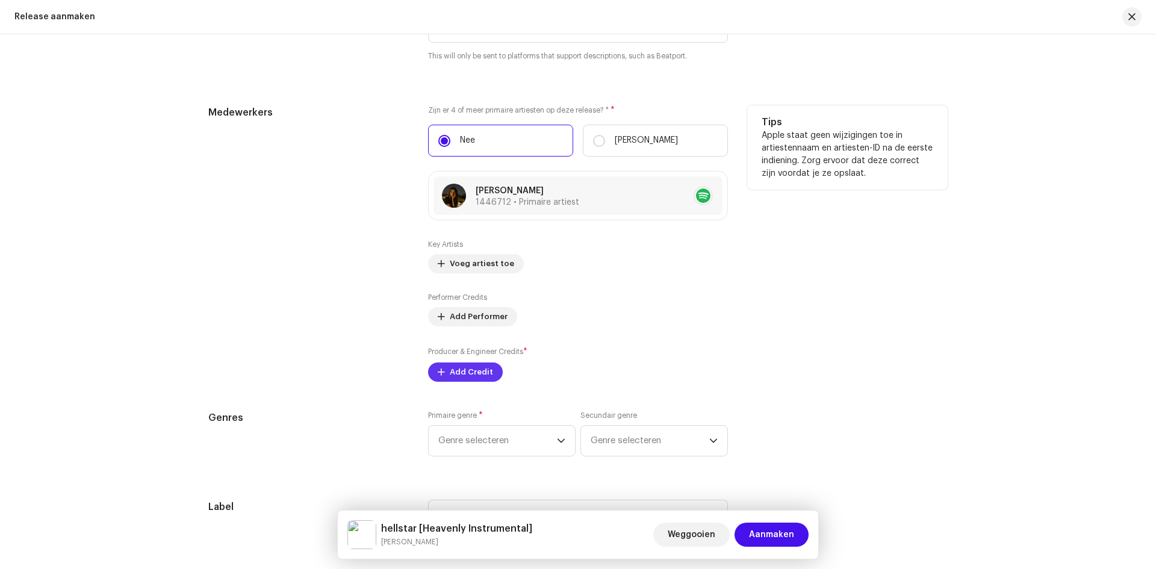
click at [463, 374] on span "Add Credit" at bounding box center [471, 372] width 43 height 24
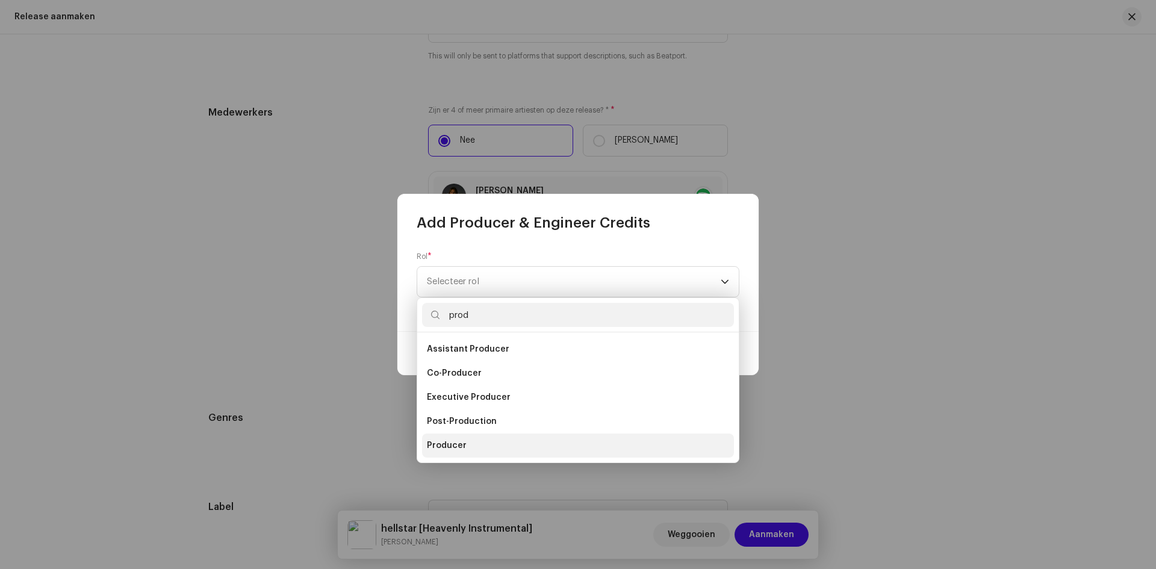
type input "prod"
click at [468, 445] on li "Producer" at bounding box center [578, 445] width 312 height 24
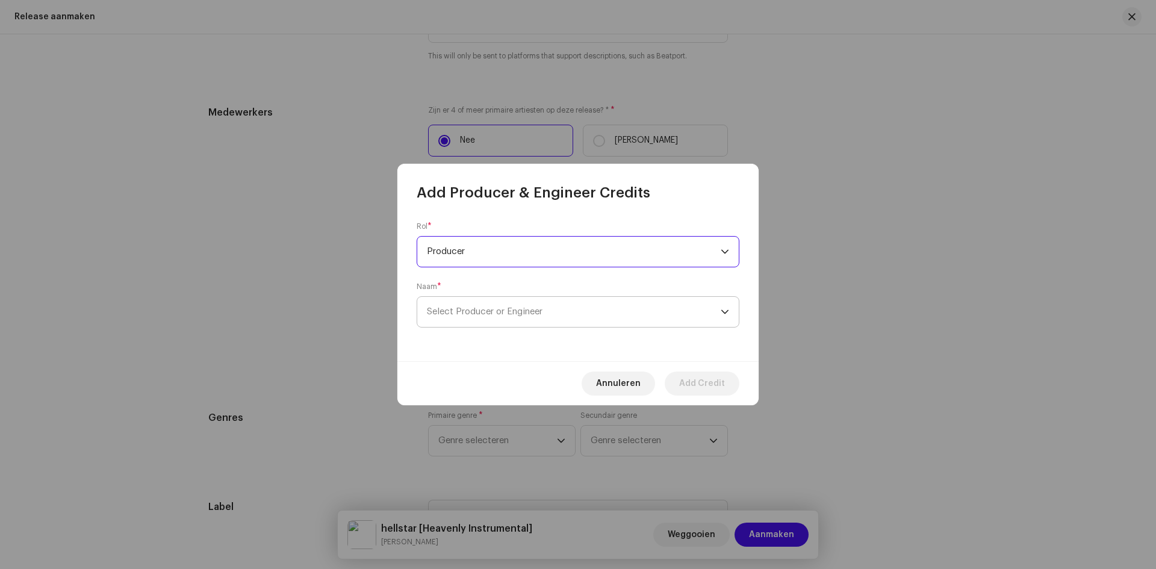
click at [481, 296] on p-select "Select Producer or Engineer" at bounding box center [577, 311] width 323 height 31
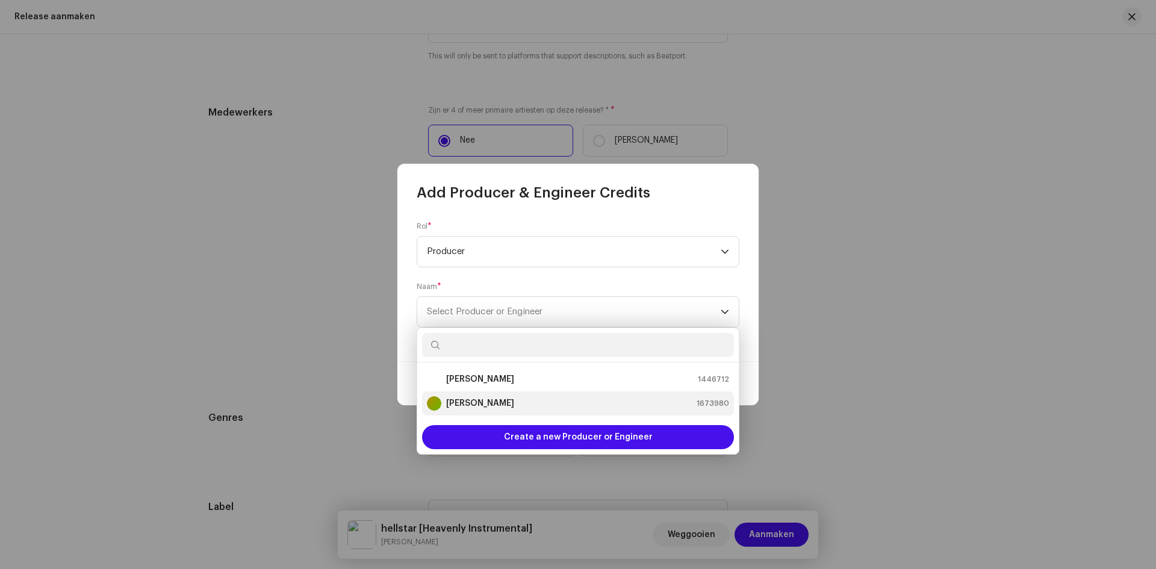
click at [471, 403] on strong "[PERSON_NAME]" at bounding box center [480, 403] width 68 height 12
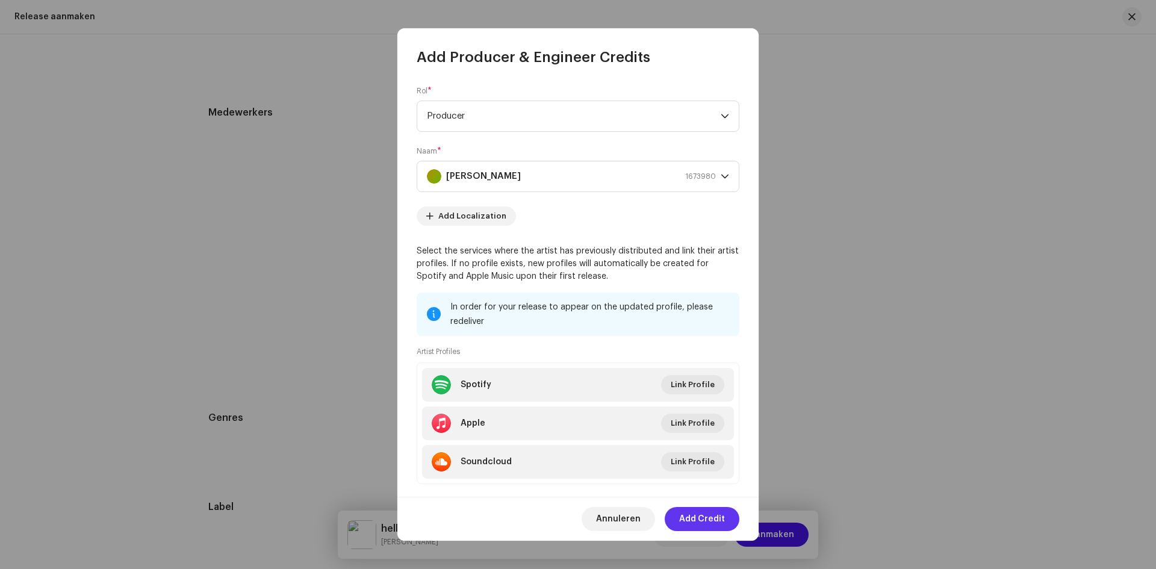
click at [704, 512] on span "Add Credit" at bounding box center [702, 519] width 46 height 24
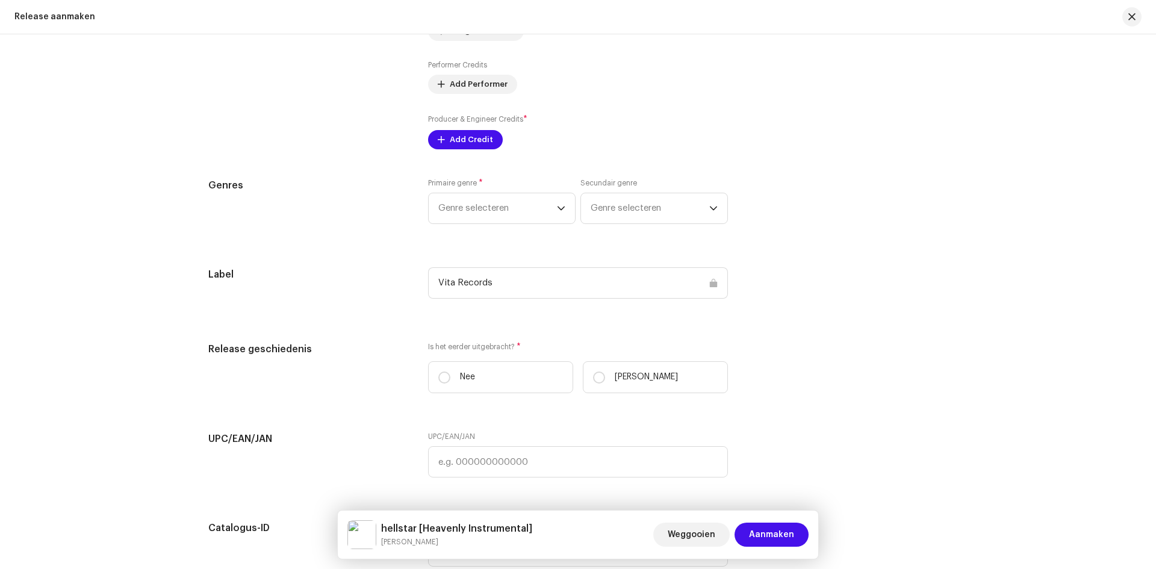
scroll to position [1625, 0]
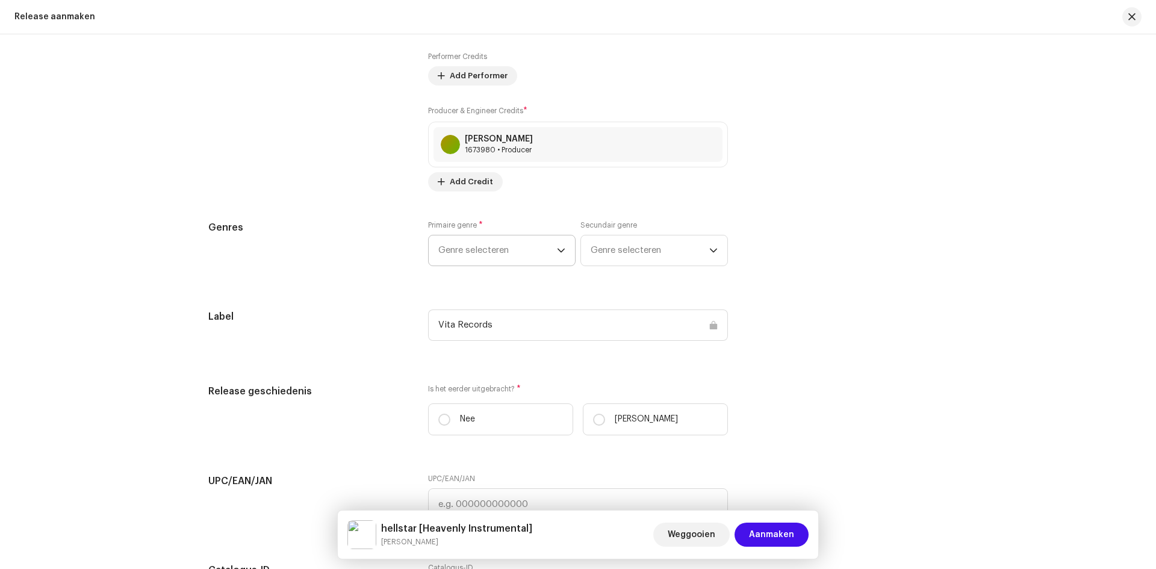
click at [474, 259] on span "Genre selecteren" at bounding box center [497, 250] width 119 height 30
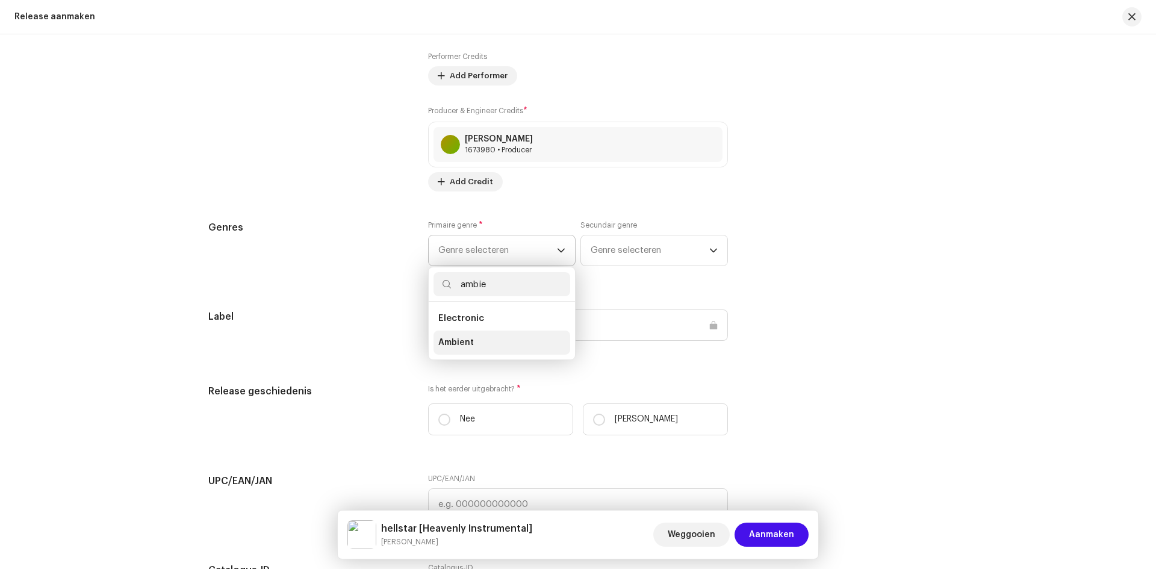
type input "ambie"
click at [453, 342] on span "Ambient" at bounding box center [456, 342] width 36 height 12
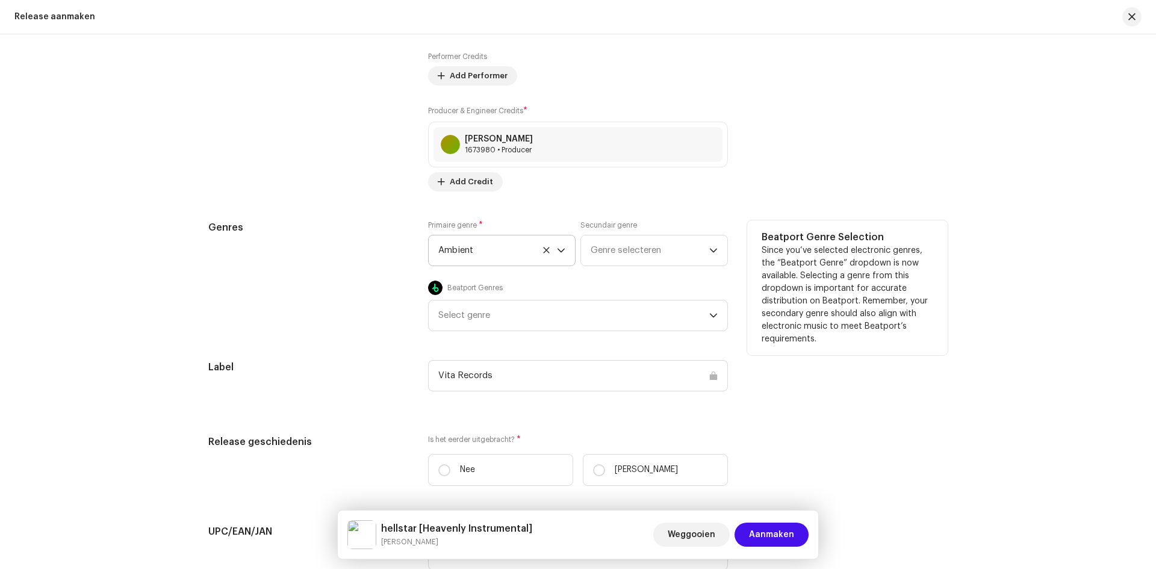
click at [645, 271] on div "Primaire genre * Ambient Secundair genre Genre selecteren Beatport Genres Selec…" at bounding box center [578, 275] width 300 height 111
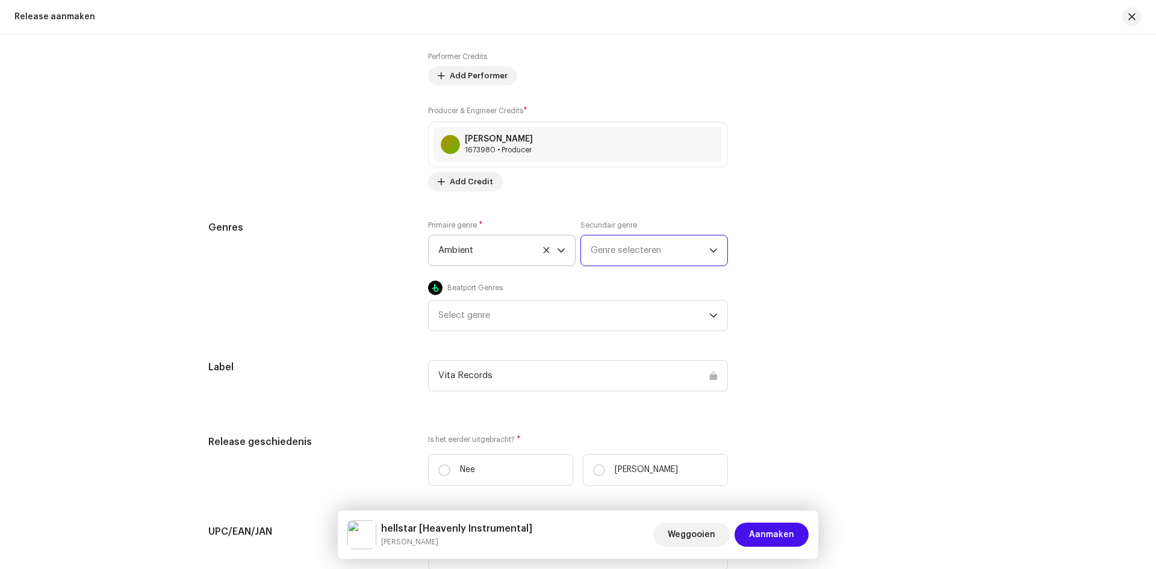
click at [637, 252] on span "Genre selecteren" at bounding box center [649, 250] width 119 height 30
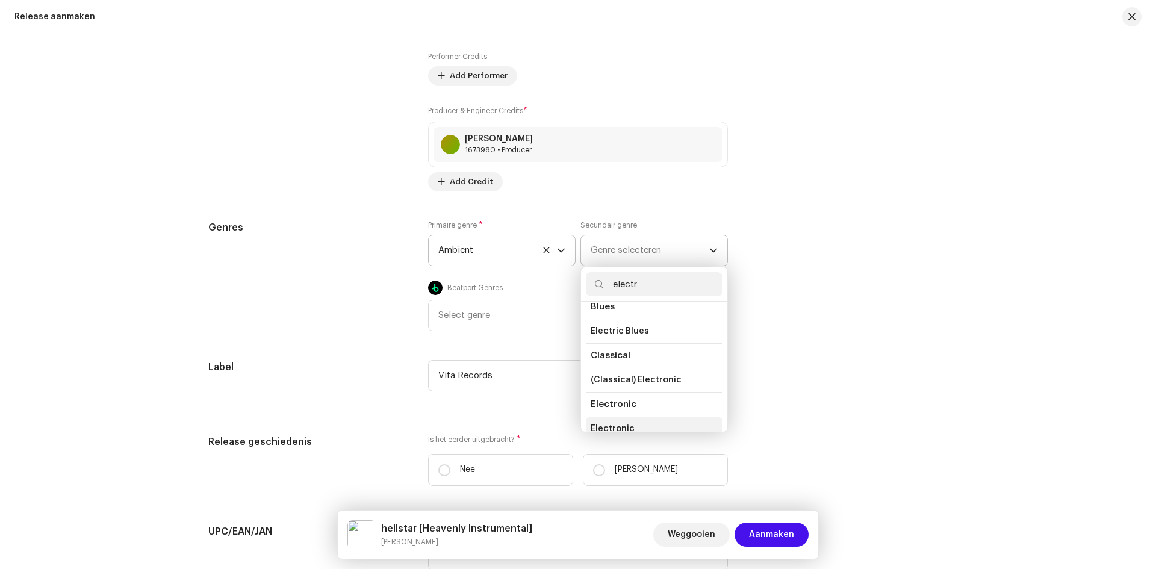
scroll to position [69, 0]
type input "electr"
click at [619, 418] on span "Electronic" at bounding box center [612, 419] width 44 height 12
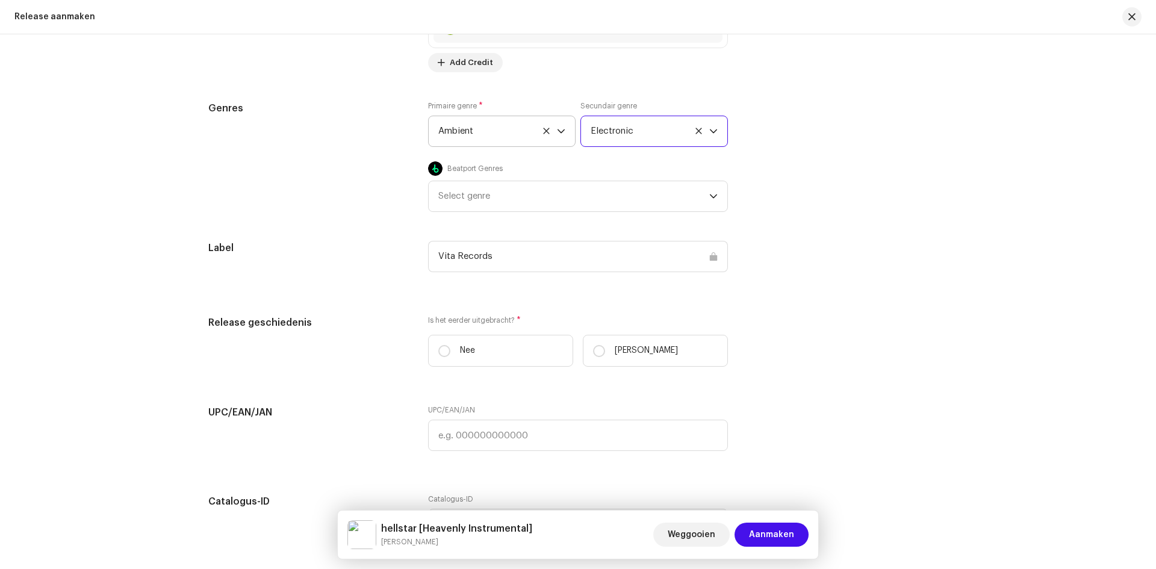
scroll to position [1745, 0]
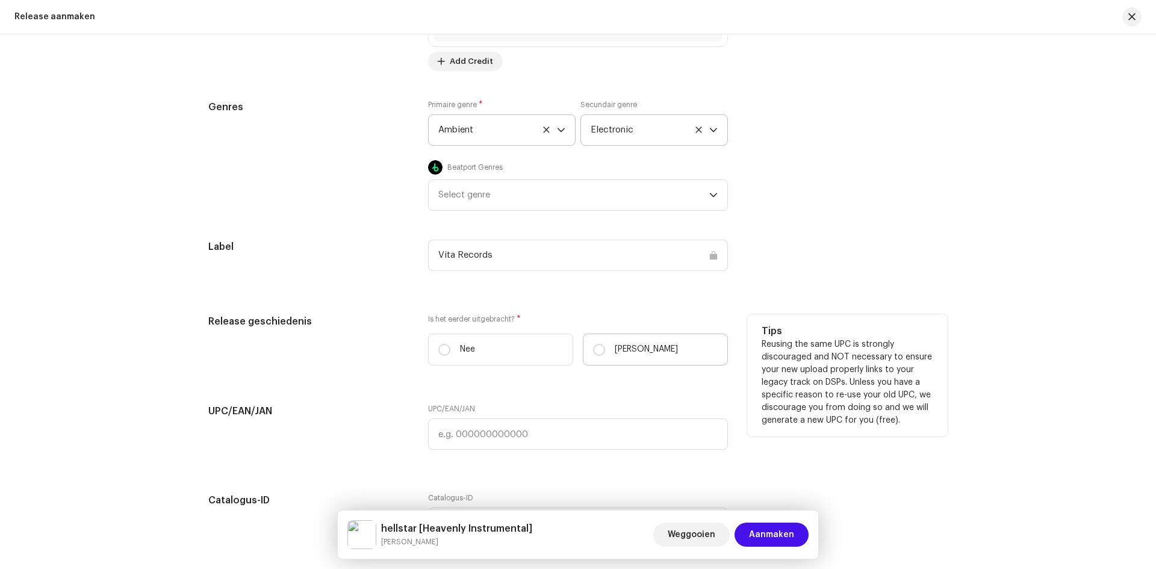
click at [656, 360] on label "[PERSON_NAME]" at bounding box center [655, 349] width 145 height 32
click at [605, 356] on input "[PERSON_NAME]" at bounding box center [599, 350] width 12 height 12
radio input "true"
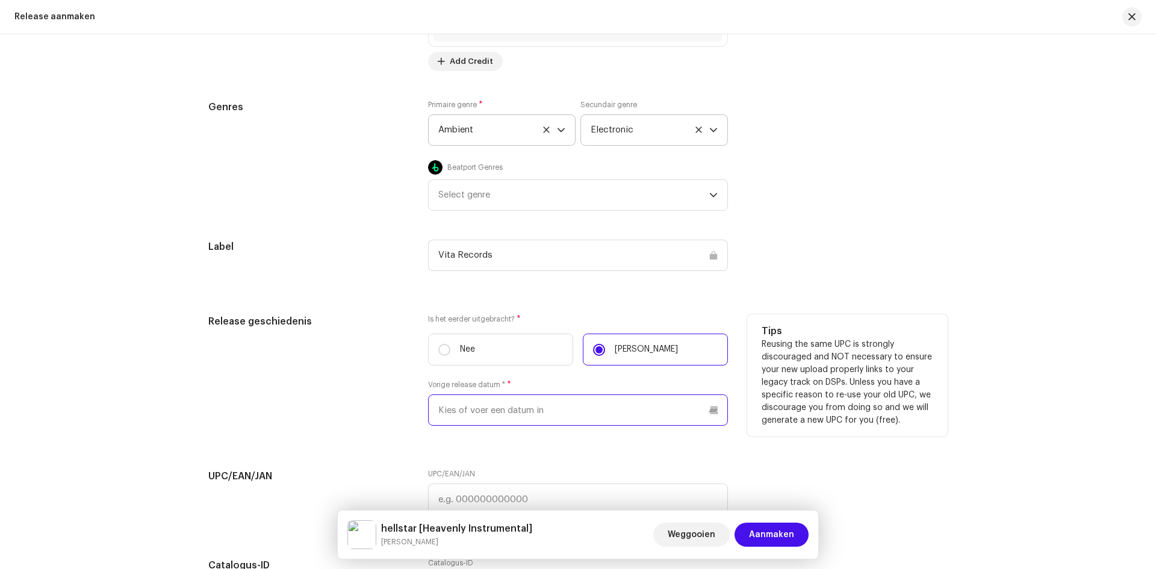
click at [542, 398] on input "text" at bounding box center [578, 409] width 300 height 31
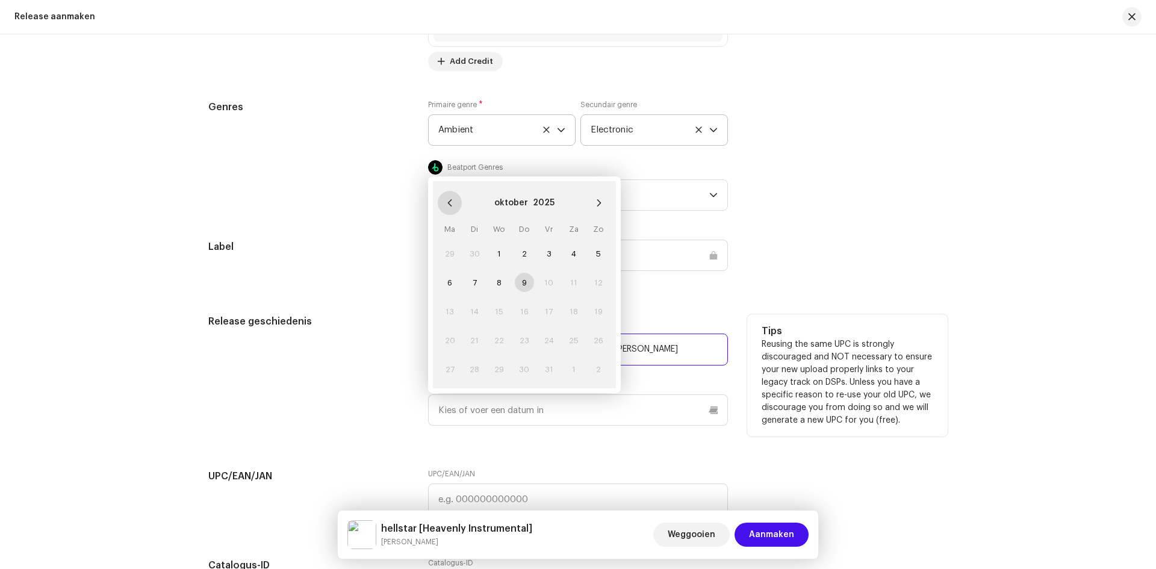
click at [449, 204] on icon "Previous Month" at bounding box center [449, 203] width 8 height 8
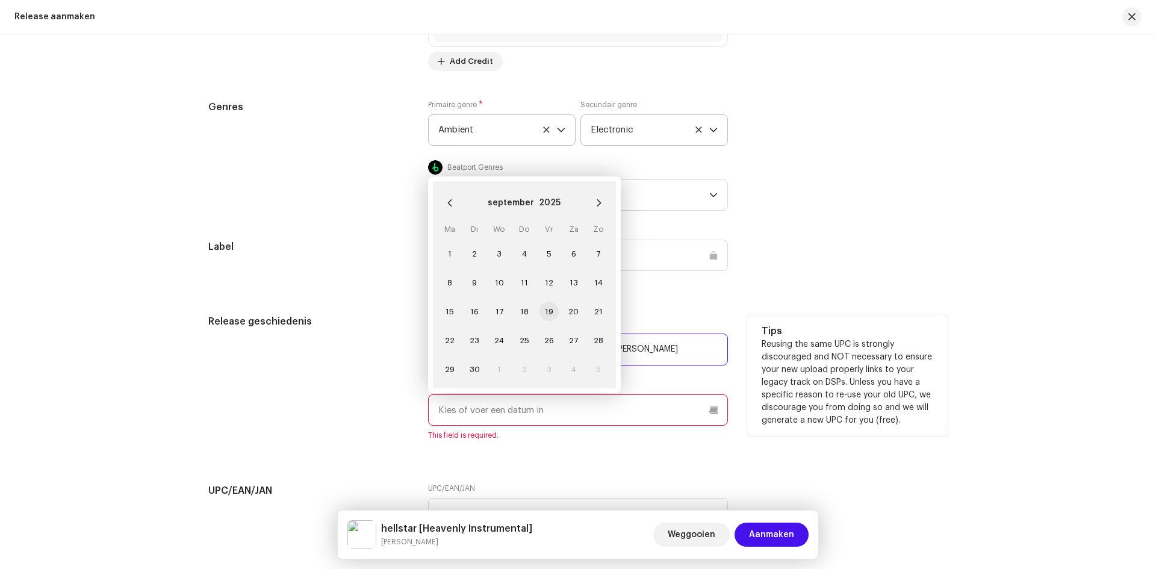
click at [543, 318] on span "19" at bounding box center [548, 311] width 19 height 19
type input "[DATE]"
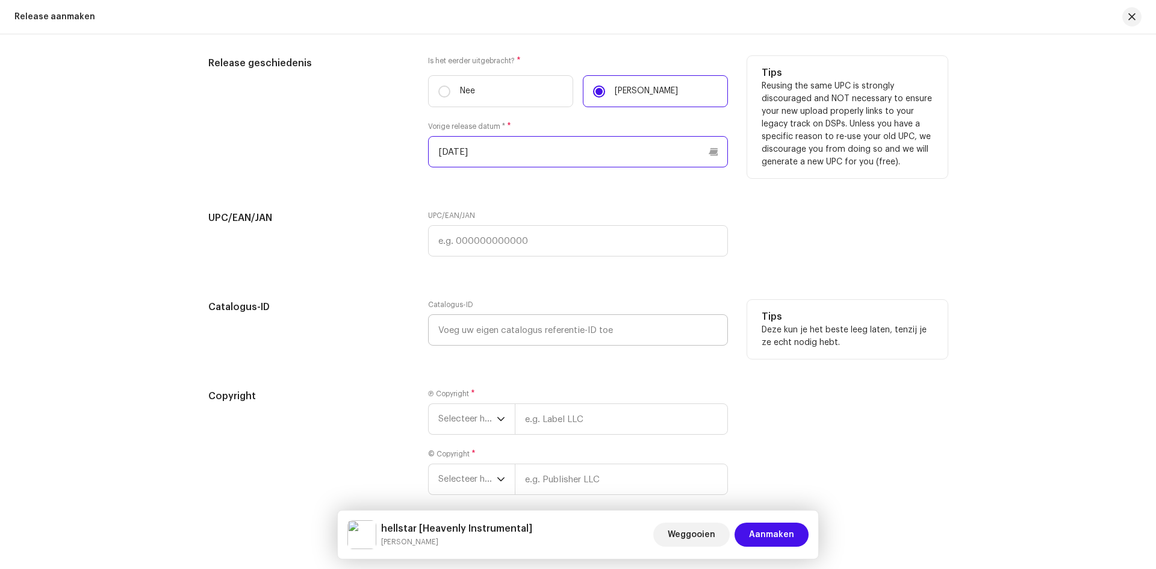
scroll to position [2046, 0]
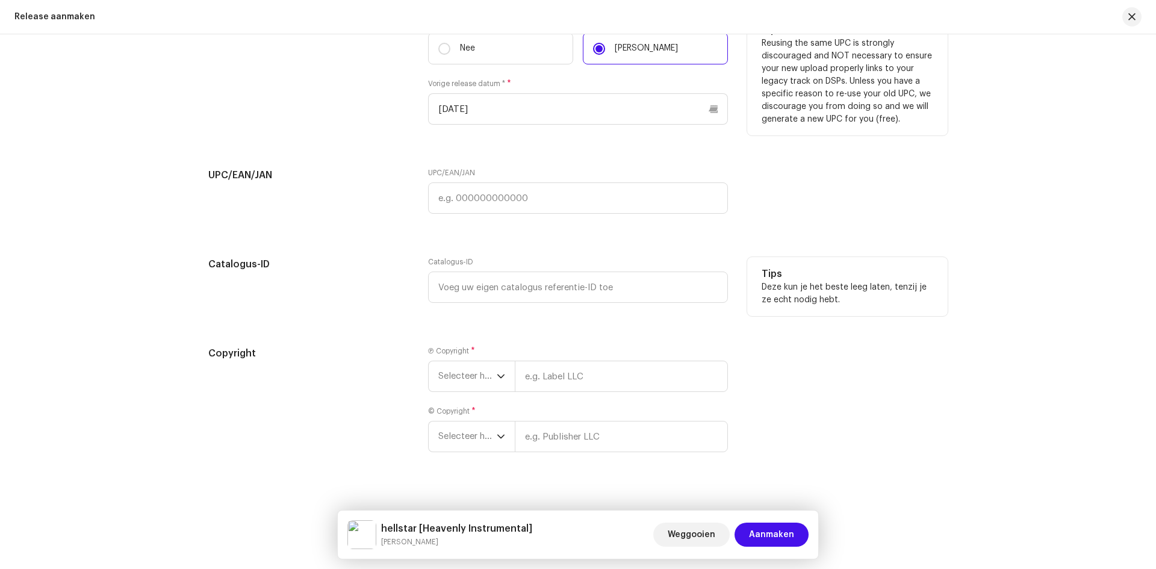
click at [672, 259] on div "Catalogus-ID" at bounding box center [578, 280] width 300 height 46
click at [491, 301] on input "text" at bounding box center [578, 286] width 300 height 31
click at [478, 191] on input "text" at bounding box center [578, 197] width 300 height 31
paste input "7316481310259"
type input "7316481310259"
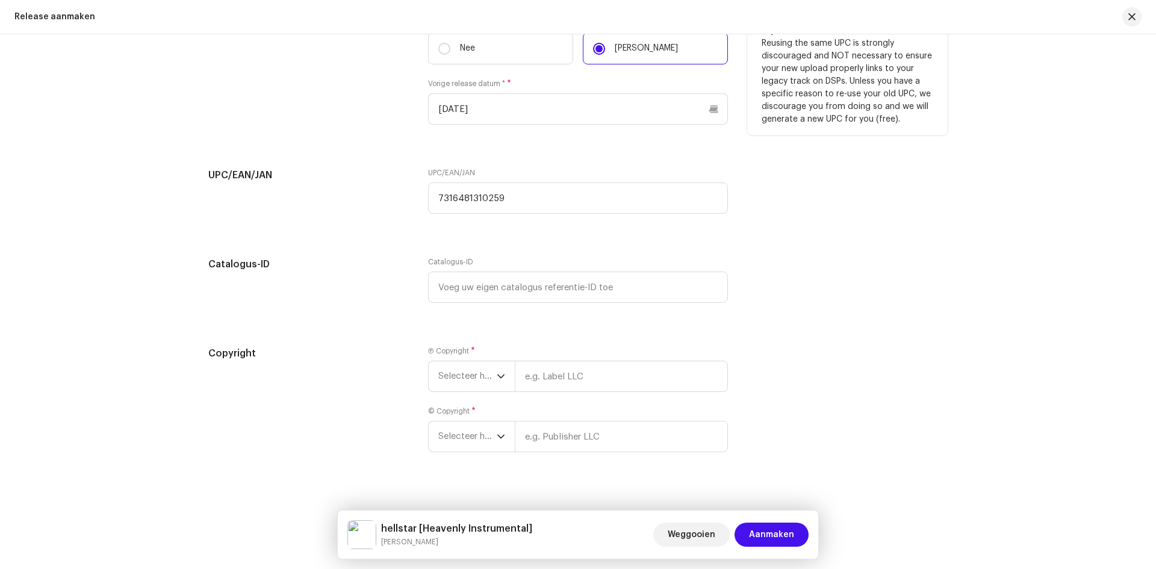
click at [441, 390] on span "Selecteer het jaar" at bounding box center [467, 376] width 58 height 30
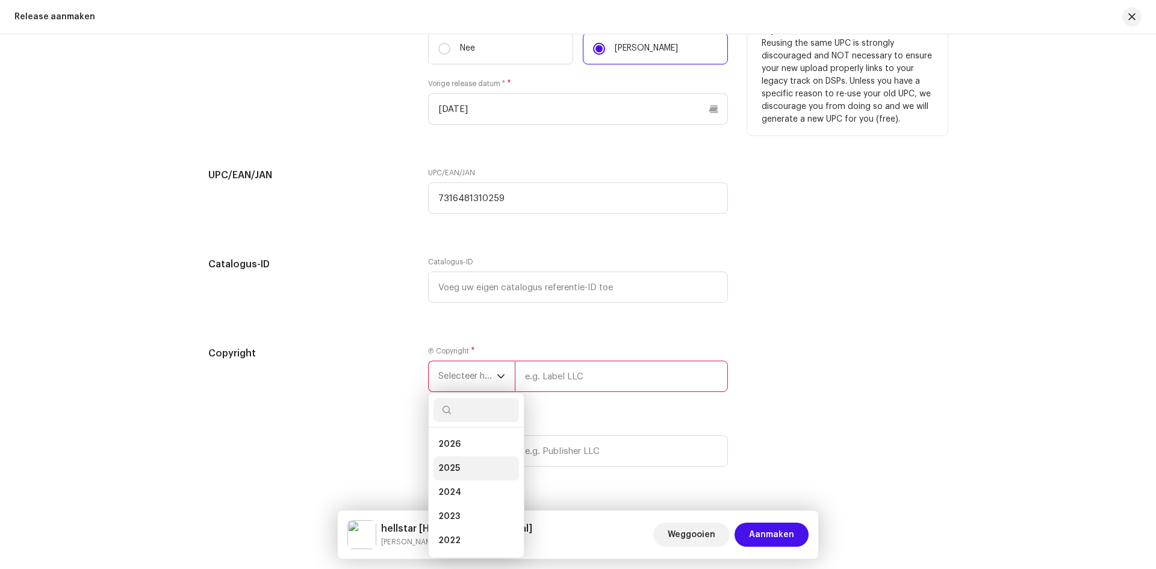
click at [460, 463] on li "2025" at bounding box center [475, 468] width 85 height 24
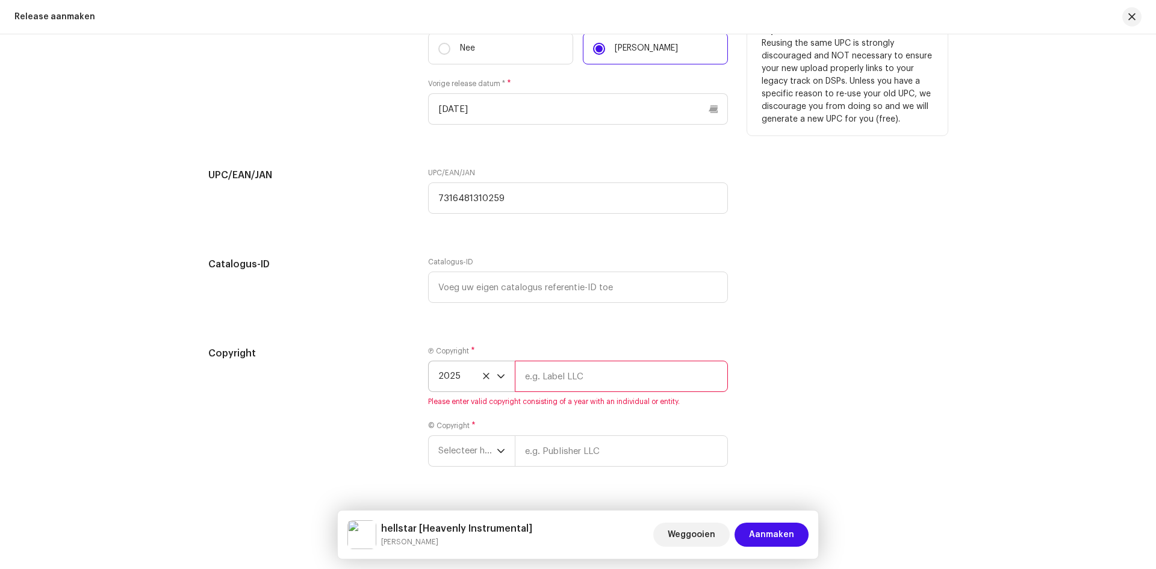
click at [559, 404] on span "Please enter valid copyright consisting of a year with an individual or entity." at bounding box center [578, 402] width 300 height 10
click at [569, 381] on input "text" at bounding box center [621, 376] width 213 height 31
type input "[PERSON_NAME]"
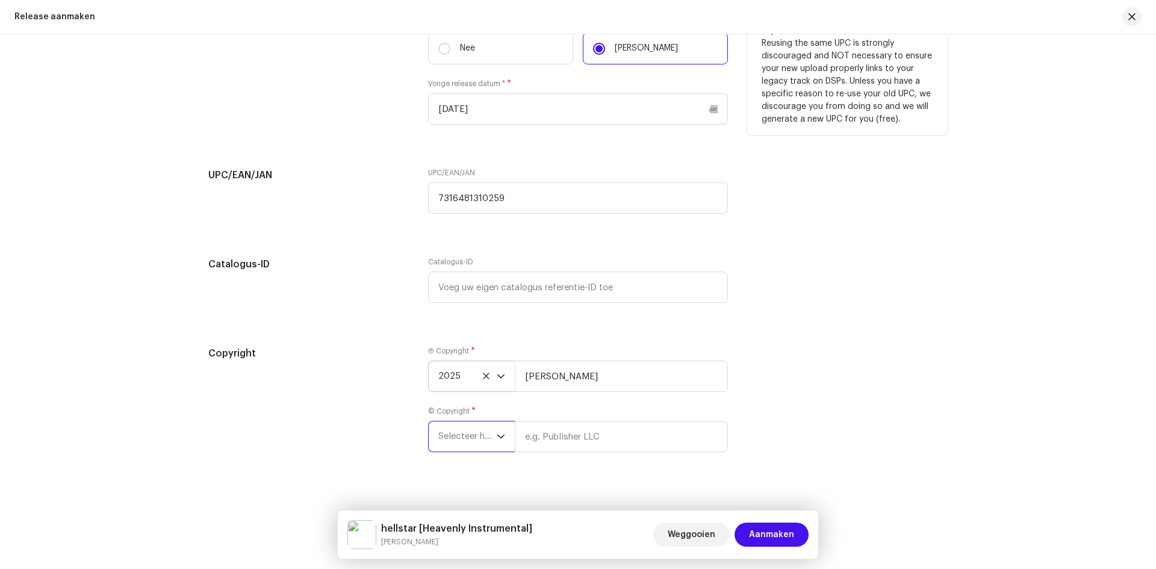
click at [453, 448] on span "Selecteer het jaar" at bounding box center [467, 436] width 58 height 30
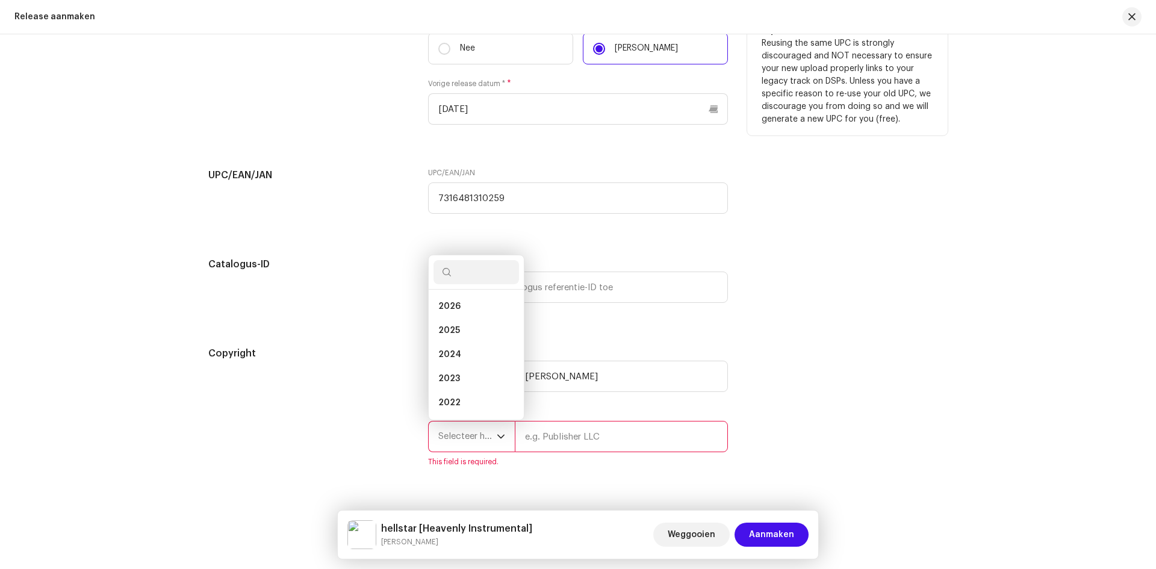
scroll to position [5, 0]
click at [462, 321] on li "2025" at bounding box center [475, 326] width 85 height 24
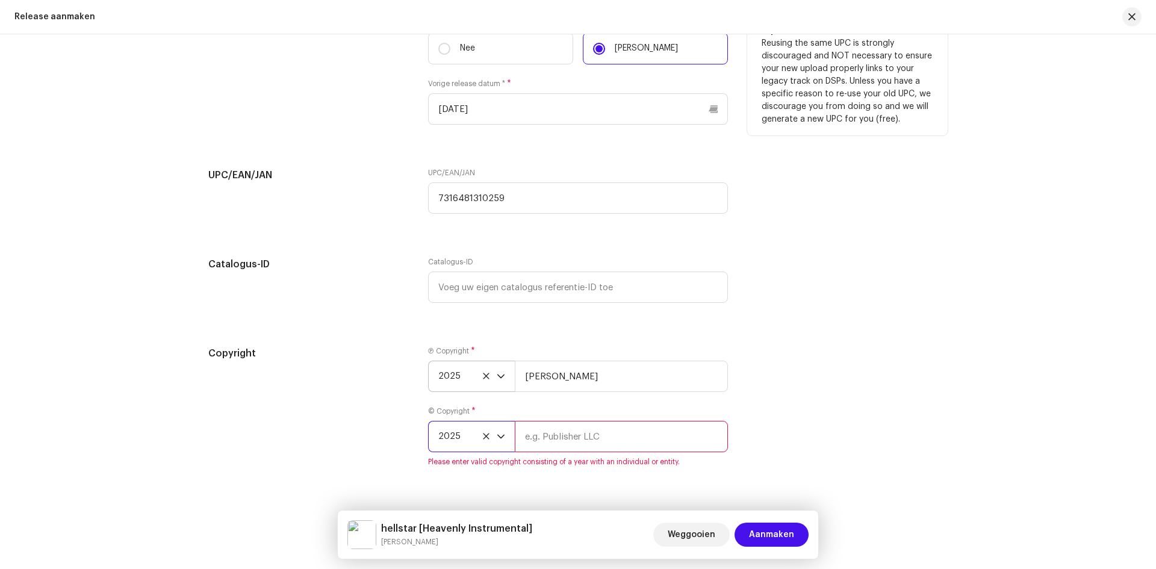
click at [542, 442] on input "text" at bounding box center [621, 436] width 213 height 31
type input "Chivas"
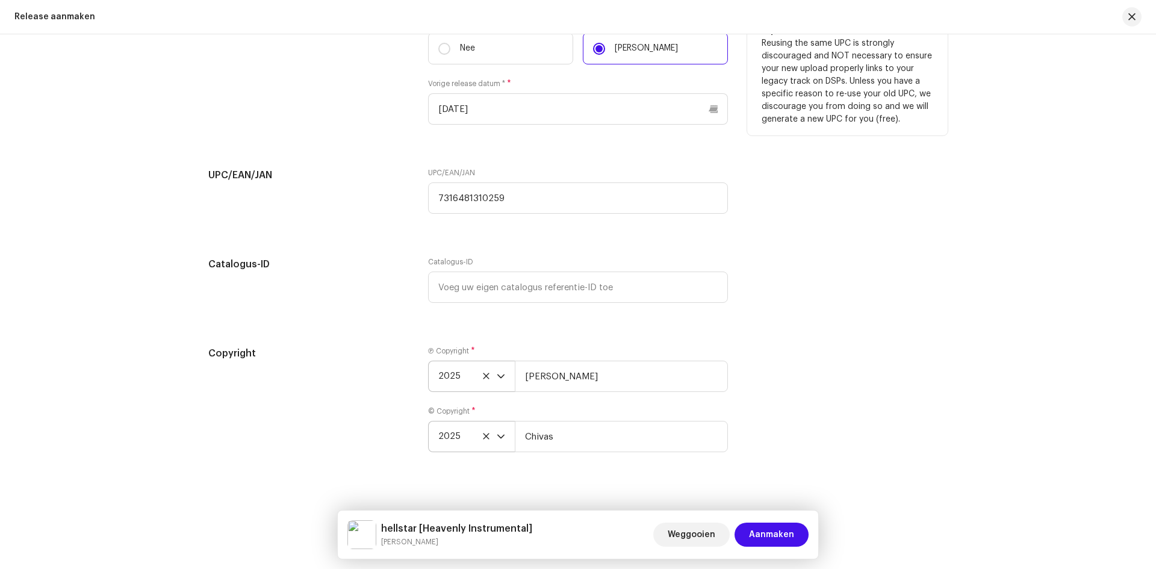
click at [528, 399] on div "Ⓟ Copyright * 2025 Mora Mason © Copyright * 2025 Chivas" at bounding box center [578, 406] width 300 height 120
click at [773, 531] on span "Aanmaken" at bounding box center [771, 534] width 45 height 24
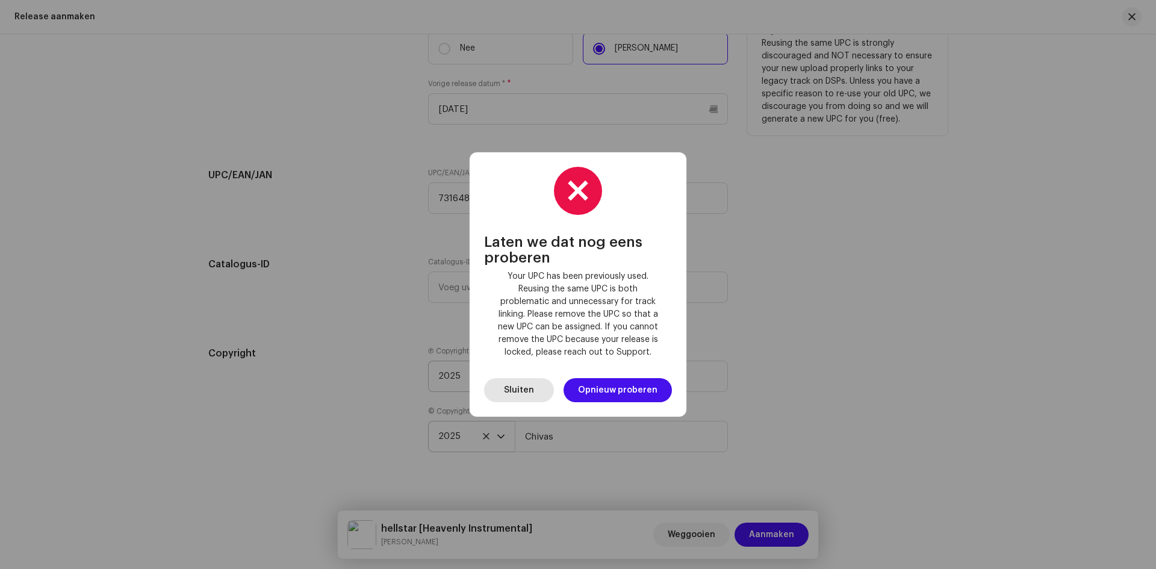
click at [539, 394] on button "Sluiten" at bounding box center [519, 390] width 70 height 24
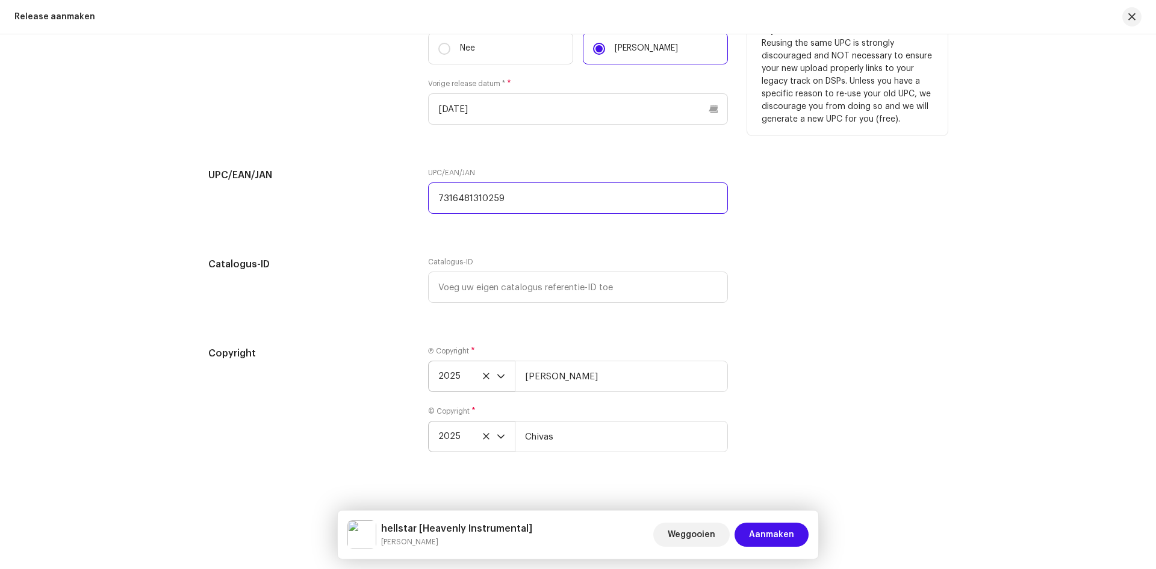
click at [475, 197] on input "7316481310259" at bounding box center [578, 197] width 300 height 31
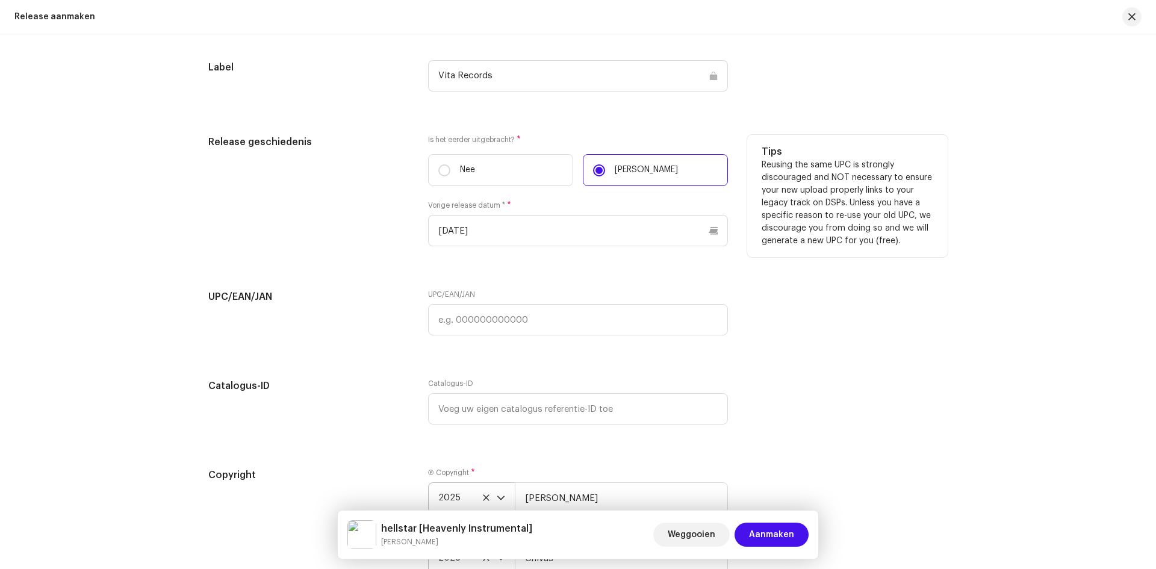
scroll to position [1926, 0]
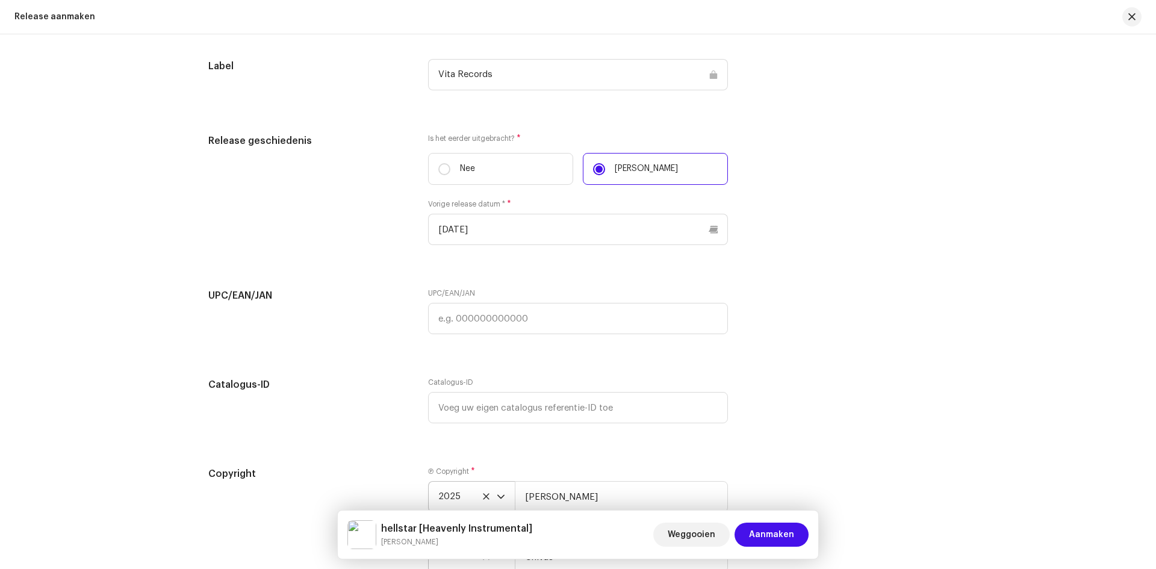
click at [838, 323] on div "UPC/EAN/JAN UPC/EAN/JAN" at bounding box center [577, 318] width 739 height 60
type input "7316481310259"
click at [677, 348] on div "UPC/EAN/JAN 7316481310259" at bounding box center [578, 318] width 300 height 60
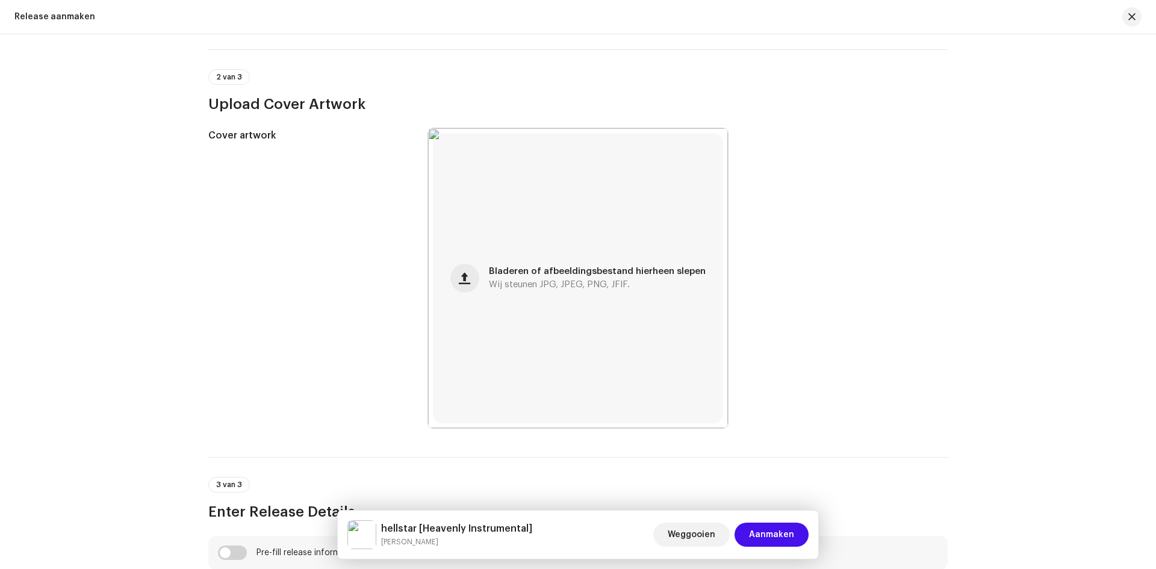
scroll to position [120, 0]
